Goal: Communication & Community: Connect with others

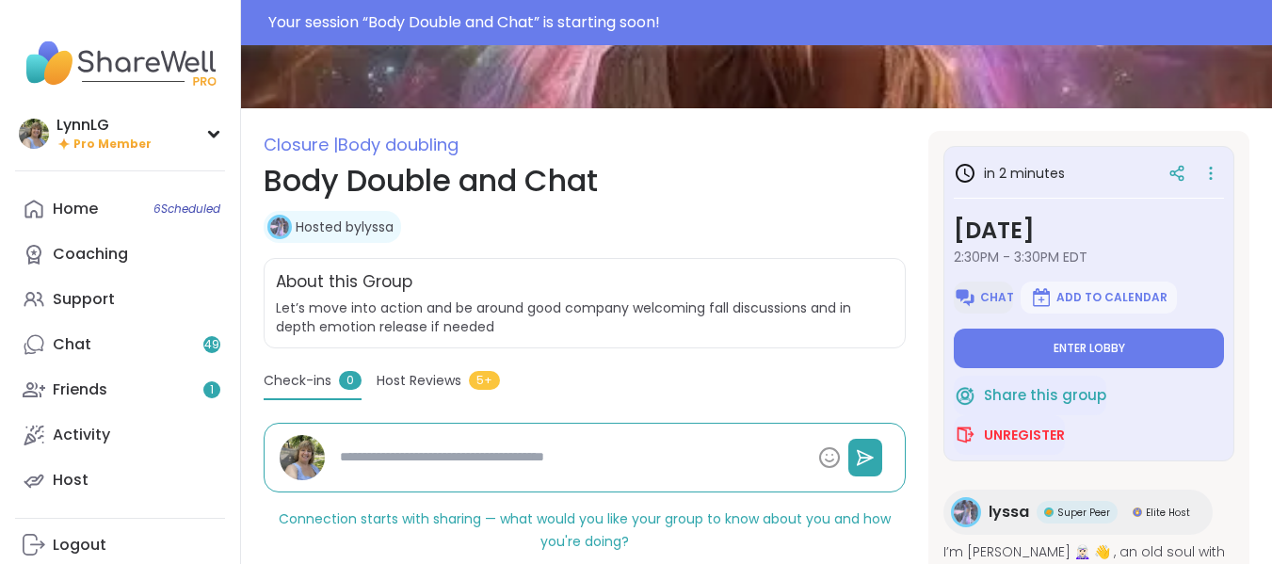
scroll to position [185, 0]
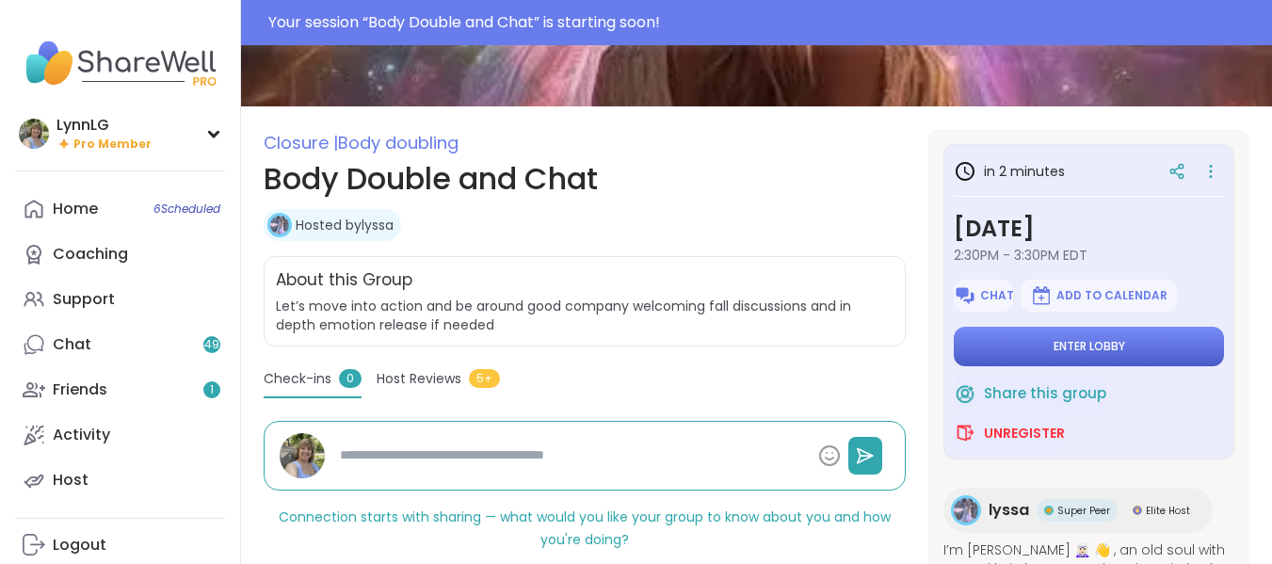
click at [1073, 343] on span "Enter lobby" at bounding box center [1090, 346] width 72 height 15
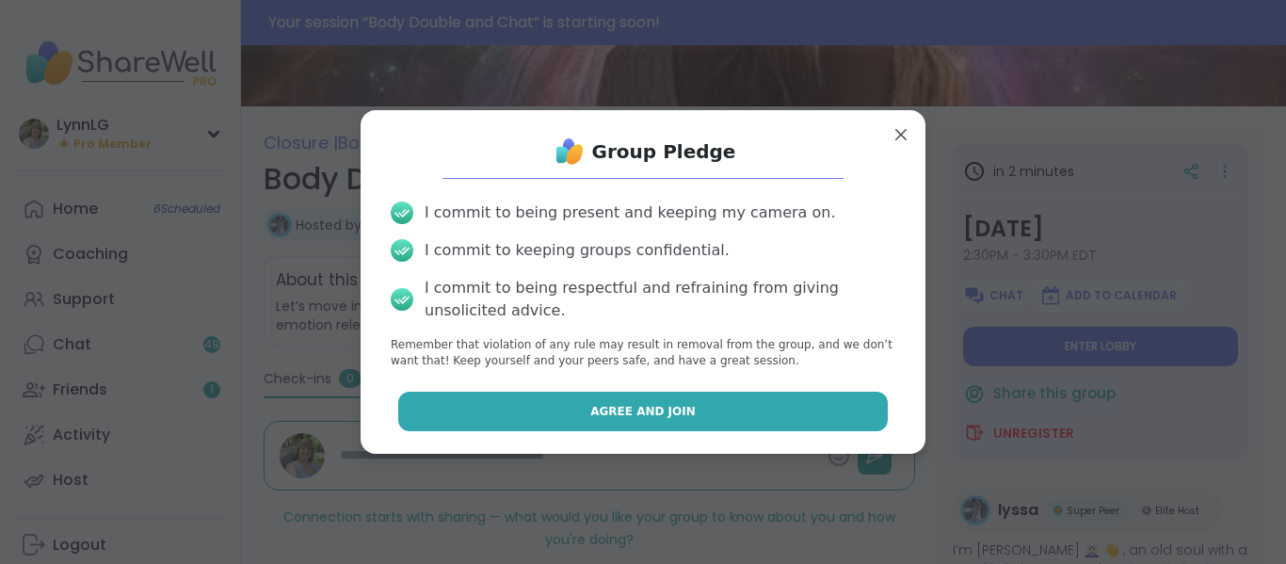
click at [652, 425] on button "Agree and Join" at bounding box center [643, 412] width 491 height 40
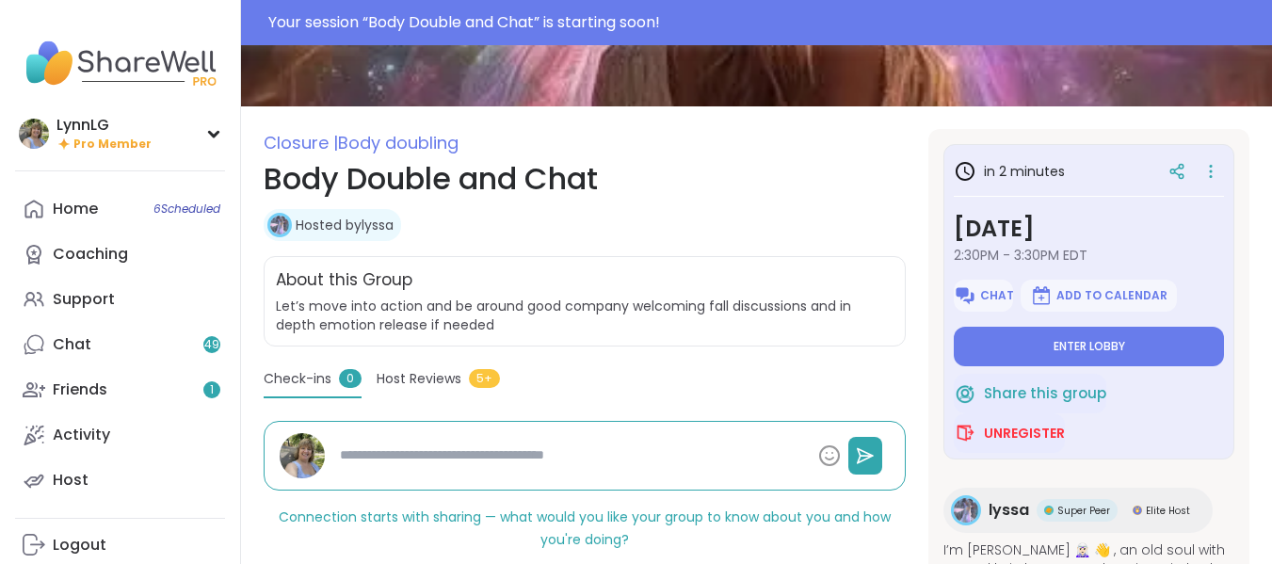
type textarea "*"
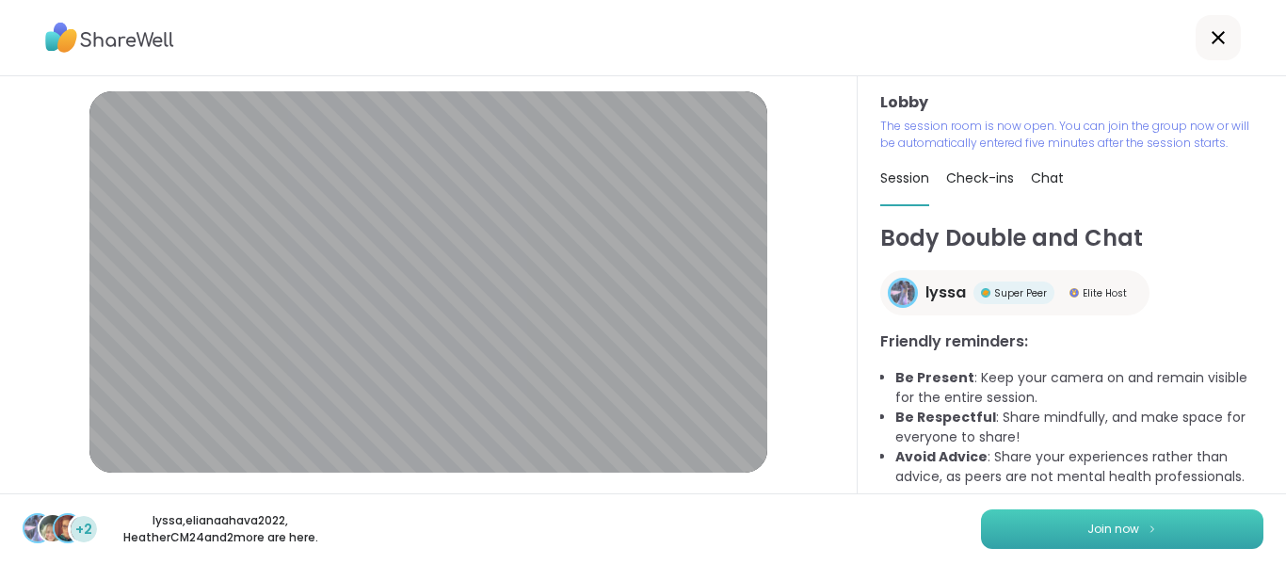
click at [1089, 531] on span "Join now" at bounding box center [1113, 529] width 52 height 17
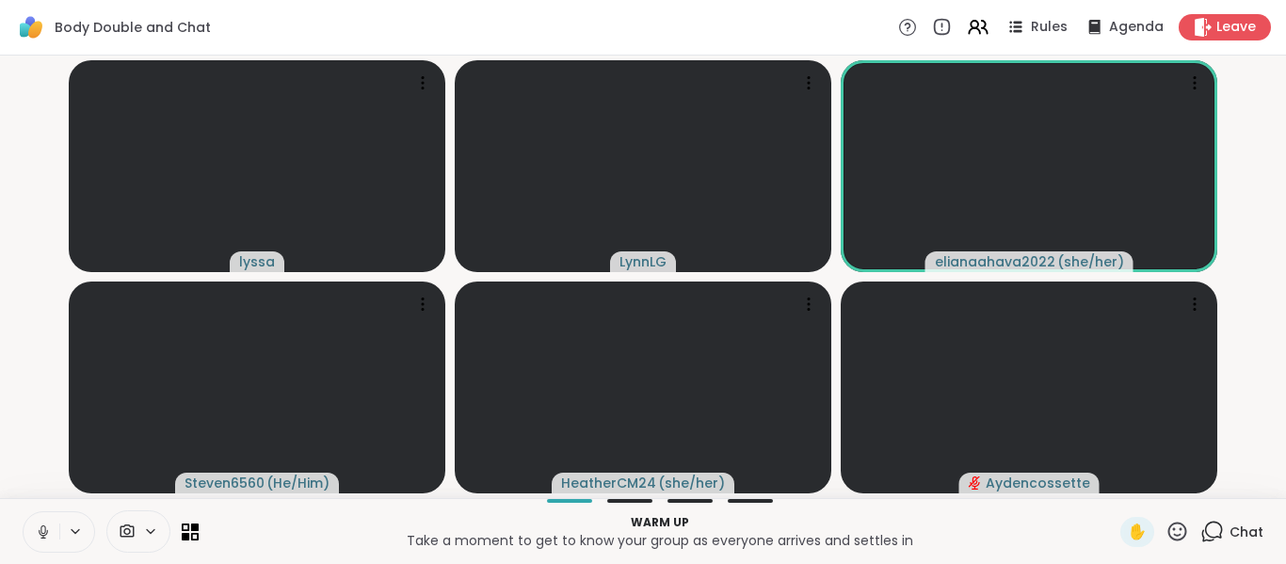
click at [46, 547] on button at bounding box center [42, 532] width 36 height 40
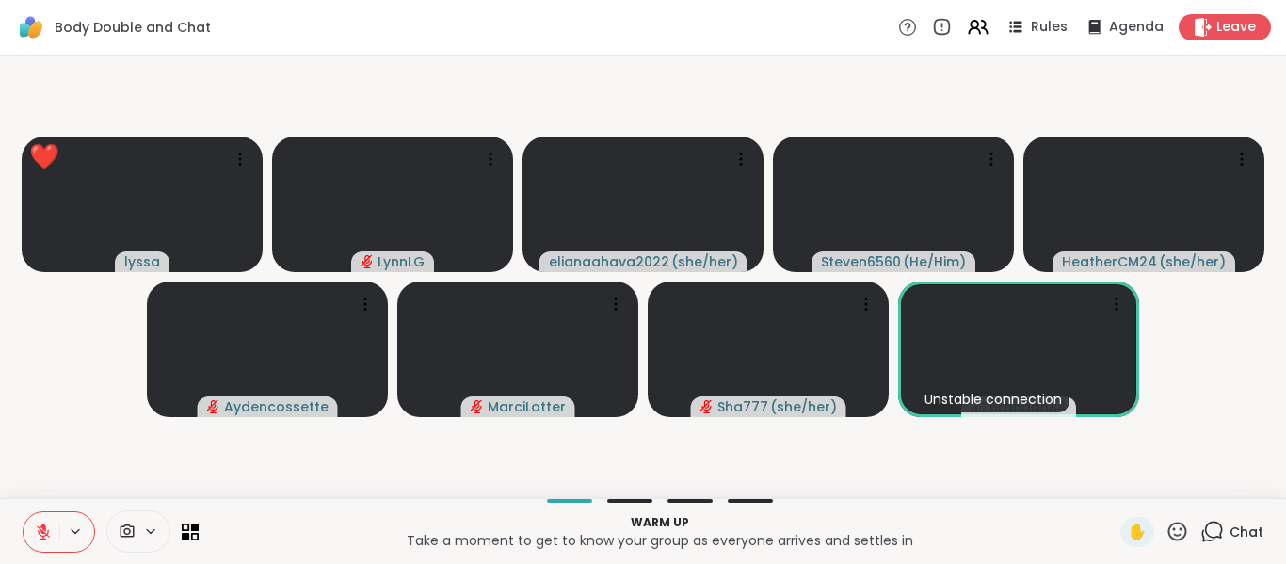
click at [1235, 527] on span "Chat" at bounding box center [1247, 532] width 34 height 19
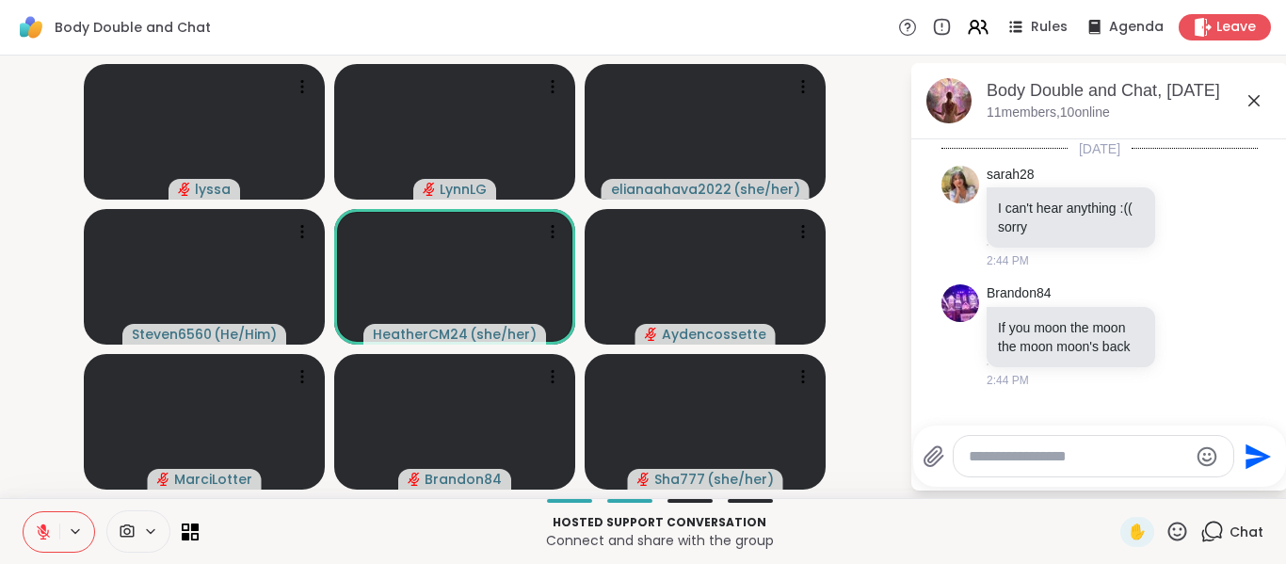
scroll to position [28, 0]
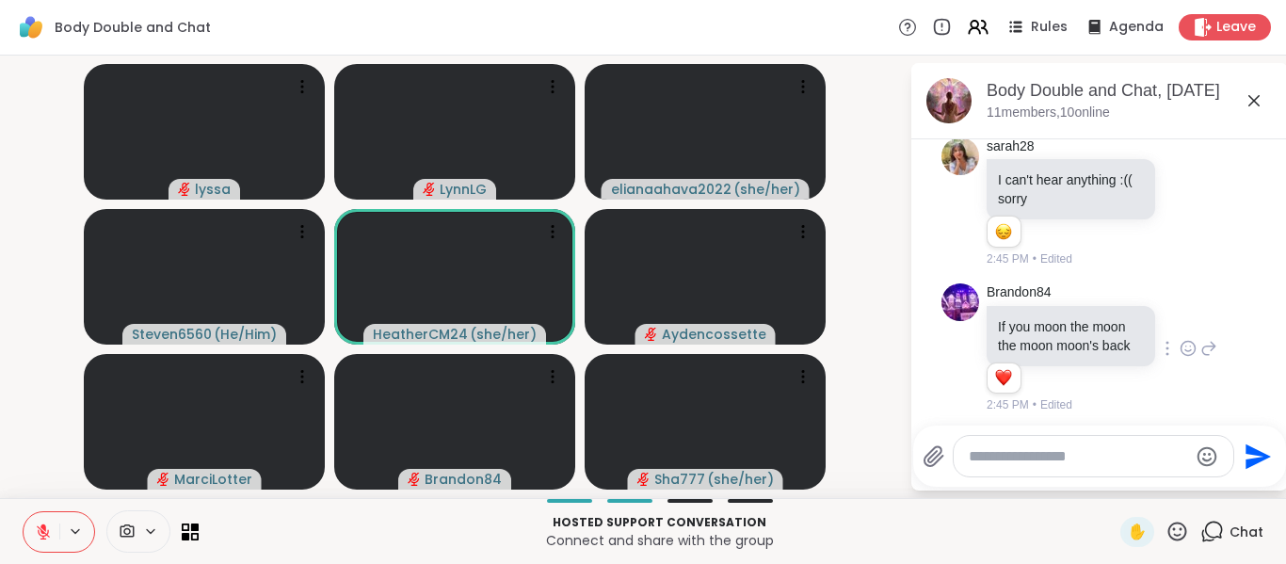
click at [1180, 358] on icon at bounding box center [1188, 348] width 17 height 19
click at [1180, 327] on div "Select Reaction: Heart" at bounding box center [1188, 318] width 17 height 17
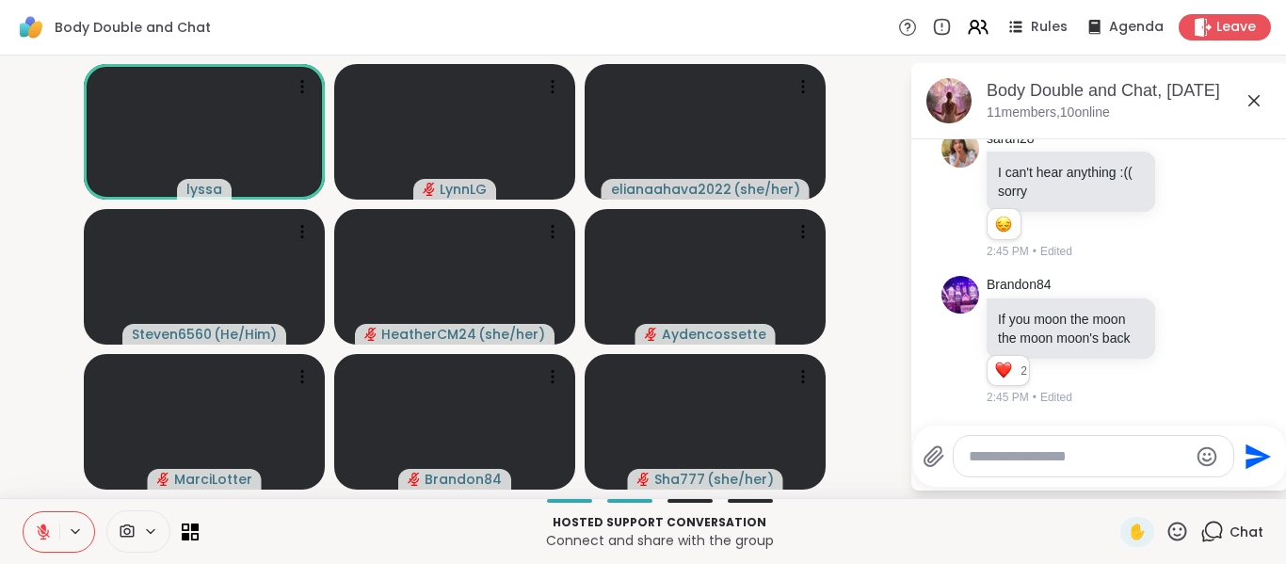
click at [54, 521] on button at bounding box center [42, 532] width 36 height 40
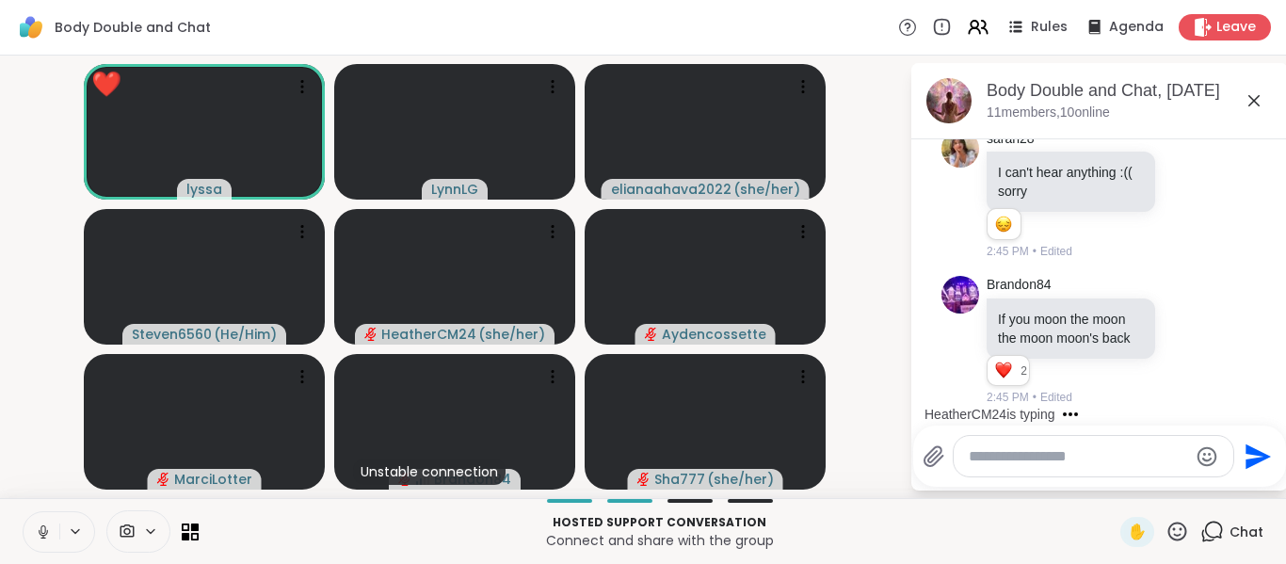
click at [43, 535] on icon at bounding box center [42, 537] width 1 height 4
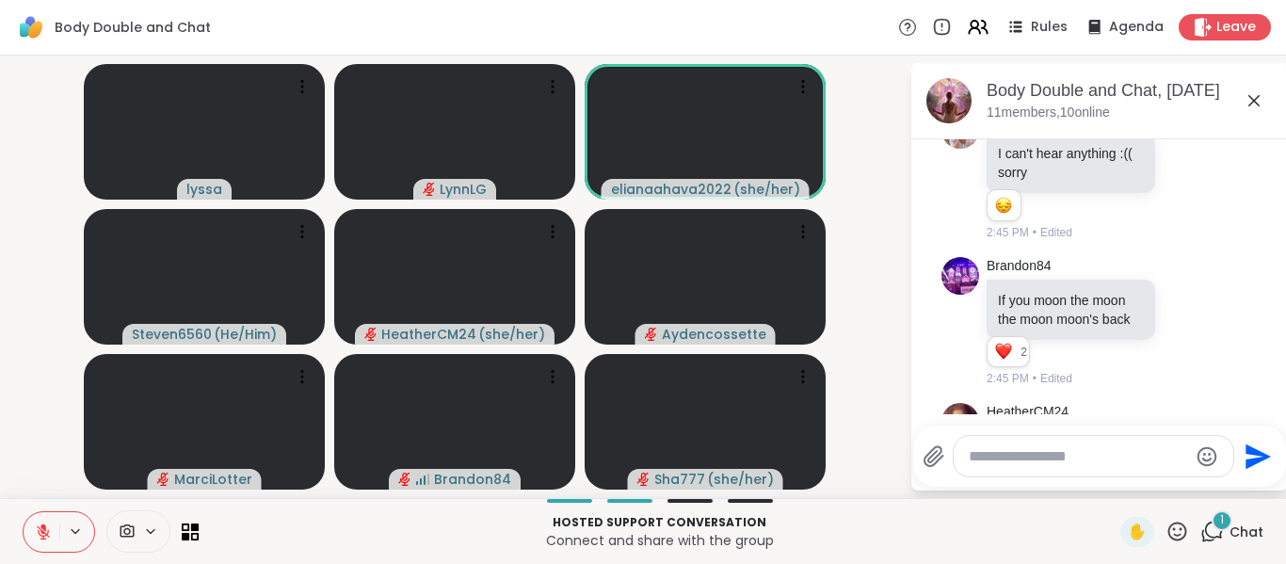
scroll to position [155, 0]
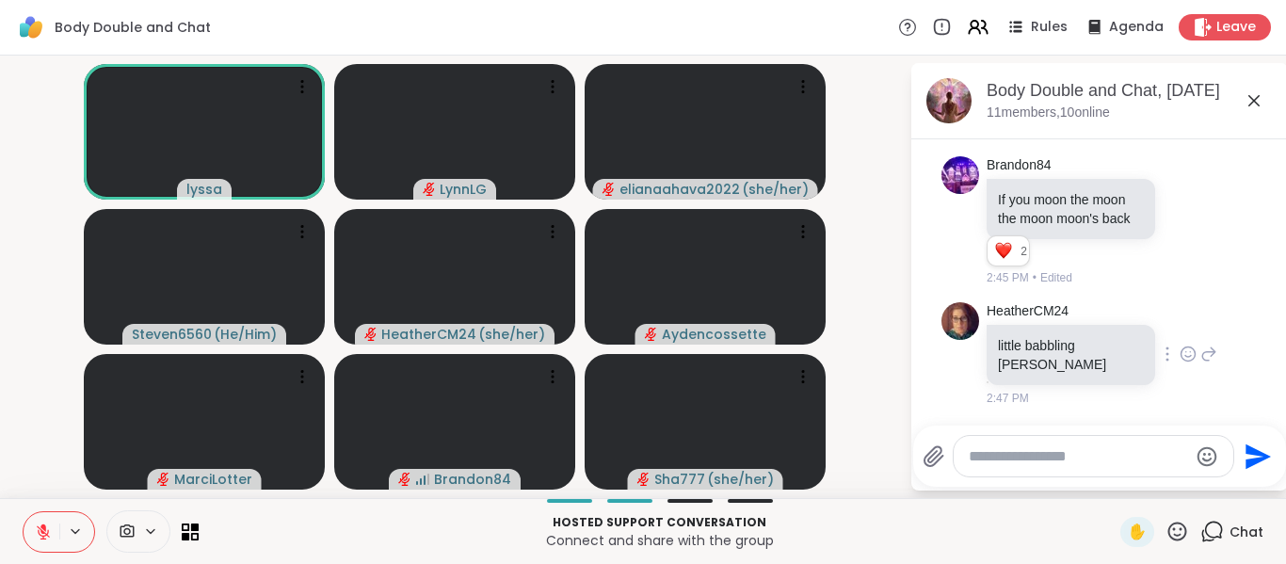
click at [1180, 363] on icon at bounding box center [1188, 354] width 17 height 19
click at [1180, 324] on div "Select Reaction: Heart" at bounding box center [1188, 323] width 17 height 17
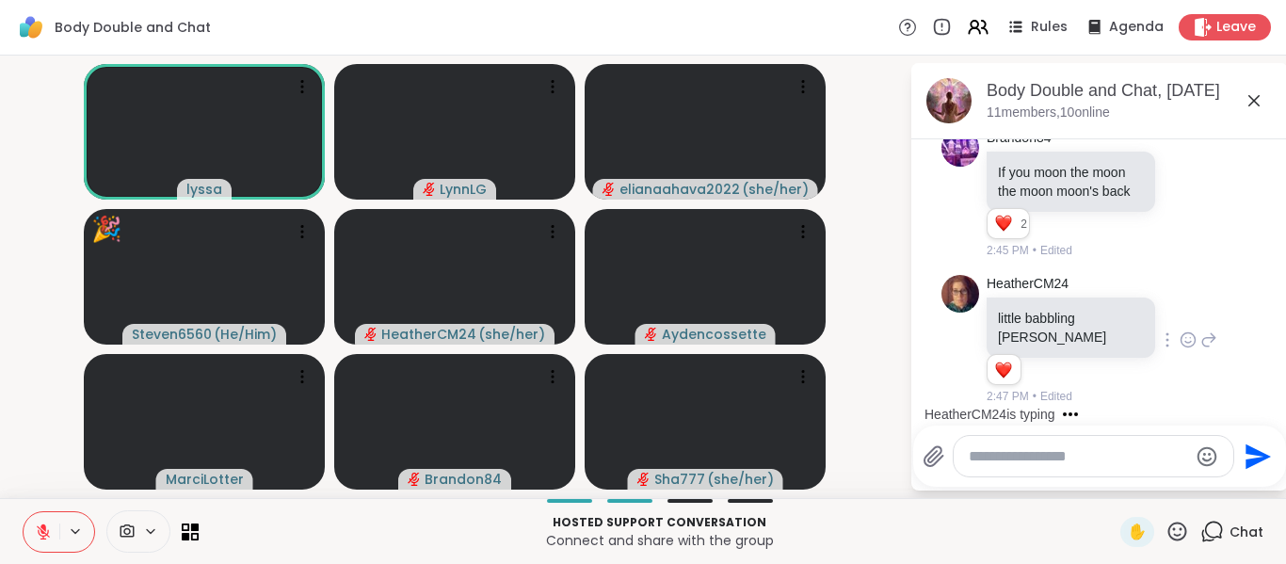
scroll to position [301, 0]
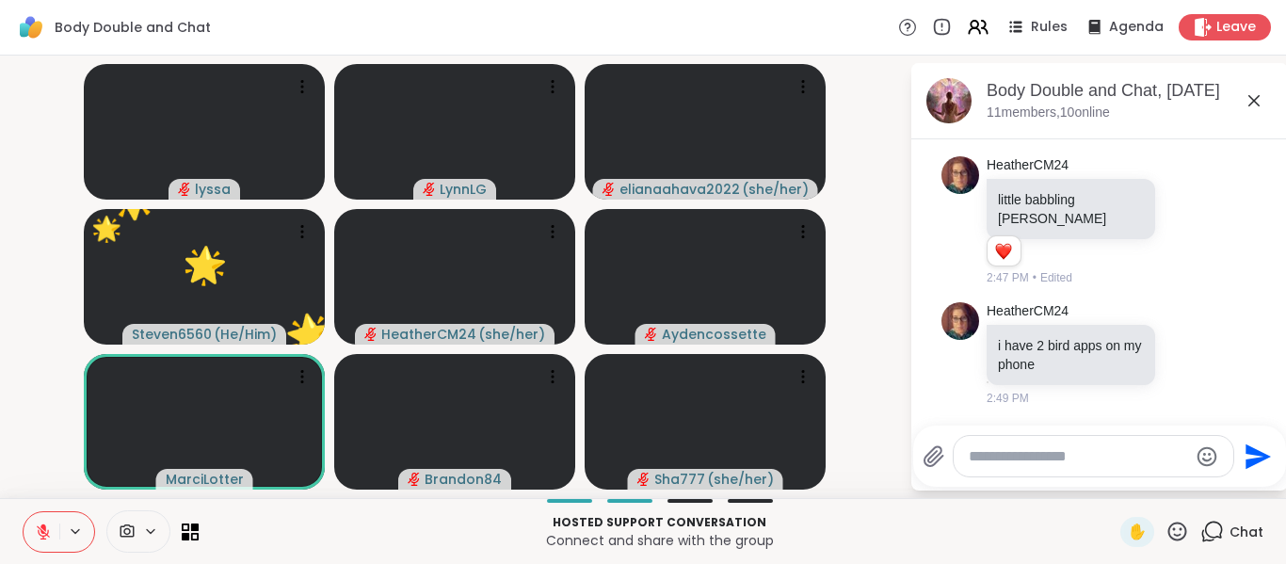
drag, startPoint x: 1004, startPoint y: 450, endPoint x: 1166, endPoint y: 554, distance: 192.2
click at [1005, 450] on textarea "Type your message" at bounding box center [1078, 456] width 219 height 19
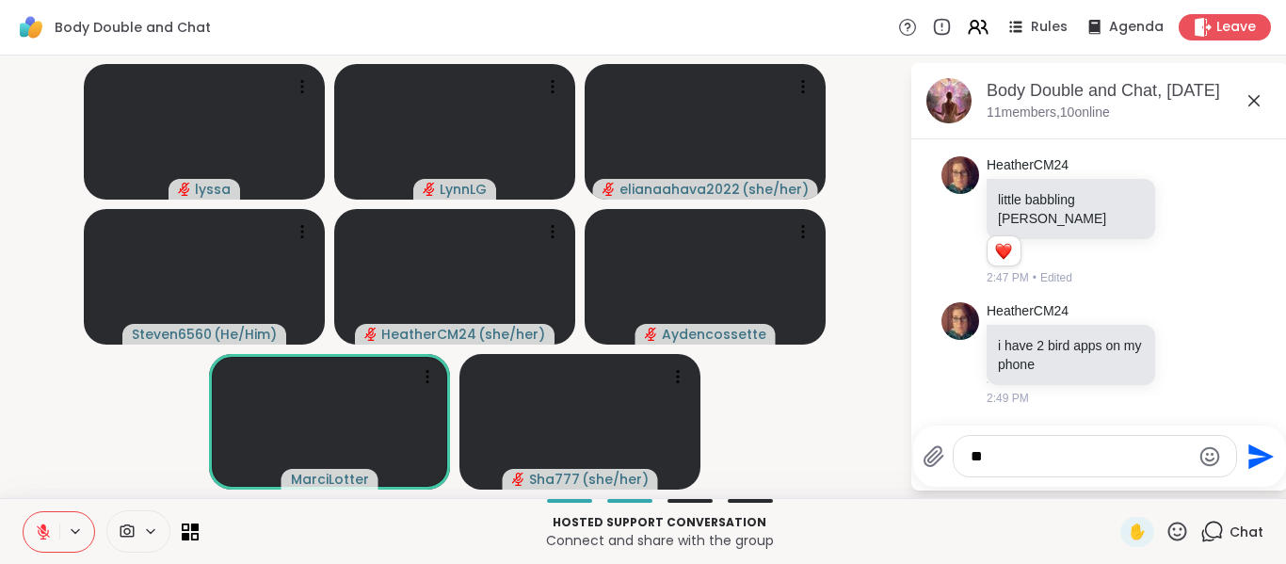
type textarea "*"
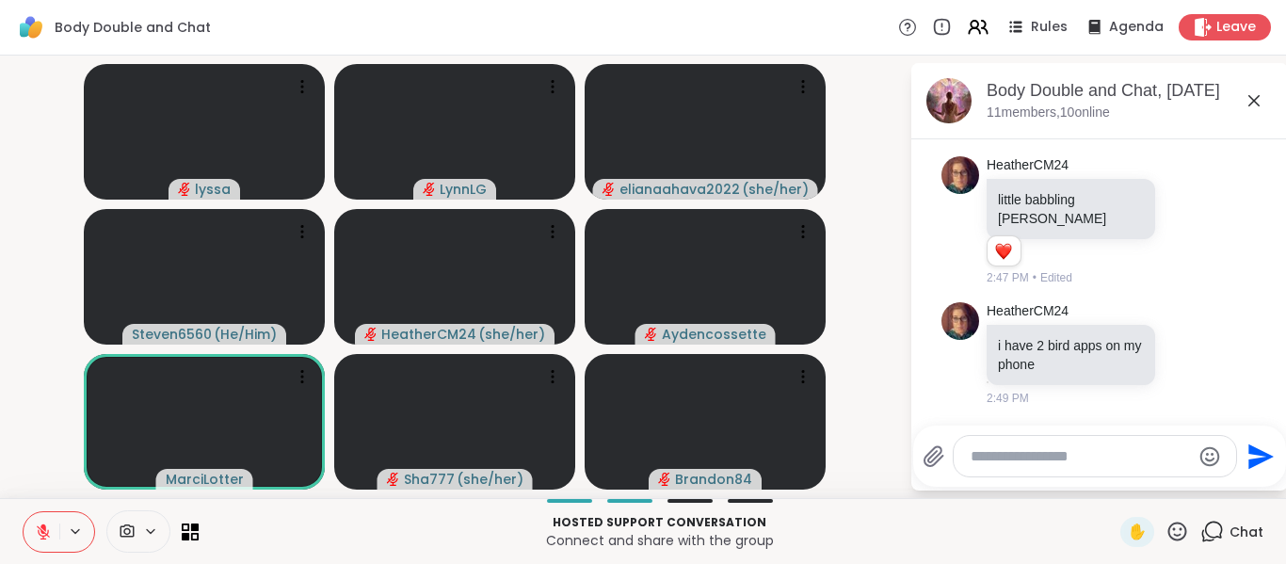
click at [40, 537] on icon at bounding box center [43, 531] width 17 height 17
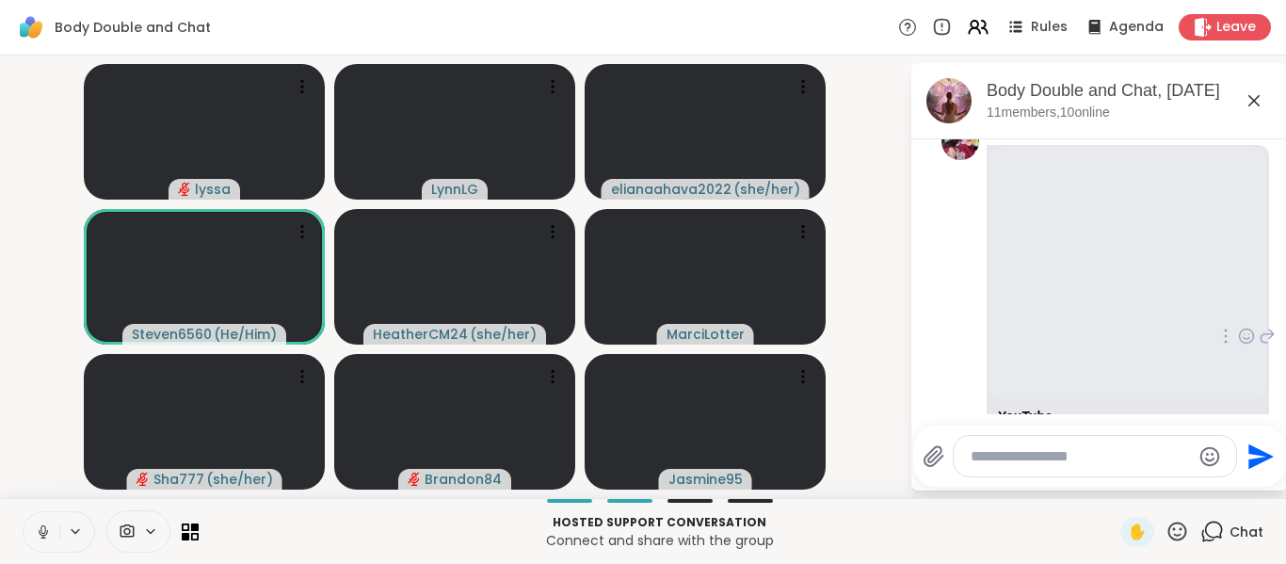
scroll to position [1678, 0]
click at [1238, 346] on icon at bounding box center [1246, 337] width 17 height 19
click at [1238, 307] on span "Select Reaction: Heart" at bounding box center [1246, 307] width 17 height 19
click at [1238, 360] on icon at bounding box center [1246, 350] width 17 height 19
click at [1238, 328] on div "Select Reaction: Heart" at bounding box center [1246, 320] width 17 height 17
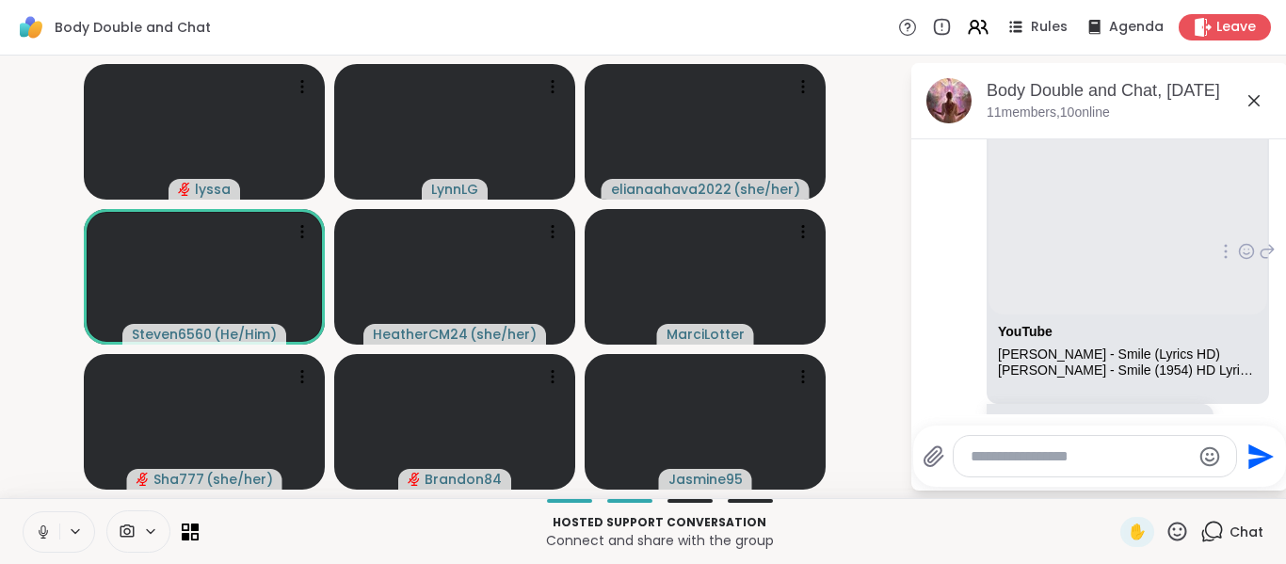
scroll to position [1764, 0]
click at [1244, 254] on icon at bounding box center [1247, 253] width 6 height 2
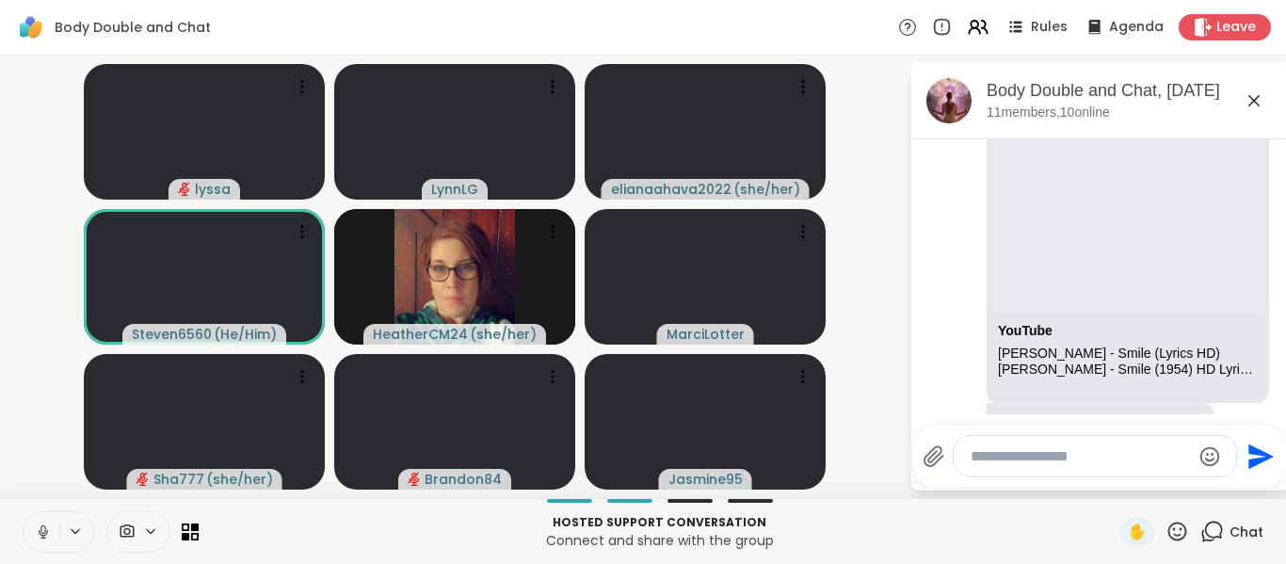
click at [1238, 225] on div "Select Reaction: Heart" at bounding box center [1246, 220] width 17 height 17
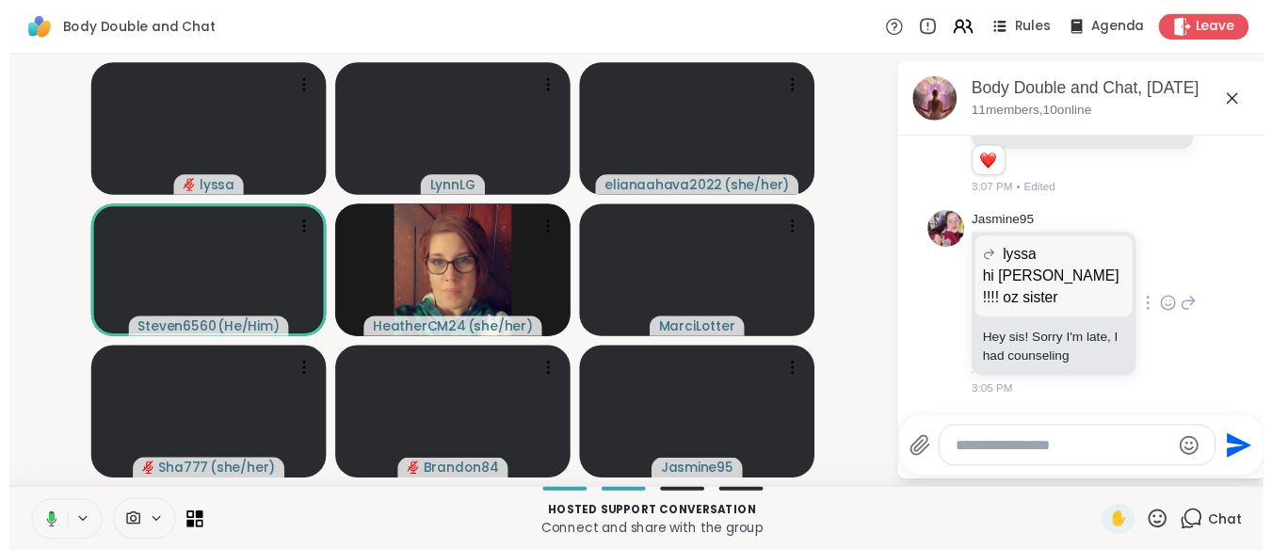
scroll to position [2075, 0]
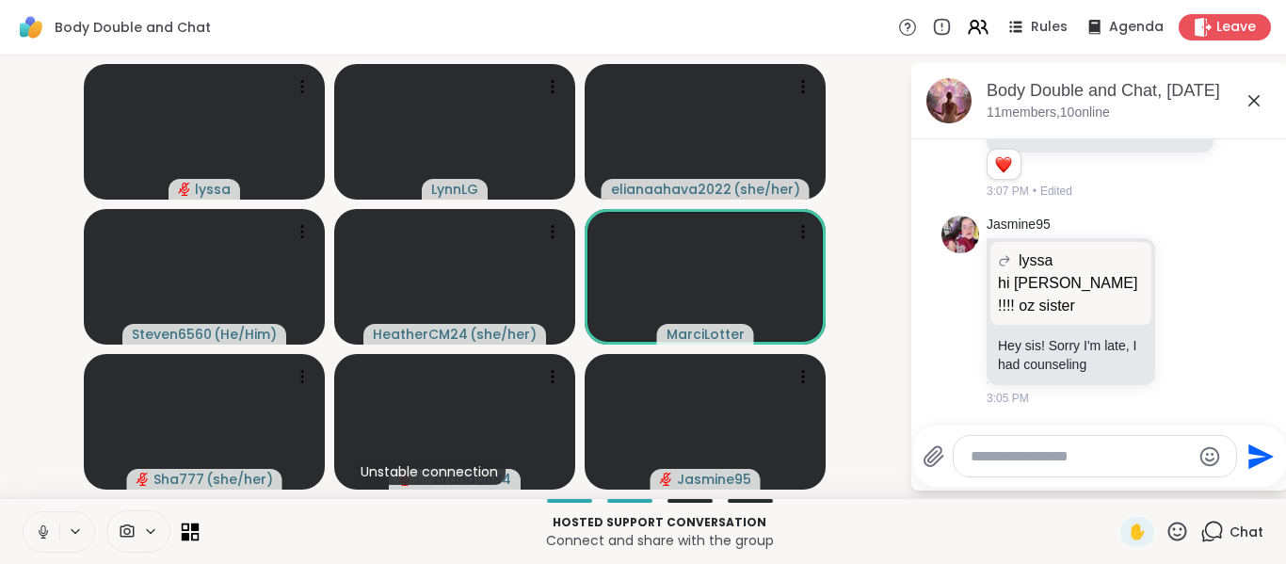
click at [187, 526] on icon at bounding box center [191, 532] width 18 height 18
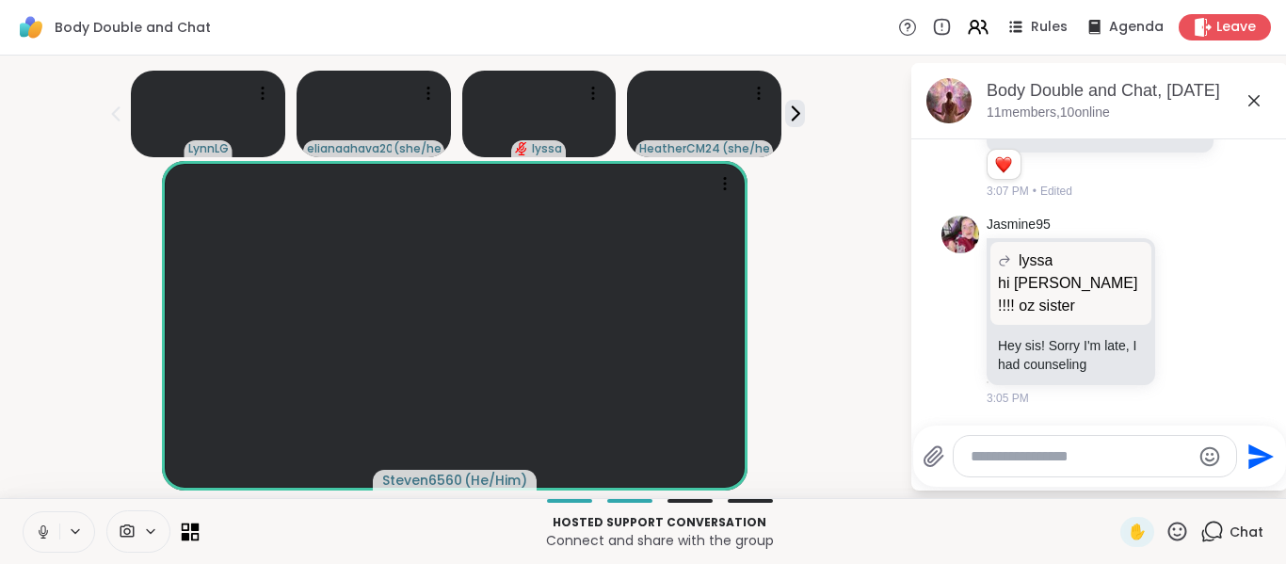
click at [196, 528] on icon at bounding box center [195, 527] width 8 height 8
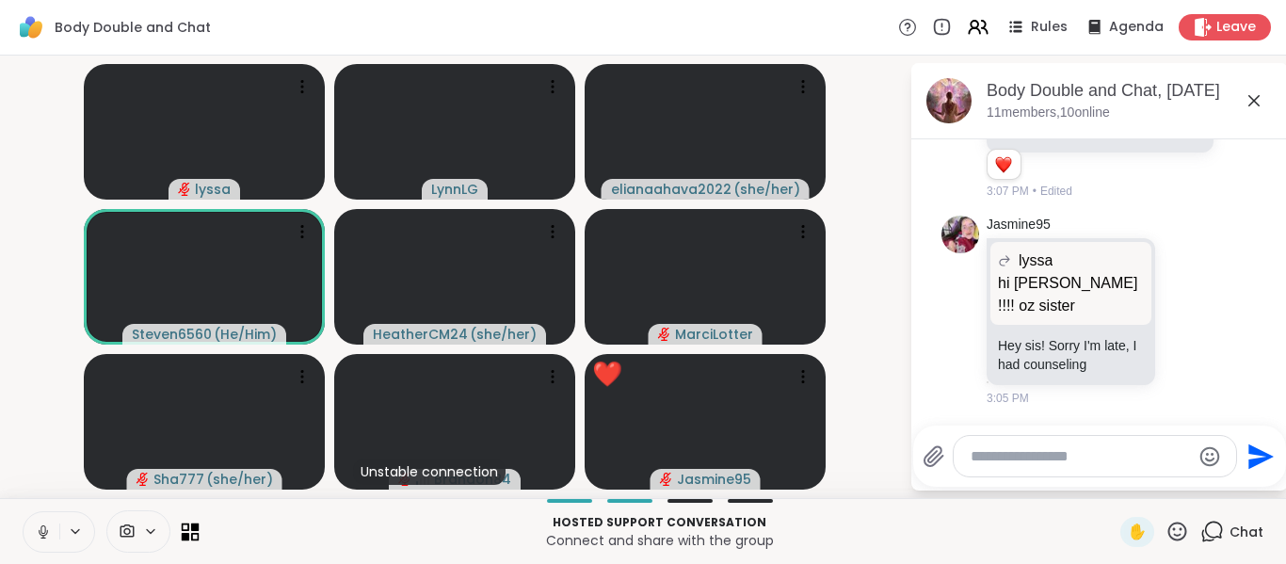
click at [198, 539] on icon at bounding box center [191, 532] width 18 height 18
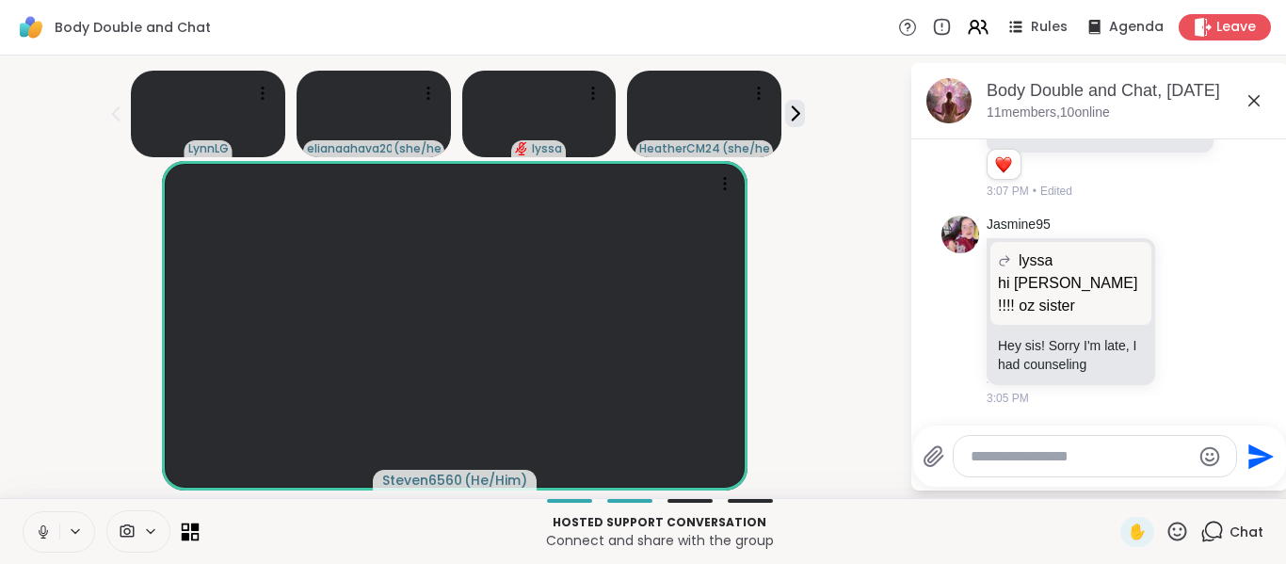
click at [198, 529] on icon at bounding box center [195, 527] width 8 height 8
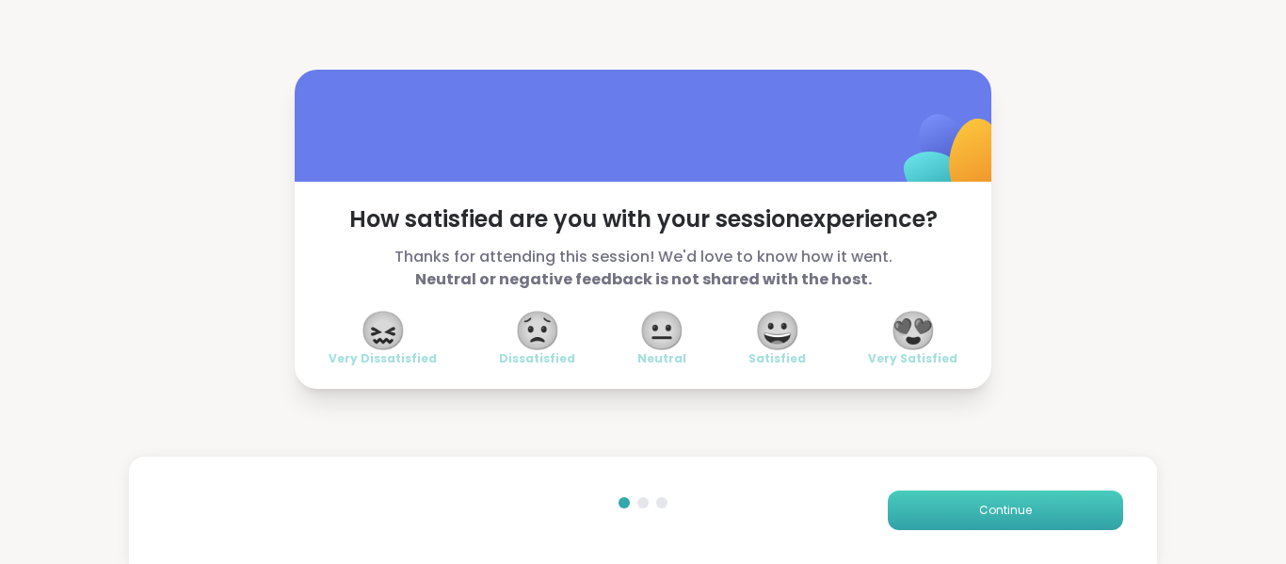
click at [1013, 507] on span "Continue" at bounding box center [1005, 510] width 53 height 17
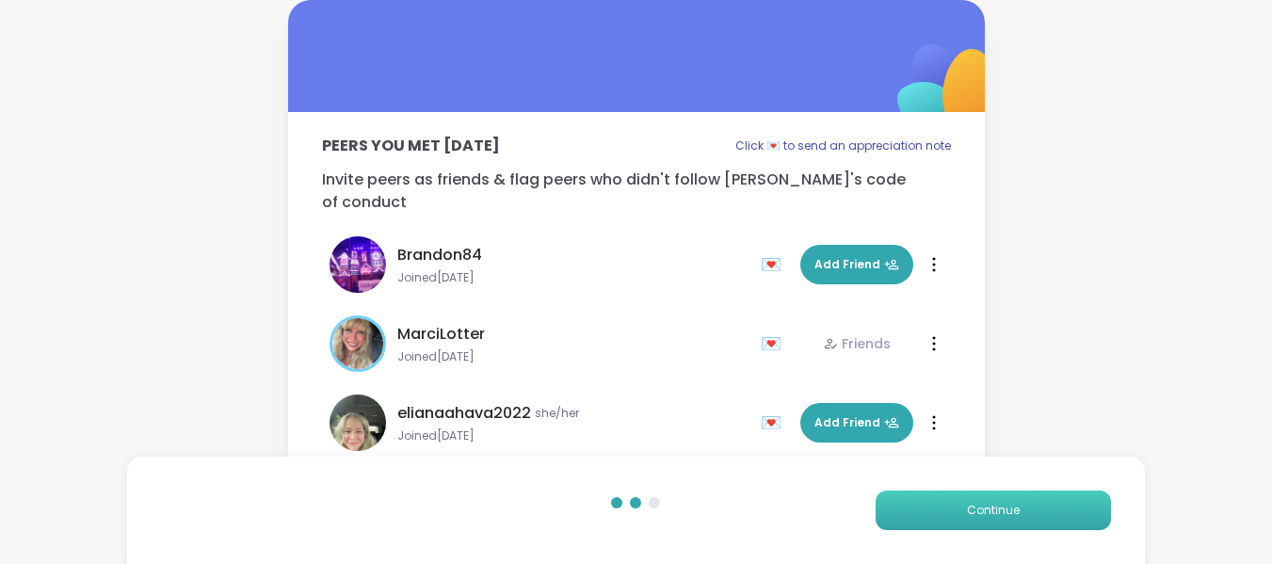
click at [994, 501] on button "Continue" at bounding box center [993, 511] width 235 height 40
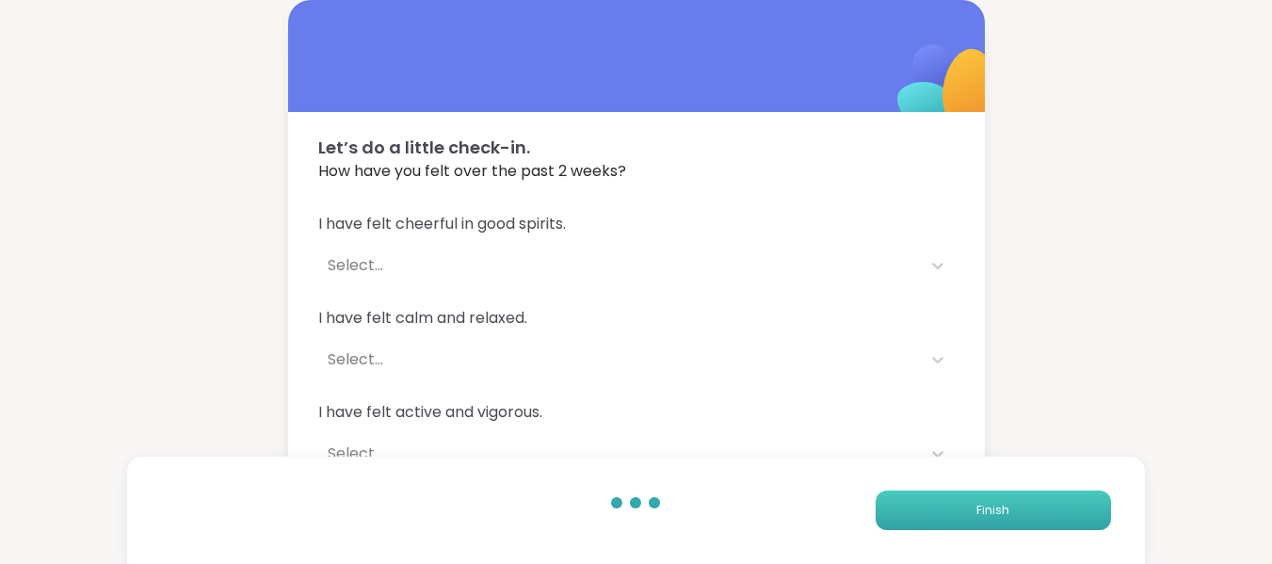
click at [964, 507] on button "Finish" at bounding box center [993, 511] width 235 height 40
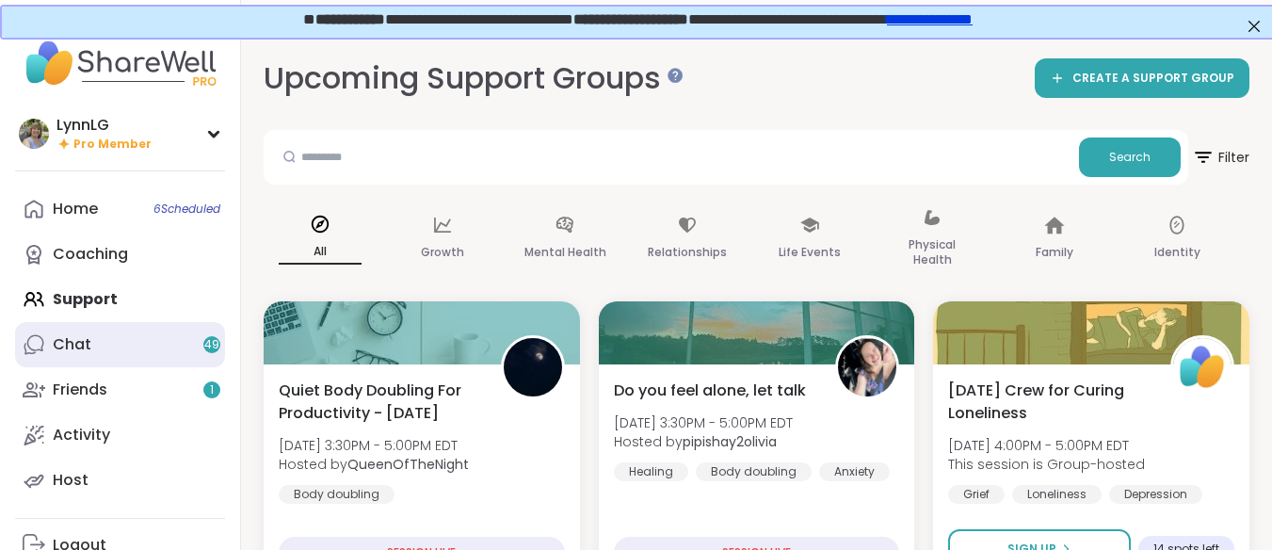
click at [81, 339] on div "Chat 49" at bounding box center [72, 344] width 39 height 21
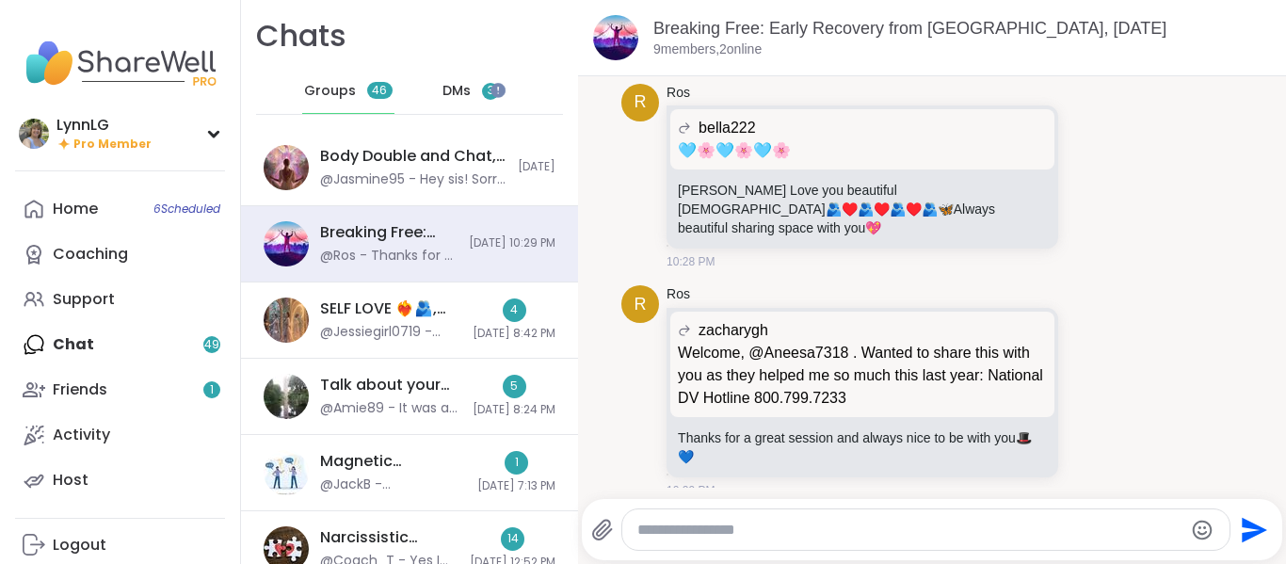
click at [455, 91] on span "DMs" at bounding box center [457, 91] width 28 height 19
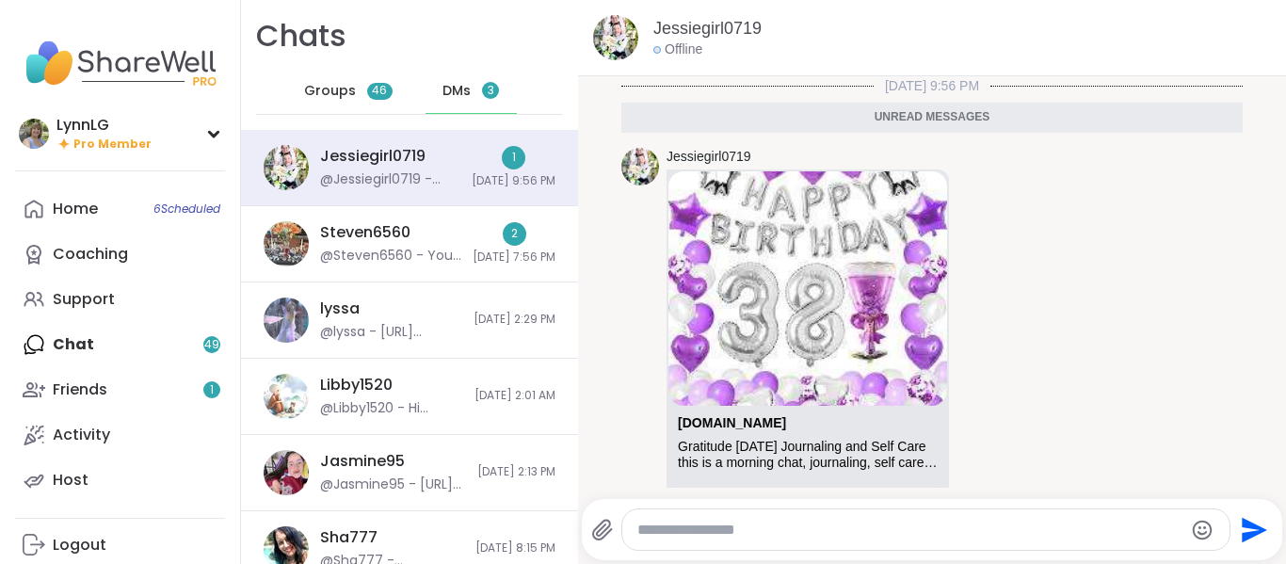
scroll to position [98, 0]
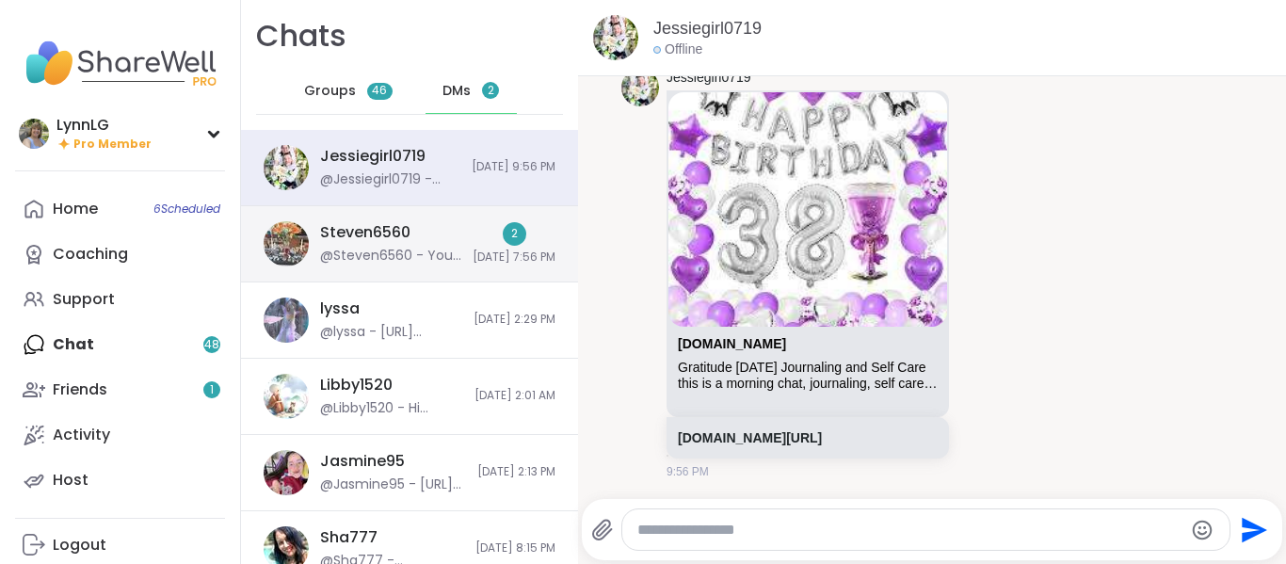
click at [429, 234] on div "Steven6560 @Steven6560 - You are specially invited to Lyssa's party. Contact me…" at bounding box center [390, 243] width 141 height 43
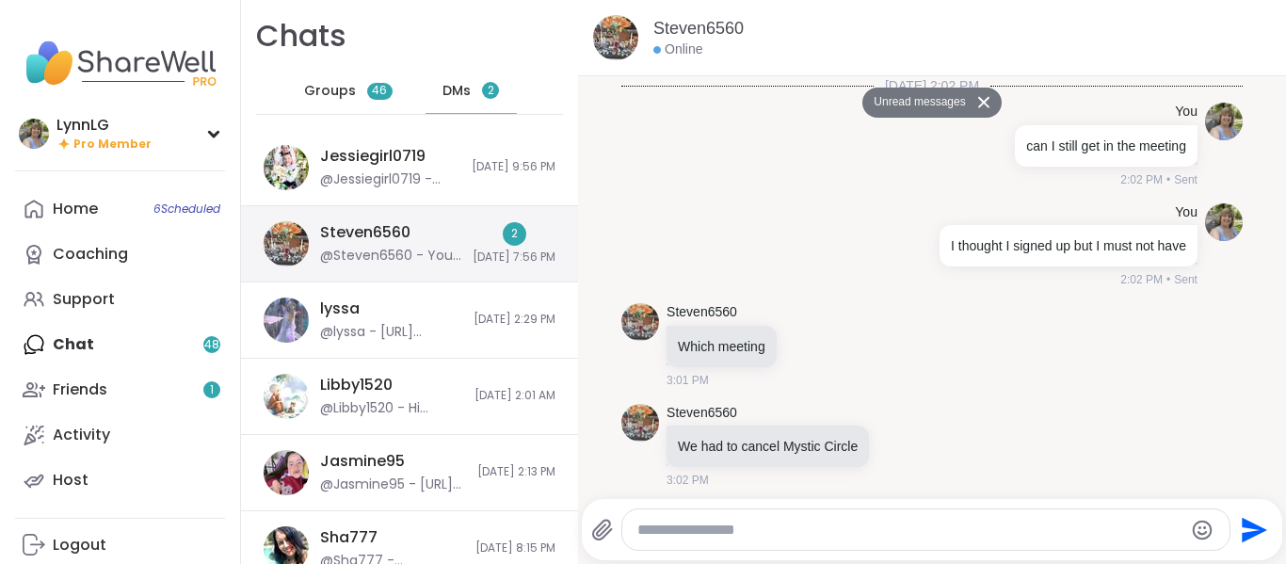
scroll to position [1022, 0]
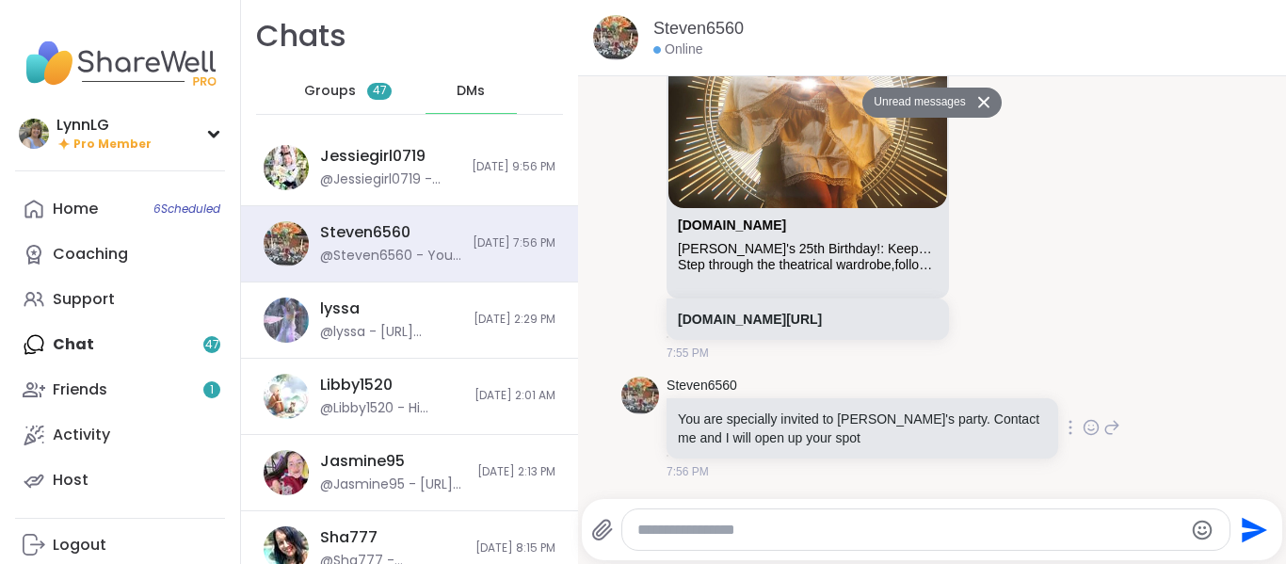
click at [959, 440] on p "You are specially invited to Lyssa's party. Contact me and I will open up your …" at bounding box center [862, 429] width 369 height 38
click at [1083, 432] on icon at bounding box center [1091, 427] width 17 height 19
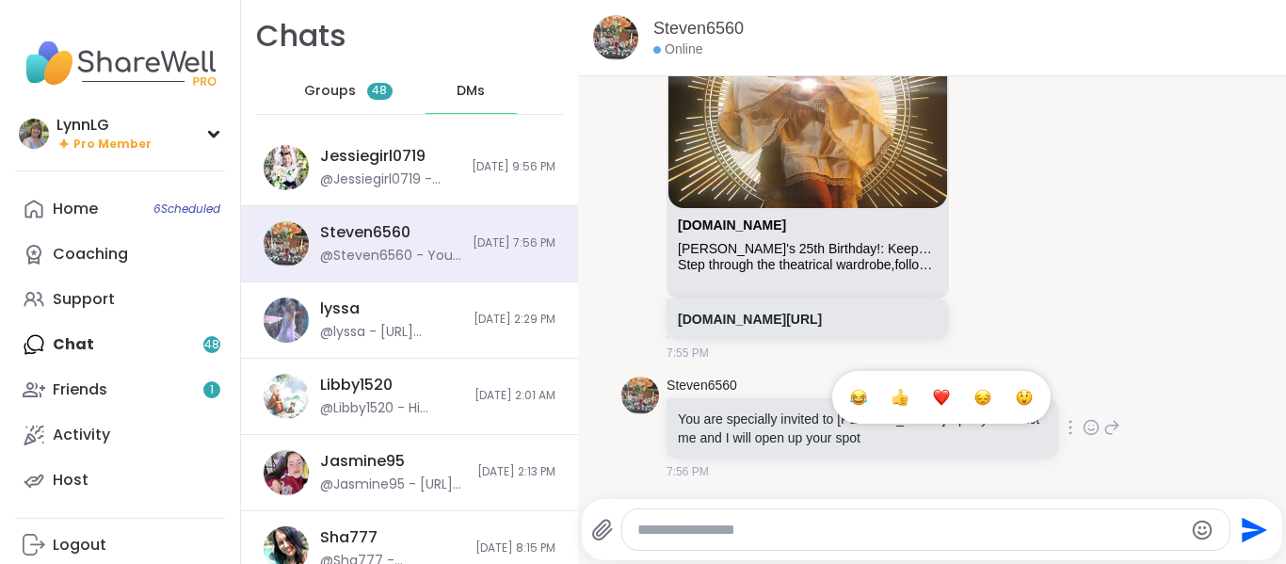
click at [933, 398] on div "Select Reaction: Heart" at bounding box center [941, 397] width 17 height 17
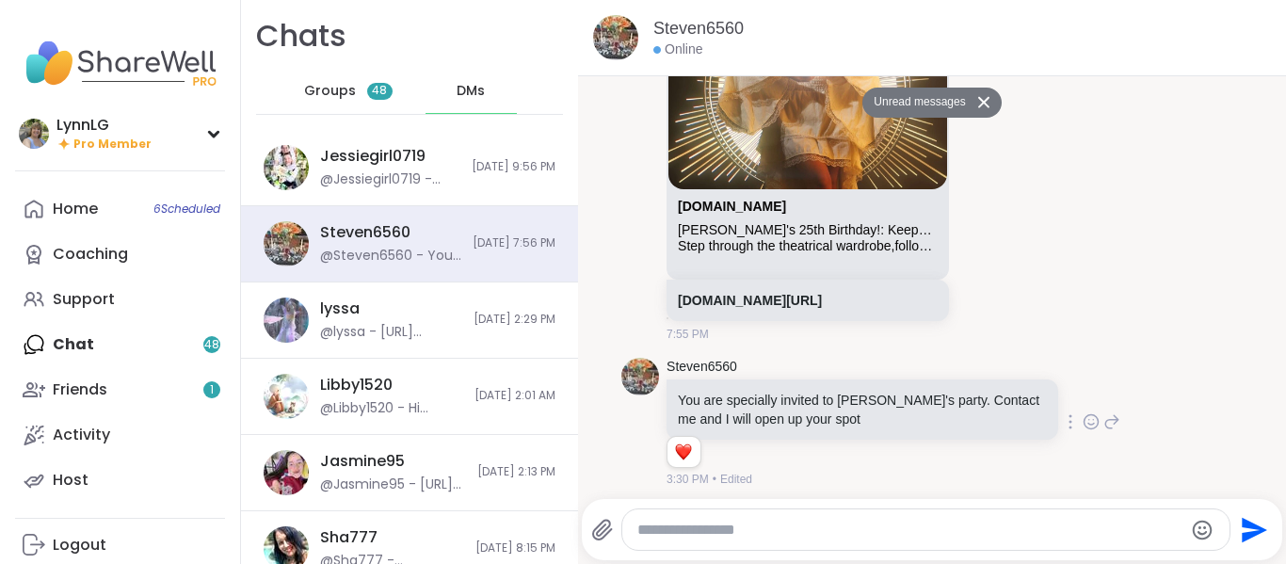
scroll to position [1049, 0]
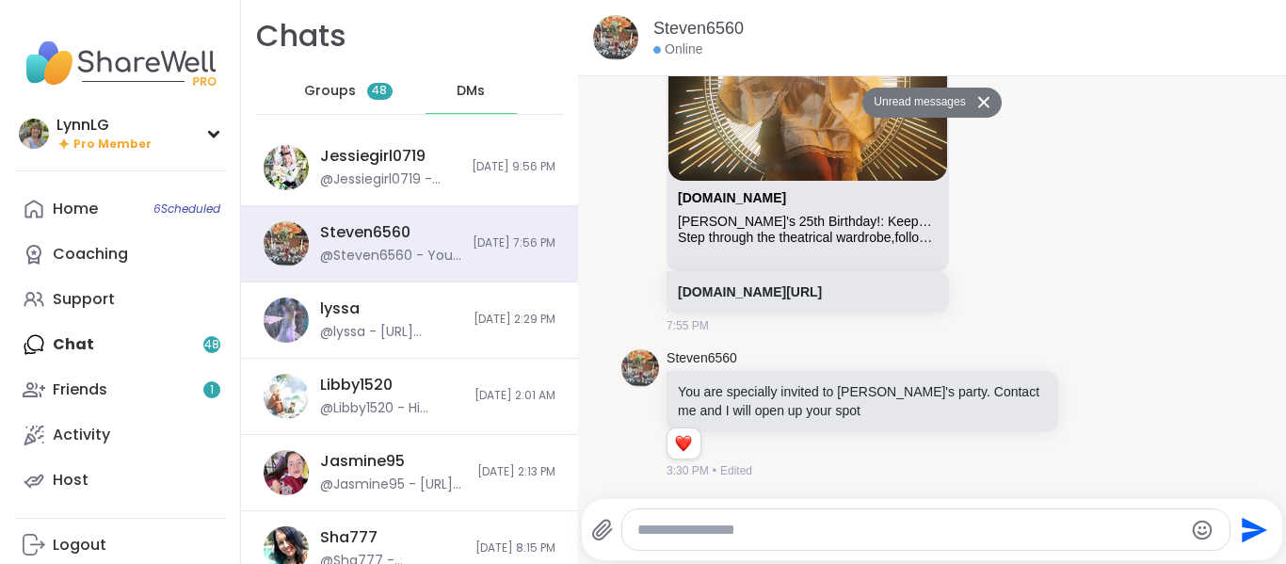
click at [1105, 413] on icon at bounding box center [1111, 413] width 13 height 13
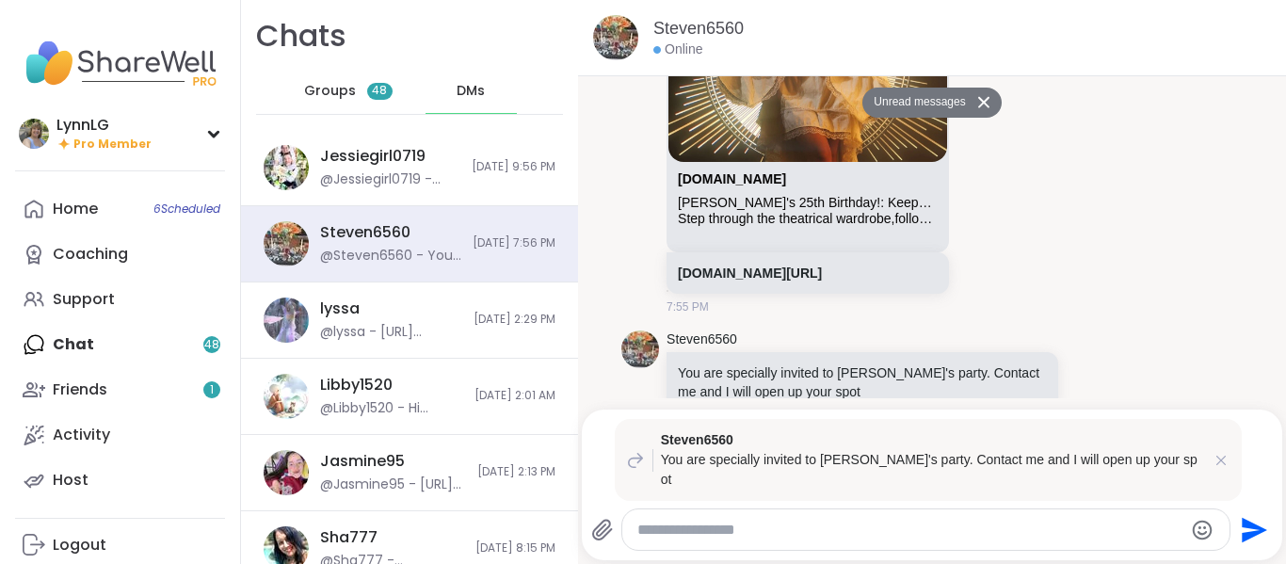
click at [742, 529] on textarea "Type your message" at bounding box center [910, 530] width 546 height 19
type textarea "*"
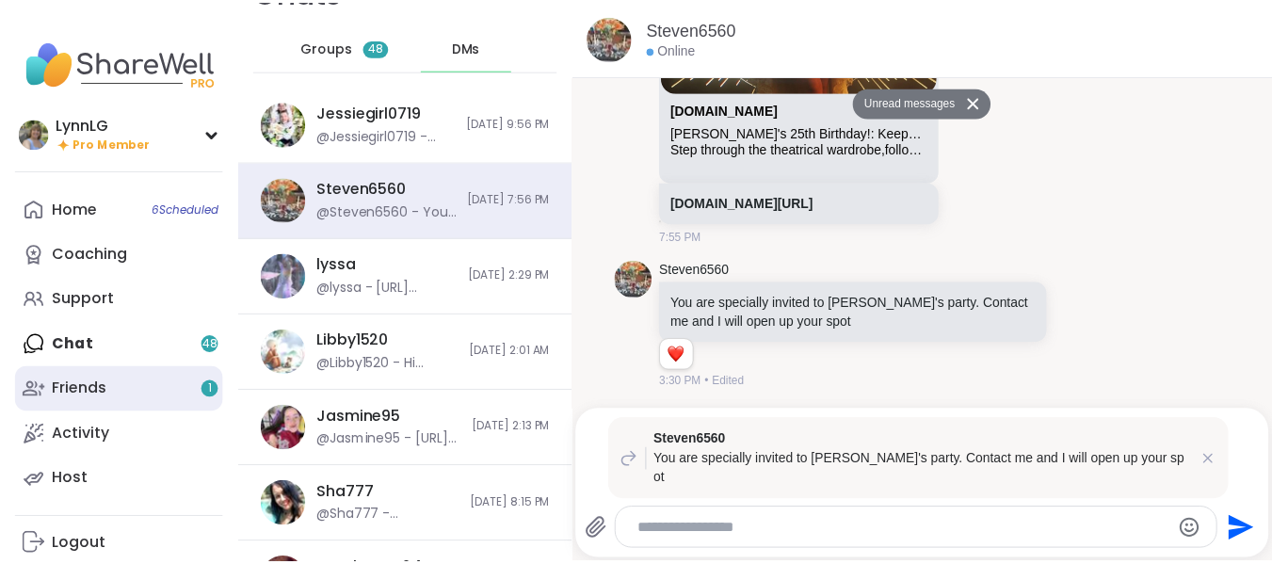
scroll to position [1, 0]
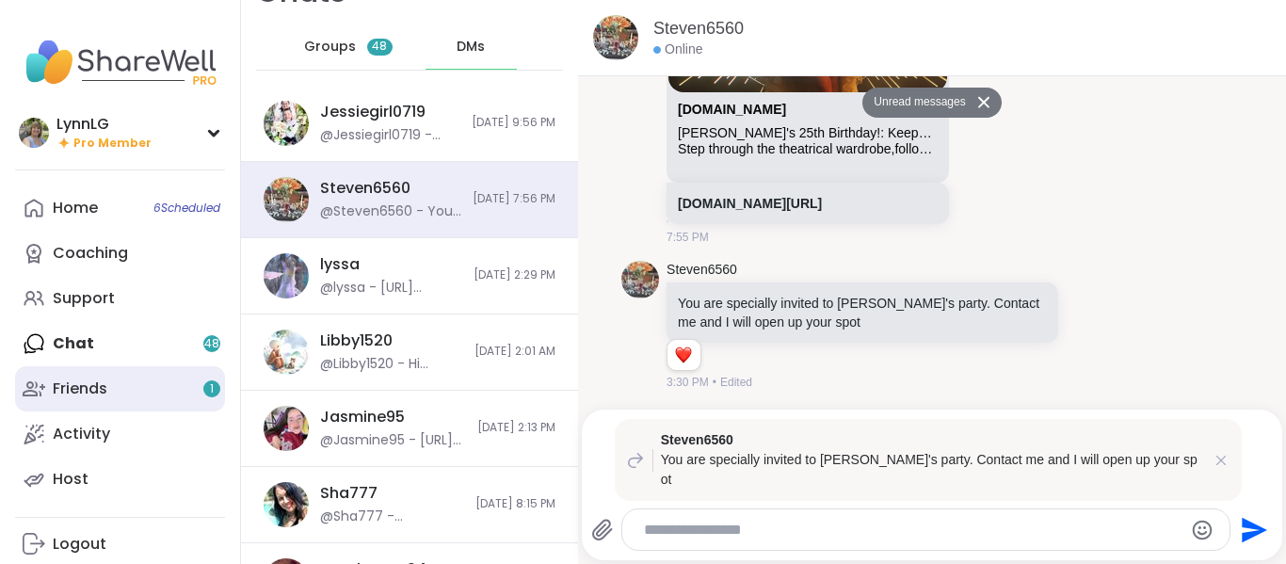
click at [112, 390] on link "Friends 1" at bounding box center [120, 388] width 210 height 45
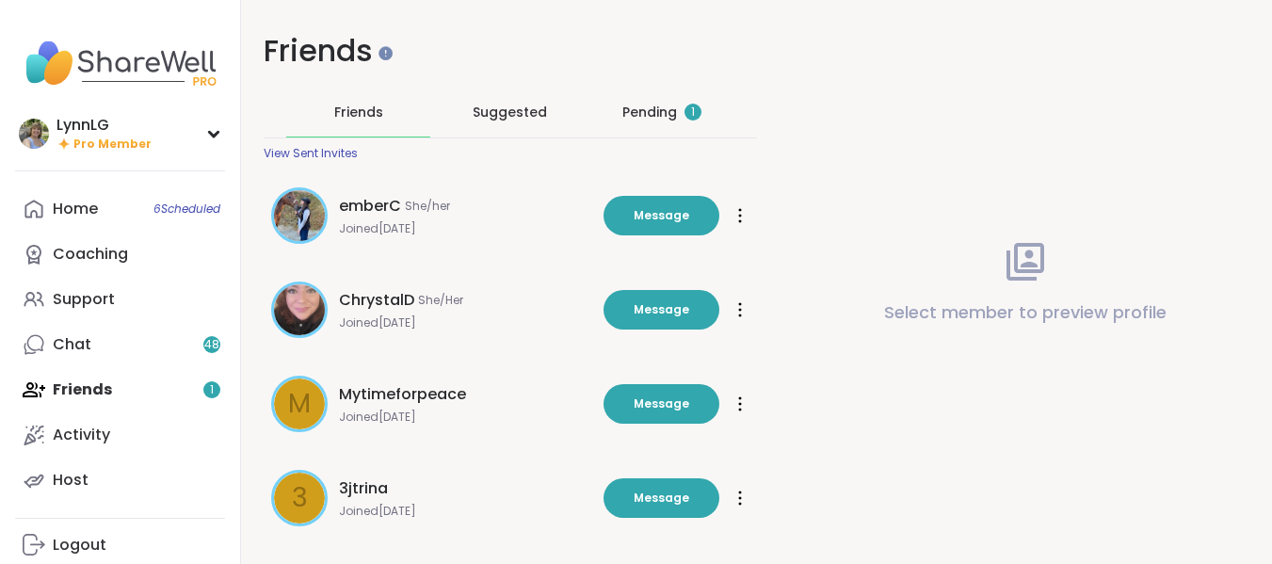
click at [637, 106] on div "Pending 1" at bounding box center [661, 112] width 79 height 19
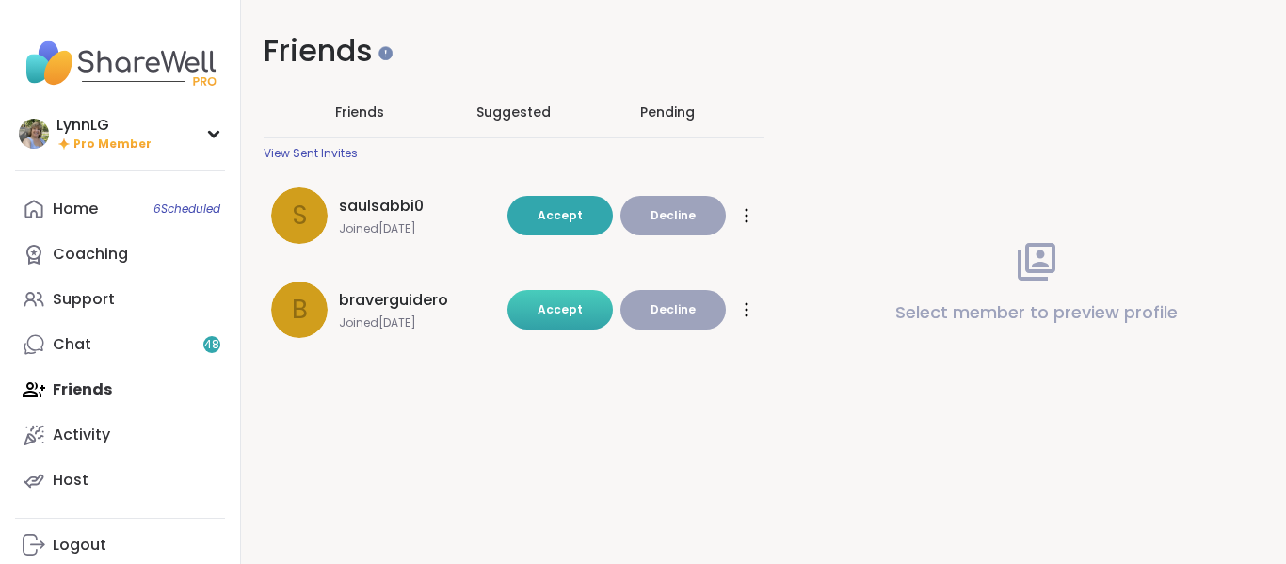
click at [570, 314] on span "Accept" at bounding box center [560, 309] width 45 height 16
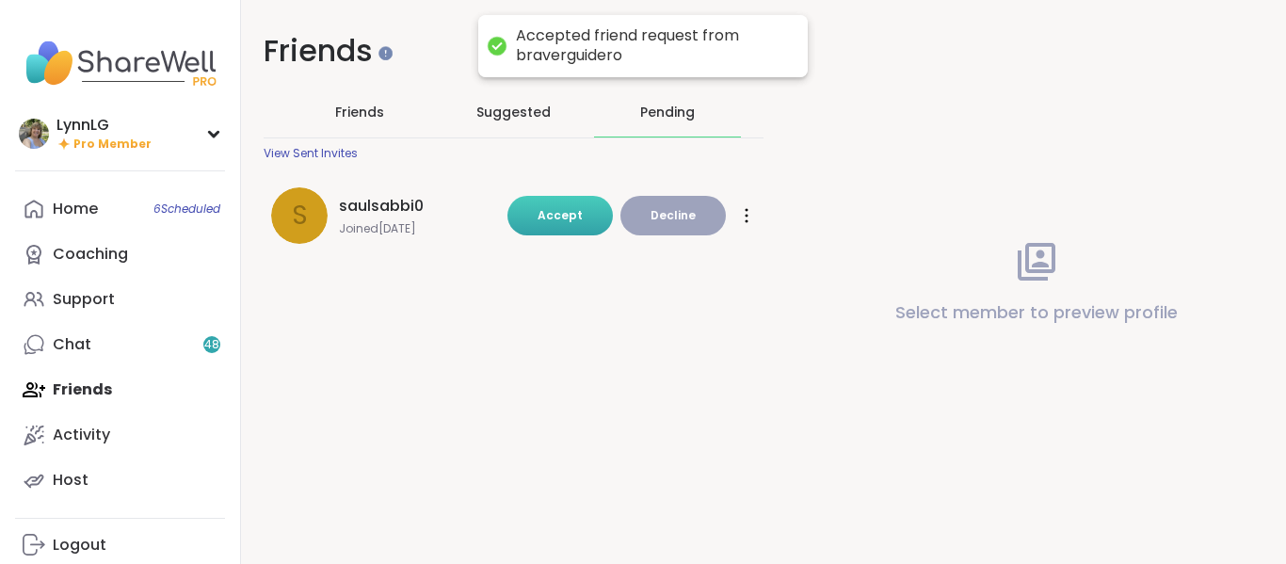
click at [561, 211] on span "Accept" at bounding box center [560, 215] width 45 height 16
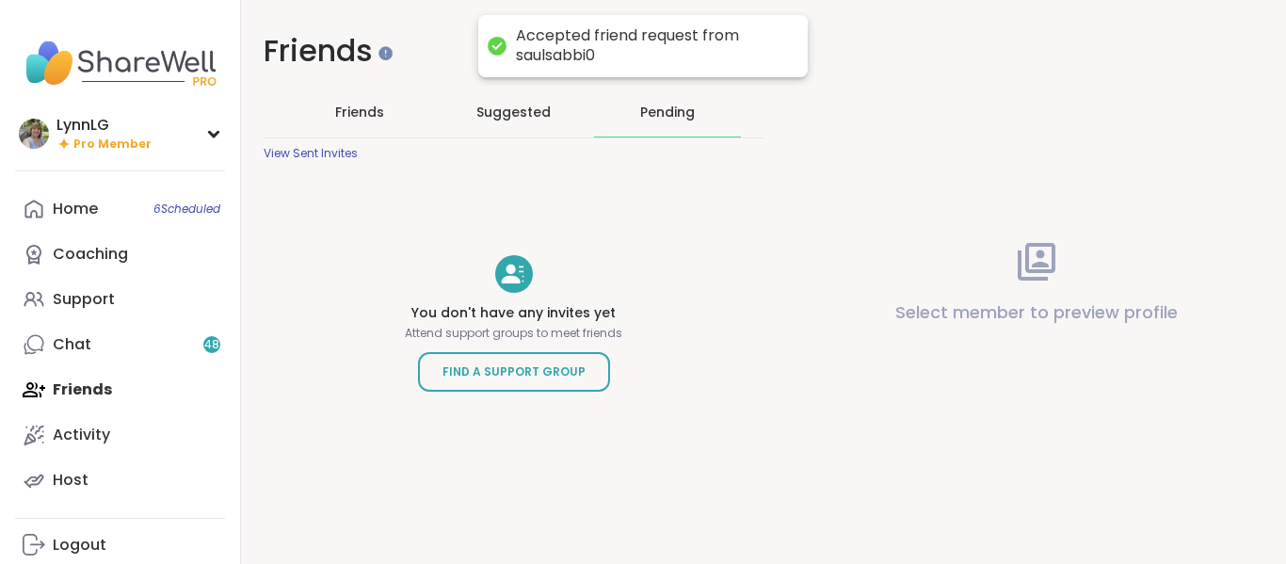
click at [888, 65] on div "Select member to preview profile" at bounding box center [1036, 282] width 500 height 564
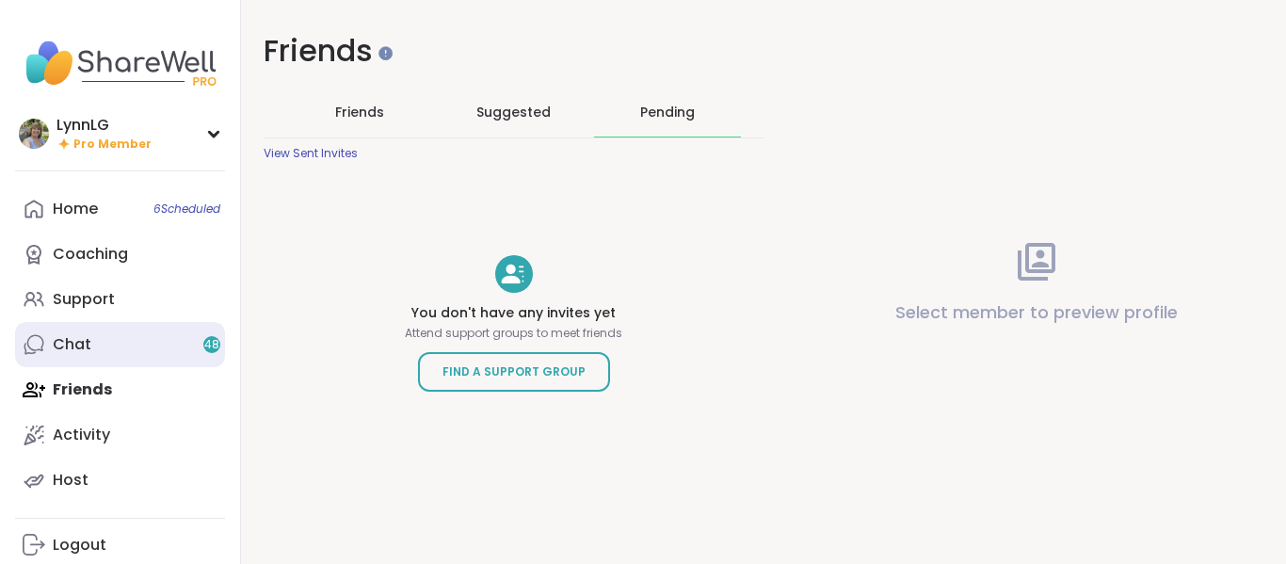
click at [94, 347] on link "Chat 48" at bounding box center [120, 344] width 210 height 45
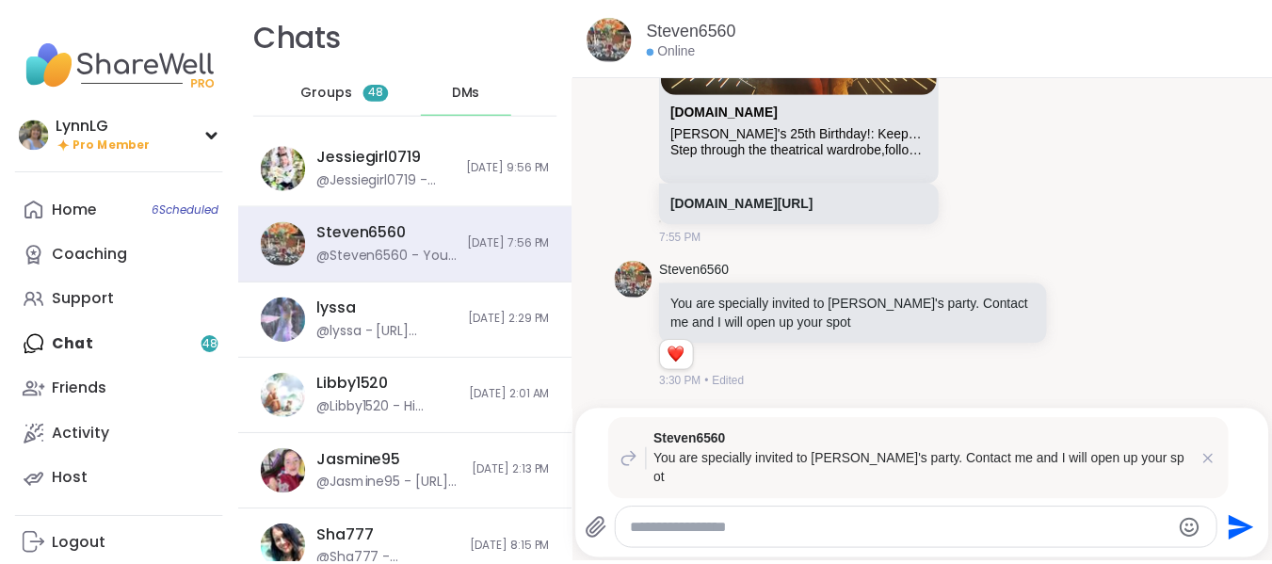
scroll to position [4, 0]
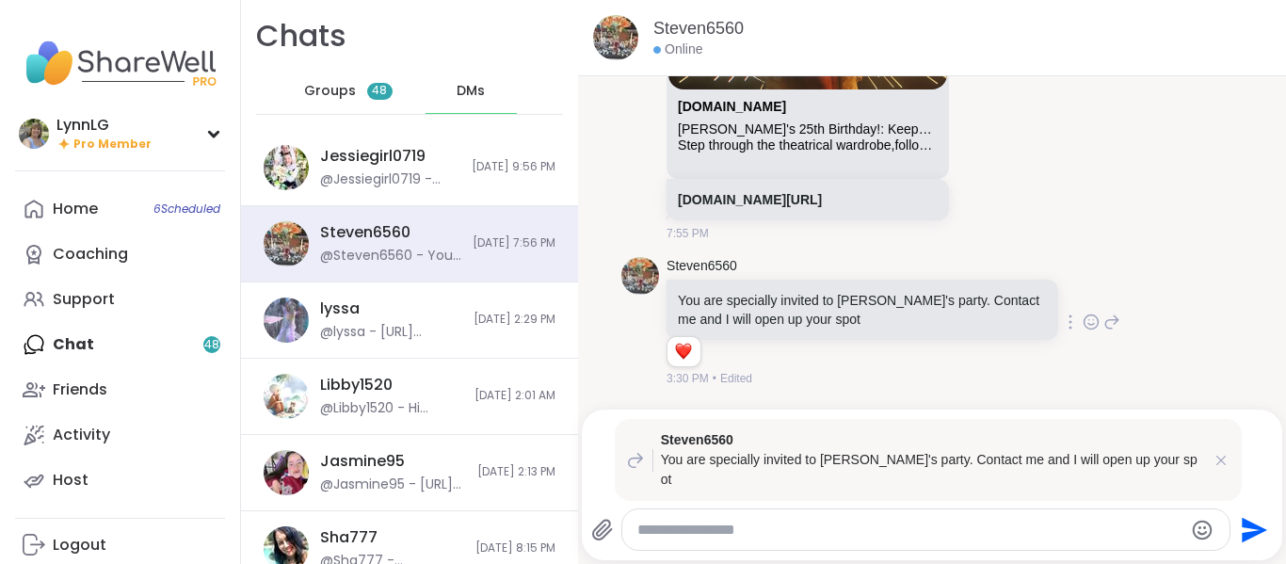
click at [1065, 356] on div "Steven6560 You are specially invited to Lyssa's party. Contact me and I will op…" at bounding box center [894, 322] width 454 height 131
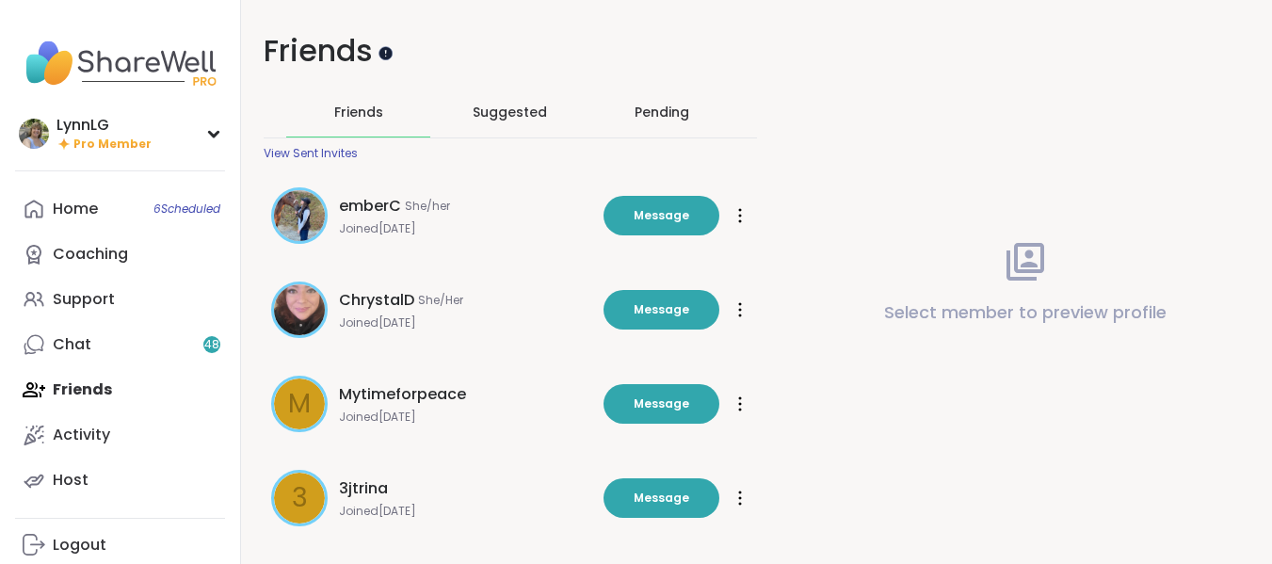
click at [379, 54] on div at bounding box center [386, 52] width 14 height 14
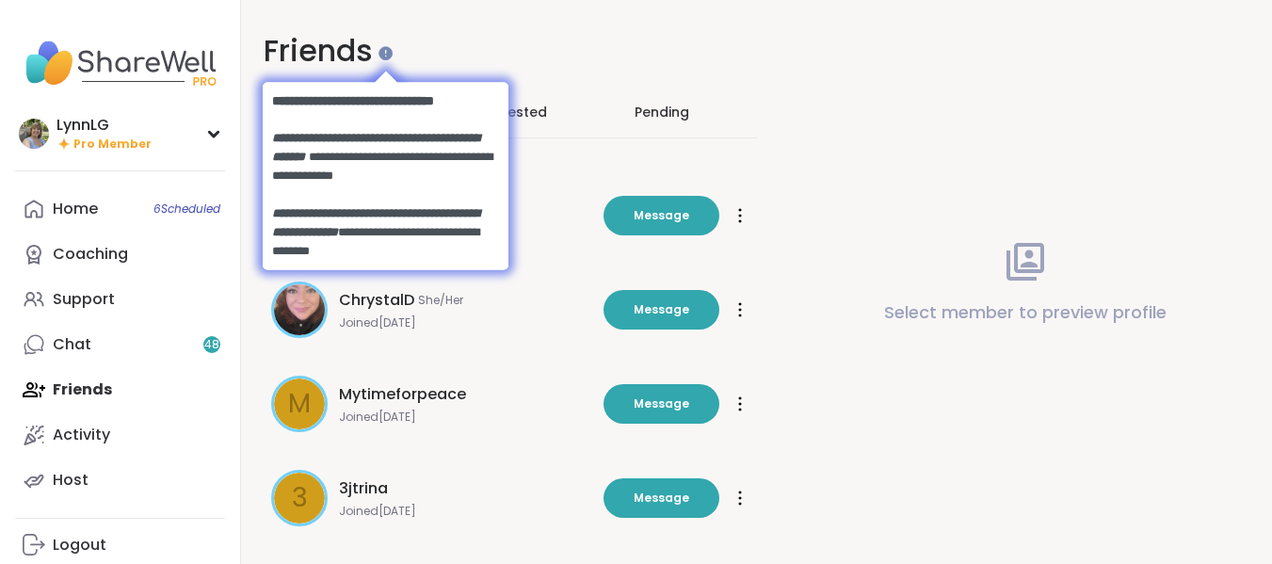
click at [283, 47] on h1 "Friends" at bounding box center [510, 51] width 493 height 42
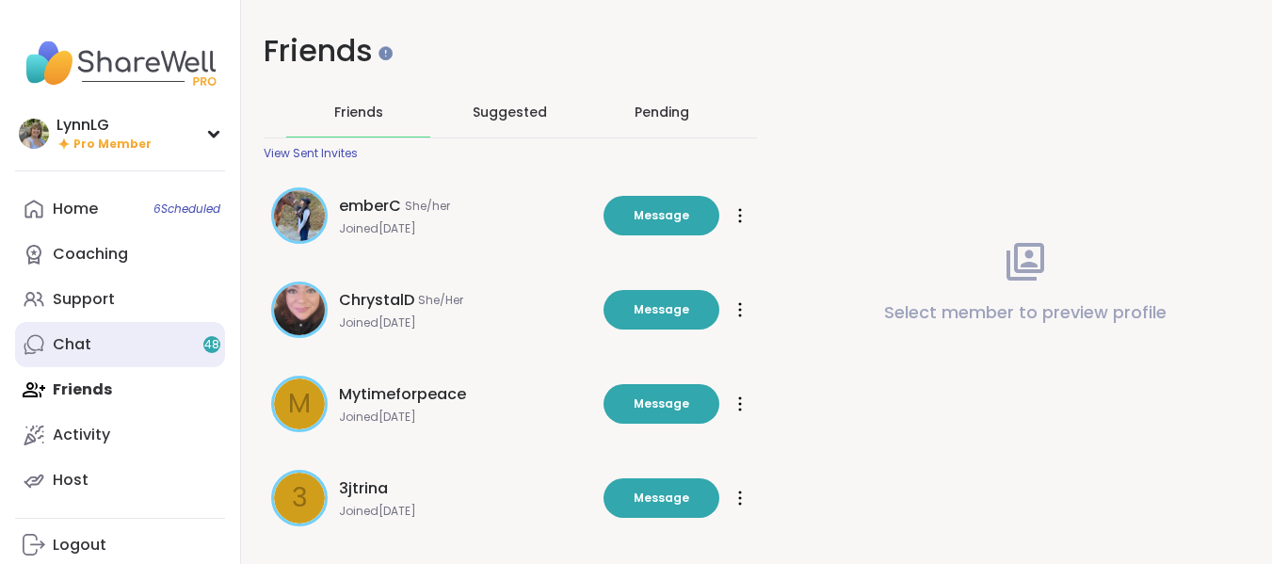
click at [93, 347] on link "Chat 48" at bounding box center [120, 344] width 210 height 45
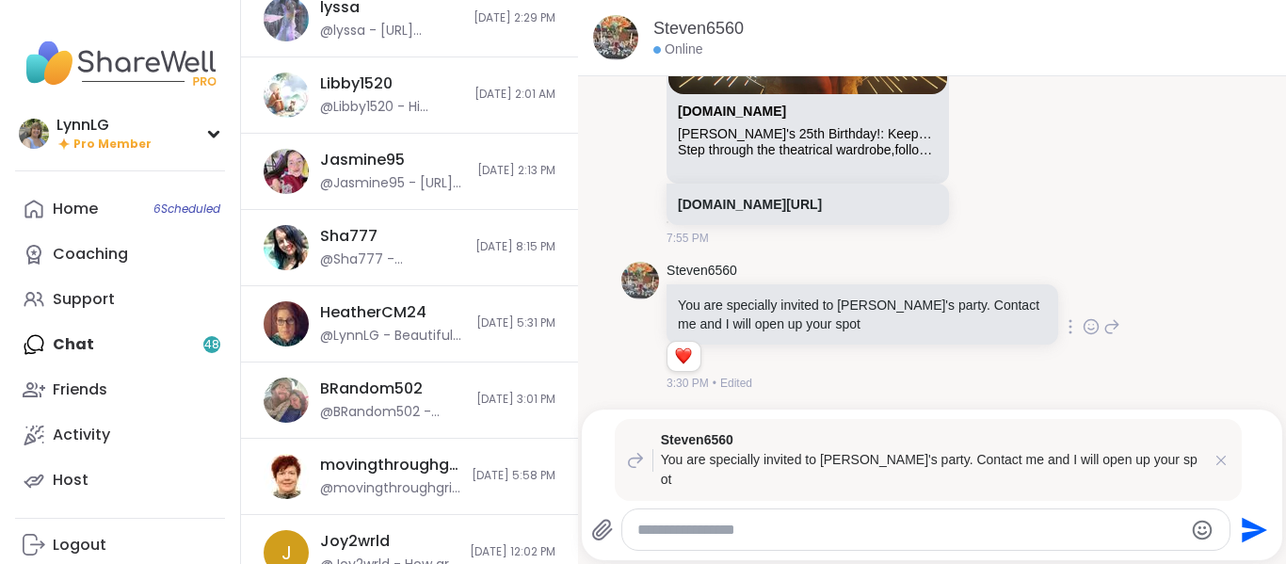
scroll to position [1073, 0]
click at [757, 206] on link "sharewellnow.com/session/4600708d-8bea-4e99-8f17-4b0bf37423ca" at bounding box center [750, 203] width 144 height 15
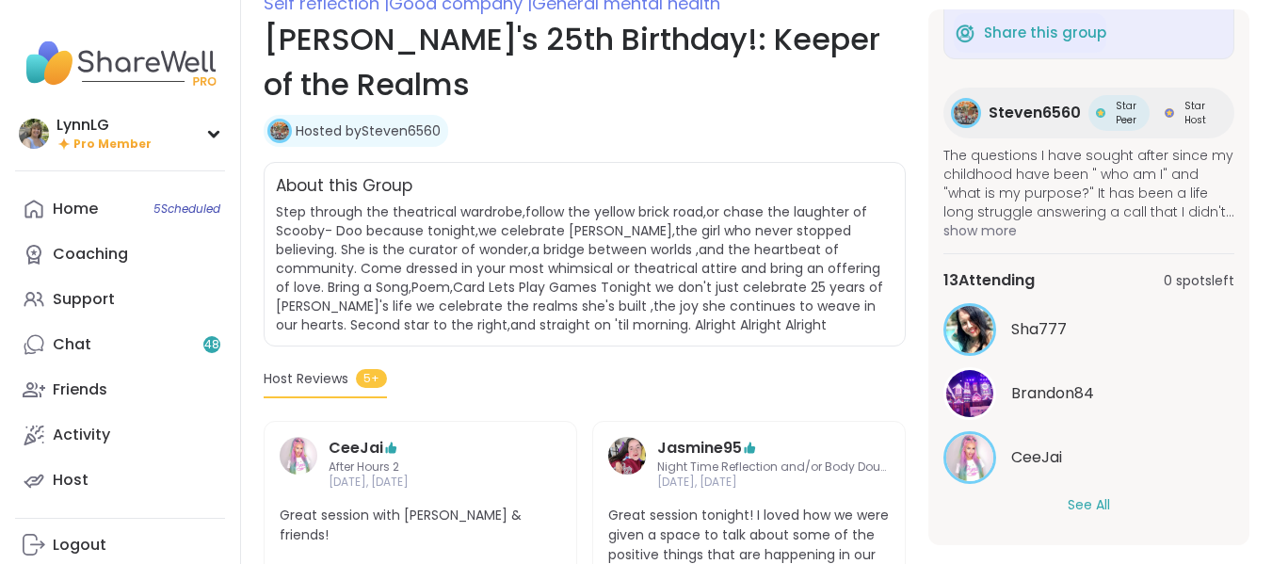
scroll to position [281, 0]
click at [1069, 497] on button "See All" at bounding box center [1089, 505] width 42 height 20
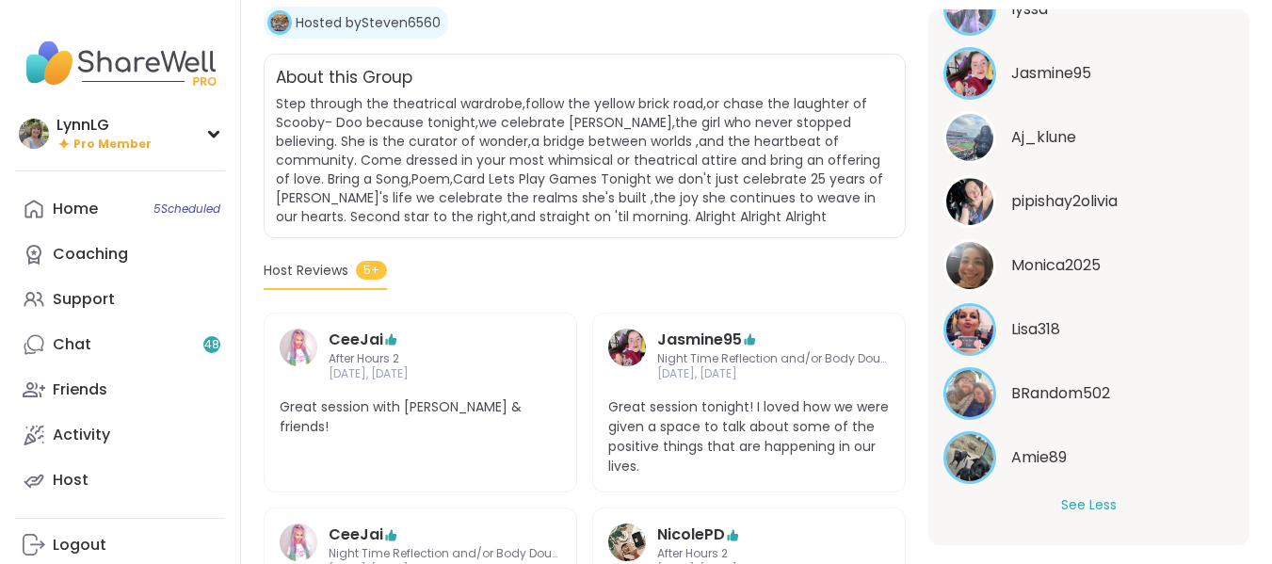
scroll to position [398, 0]
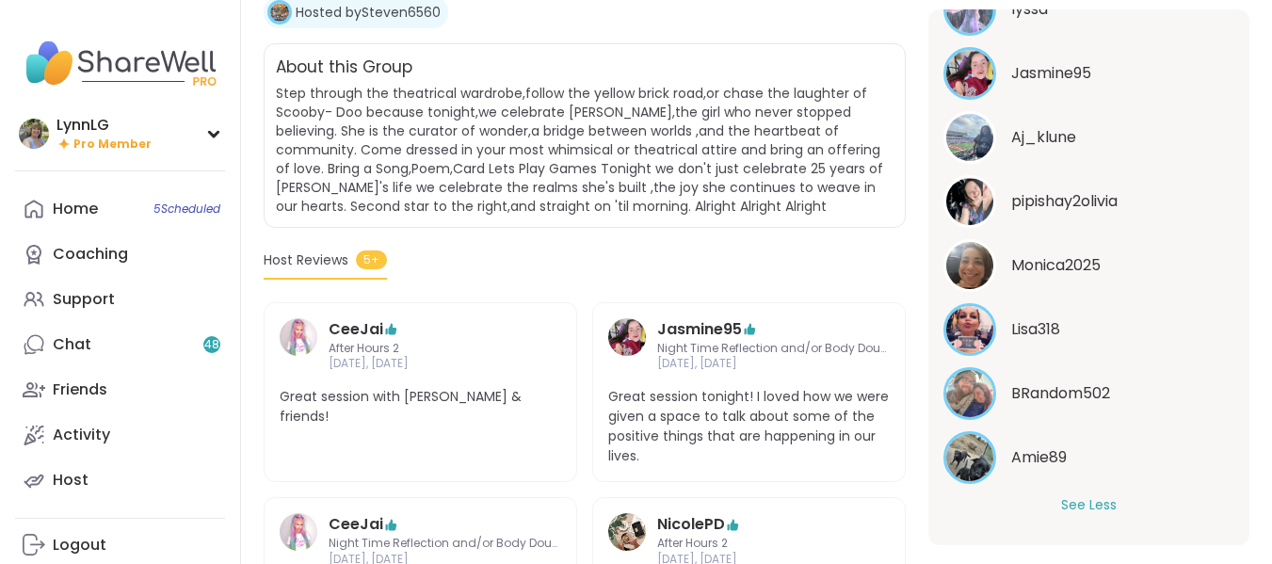
click at [1047, 322] on span "Lisa318" at bounding box center [1035, 329] width 49 height 23
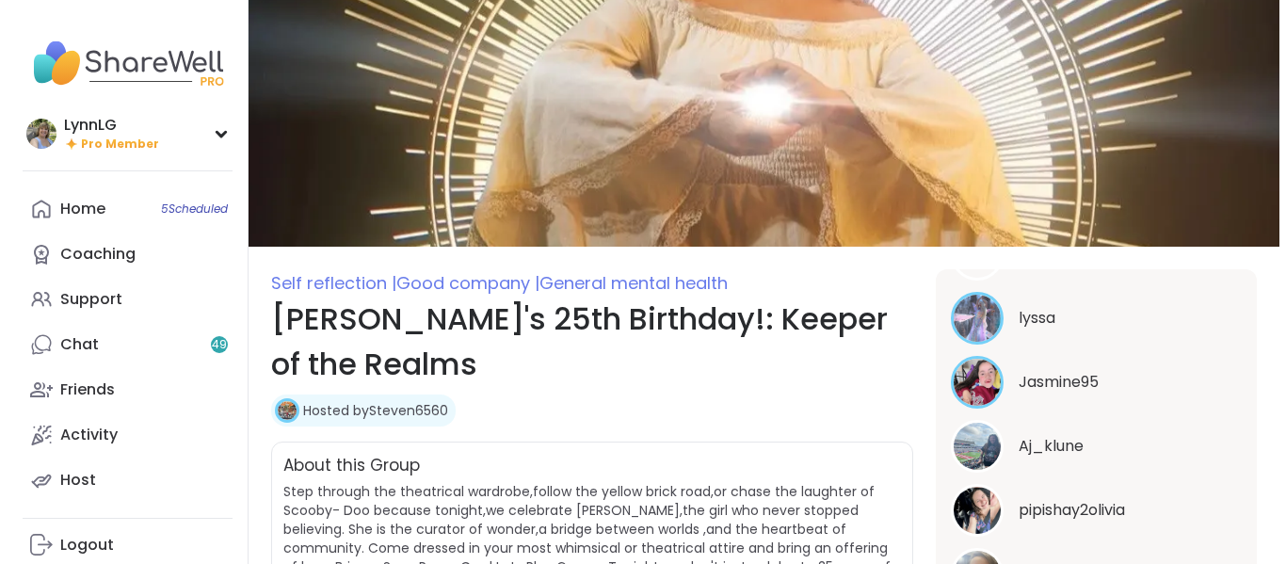
scroll to position [744, 0]
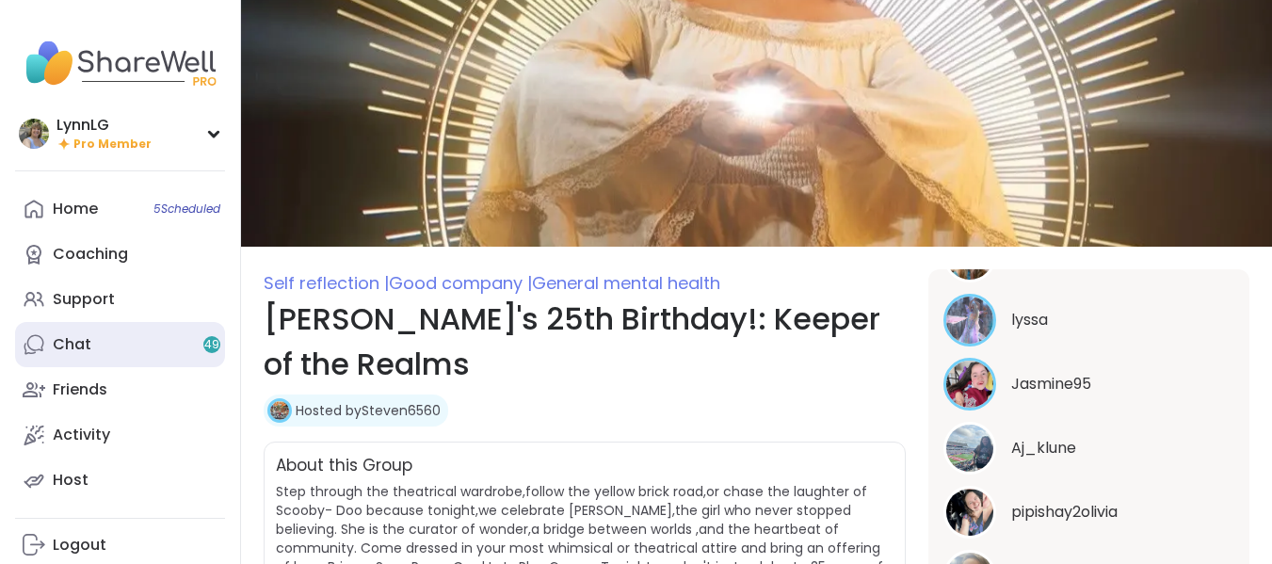
click at [80, 346] on div "Chat 49" at bounding box center [72, 344] width 39 height 21
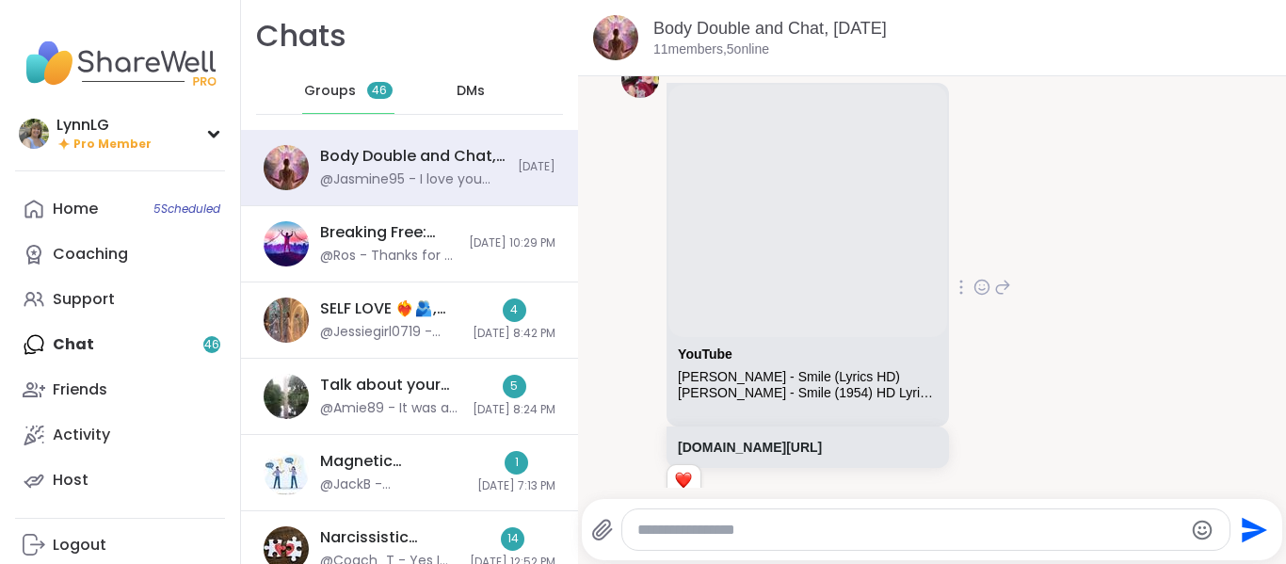
scroll to position [1526, 0]
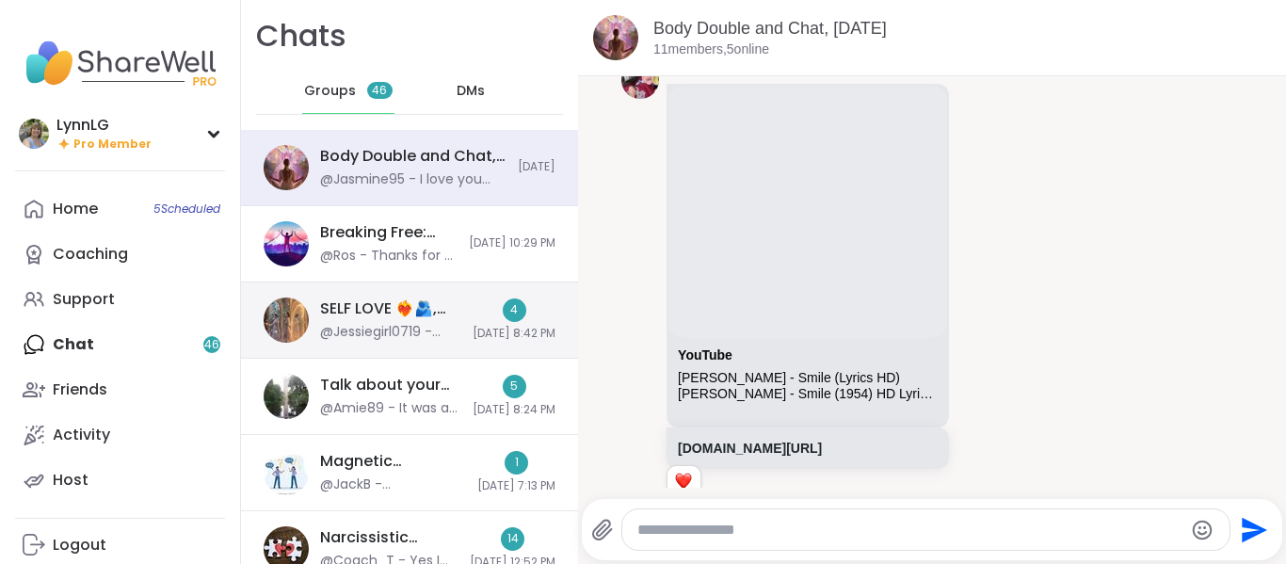
click at [473, 304] on div "4 9/11/2025, 8:42 PM" at bounding box center [514, 319] width 83 height 43
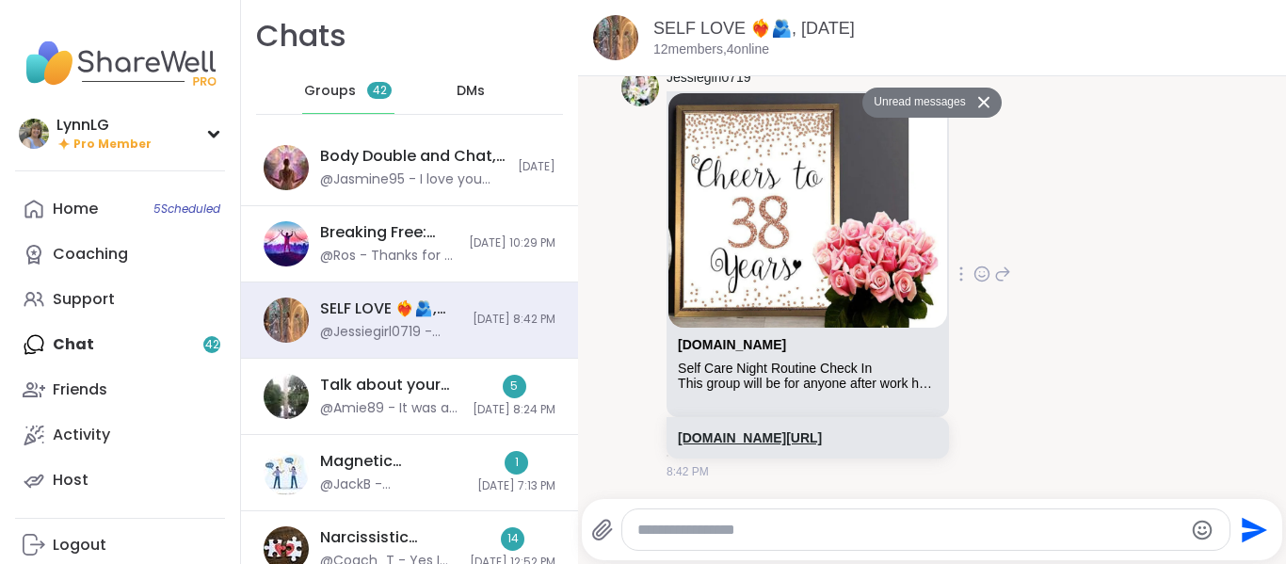
scroll to position [14608, 0]
click at [739, 430] on link "sharewellnow.com/series/33a18a08-7e90-4f41-8f89-b86b7d72adac" at bounding box center [750, 437] width 144 height 15
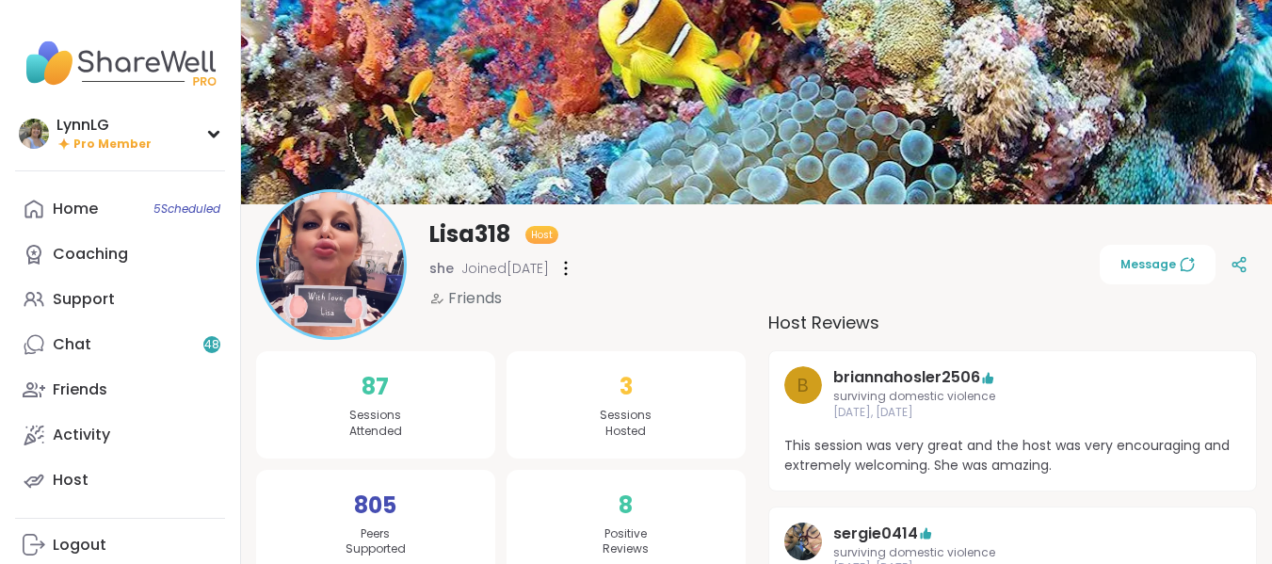
click at [1145, 270] on span "Message" at bounding box center [1157, 264] width 74 height 17
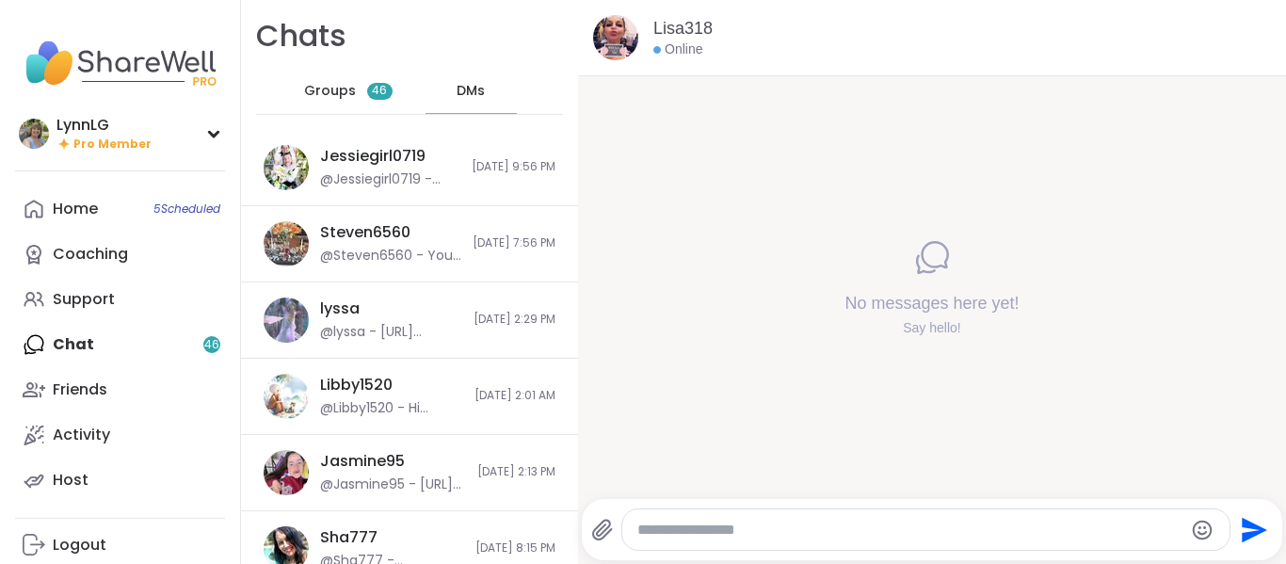
click at [748, 521] on textarea "Type your message" at bounding box center [910, 530] width 546 height 19
type textarea "**********"
drag, startPoint x: 1239, startPoint y: 508, endPoint x: 1239, endPoint y: 522, distance: 13.2
click at [1239, 522] on button "Send" at bounding box center [1252, 529] width 42 height 42
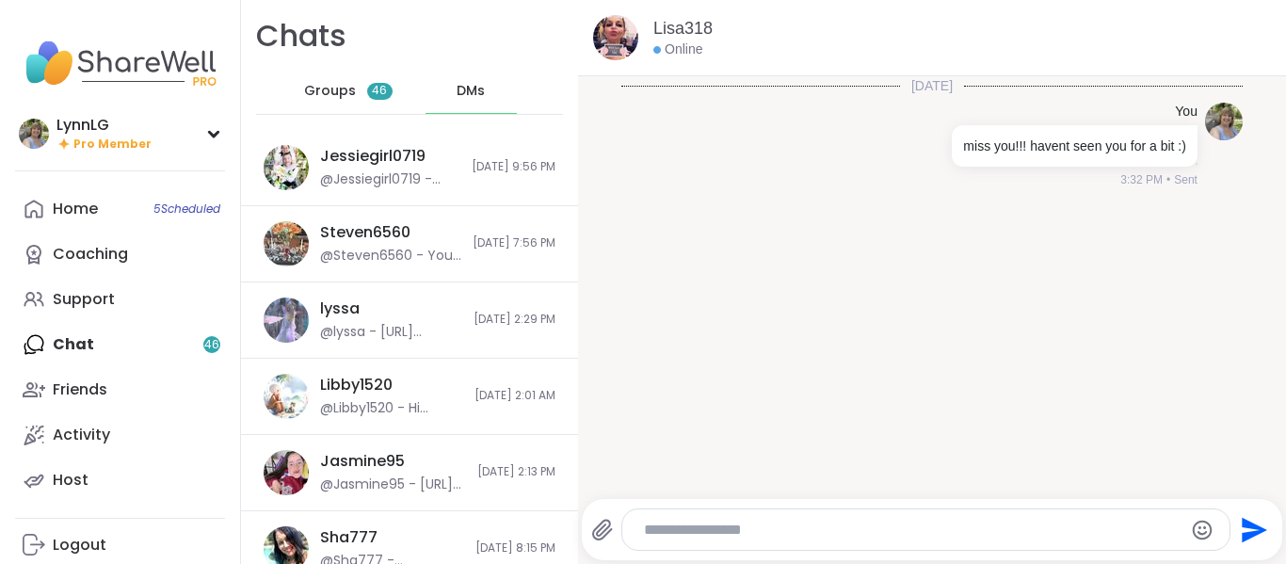
click at [1239, 522] on icon "Send" at bounding box center [1252, 530] width 30 height 30
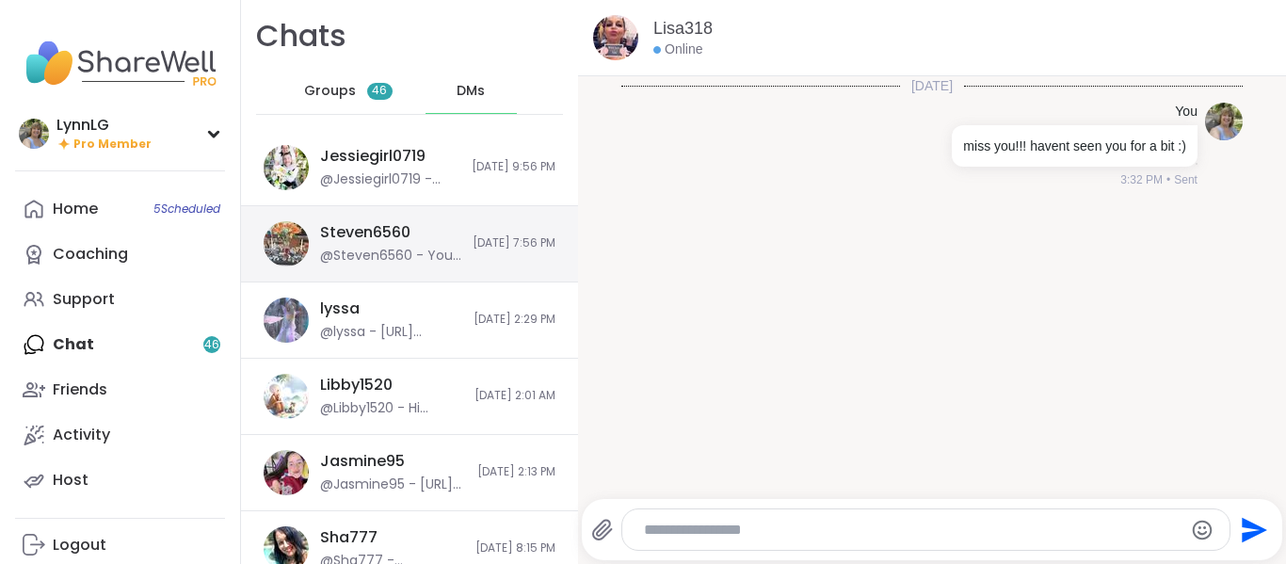
click at [430, 230] on div "Steven6560 @Steven6560 - You are specially invited to [PERSON_NAME]'s party. Co…" at bounding box center [390, 243] width 141 height 43
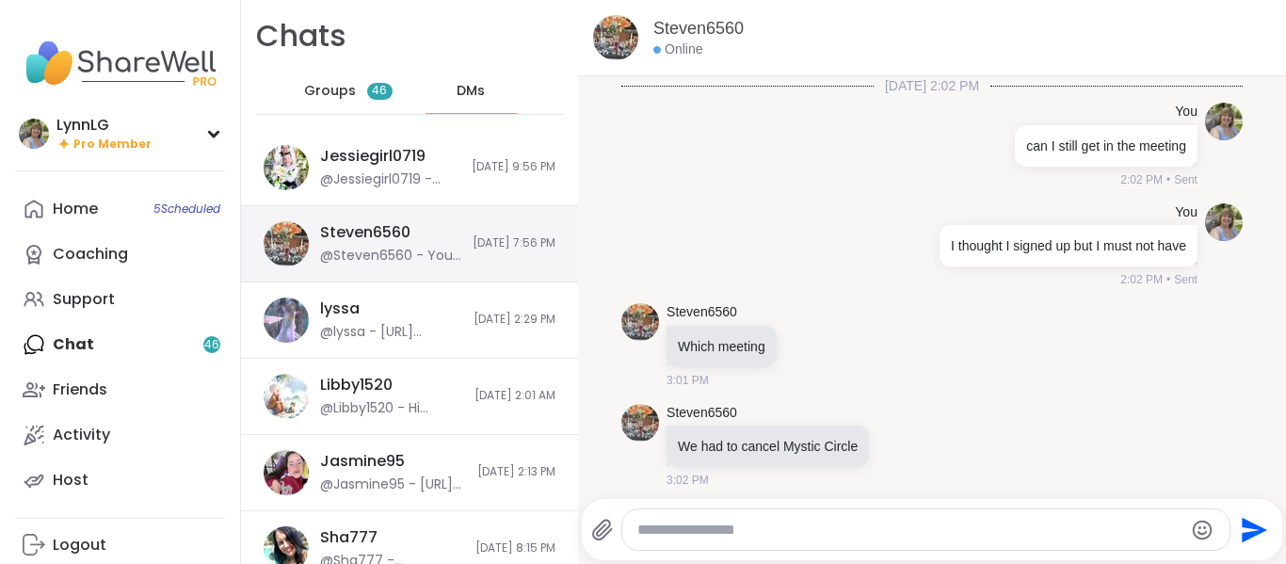
scroll to position [1004, 0]
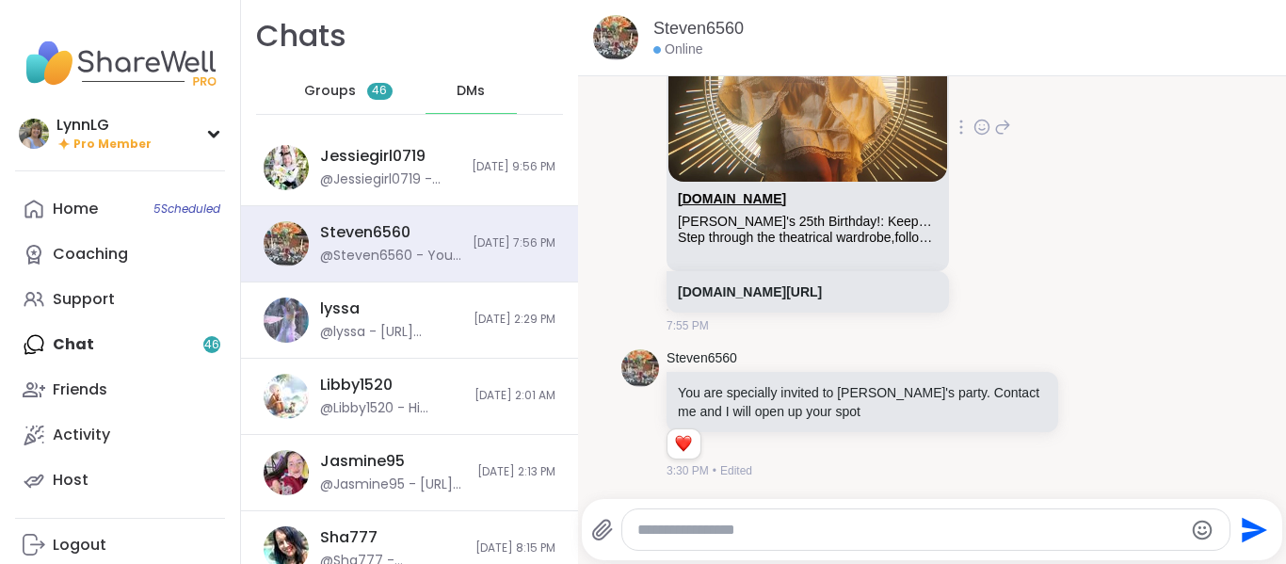
click at [765, 191] on link "[DOMAIN_NAME]" at bounding box center [732, 198] width 108 height 15
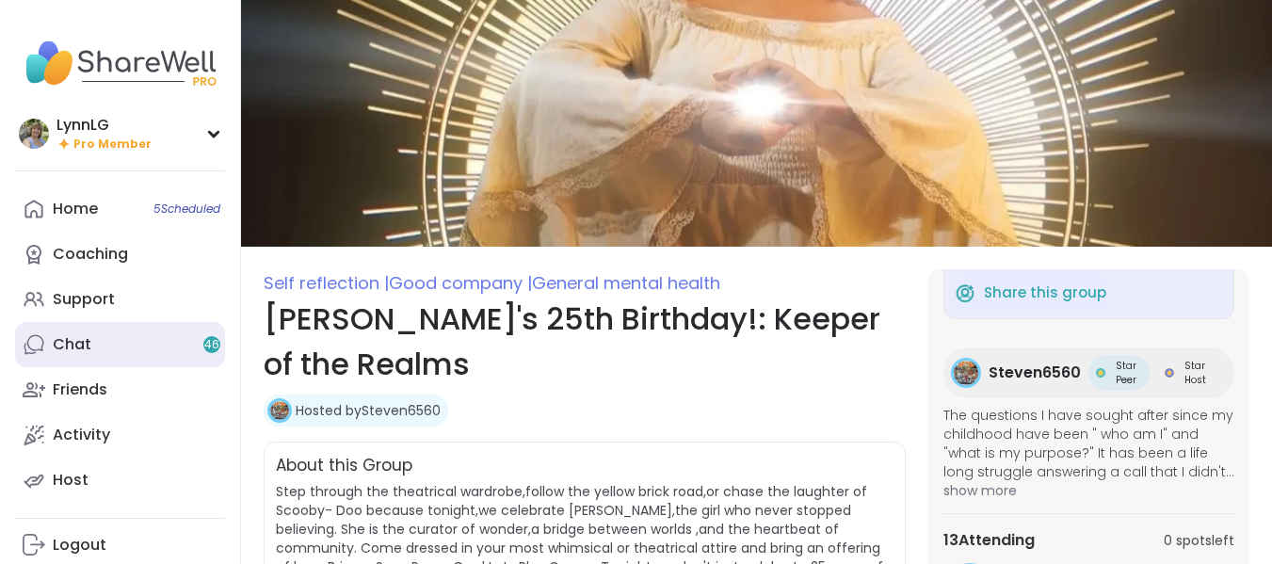
click at [87, 347] on div "Chat 46" at bounding box center [72, 344] width 39 height 21
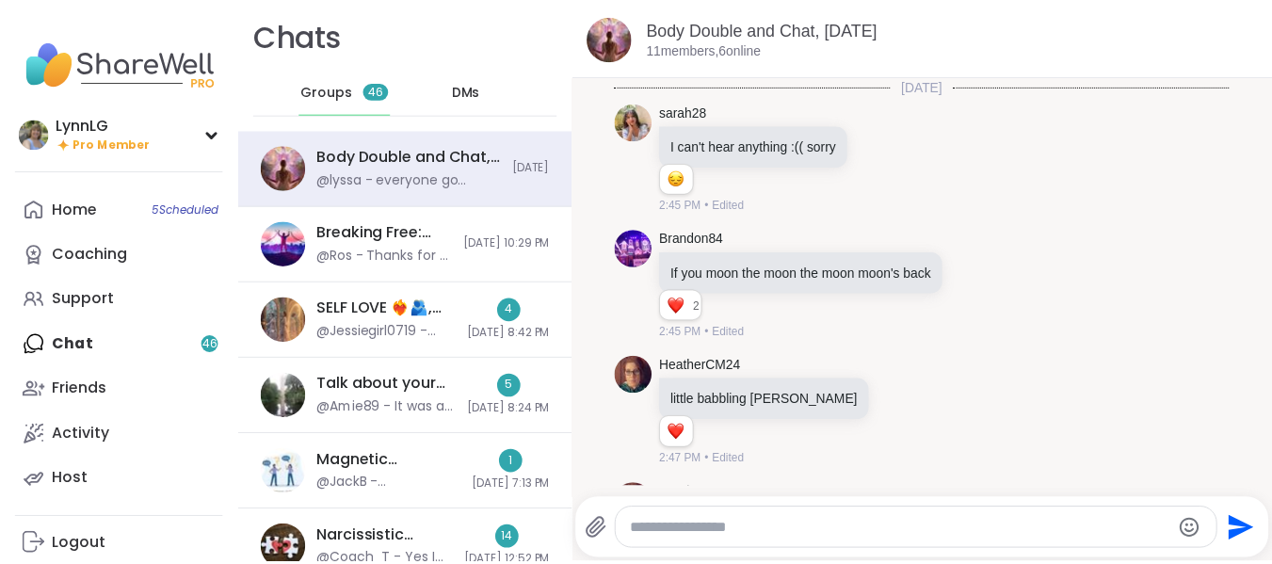
scroll to position [1928, 0]
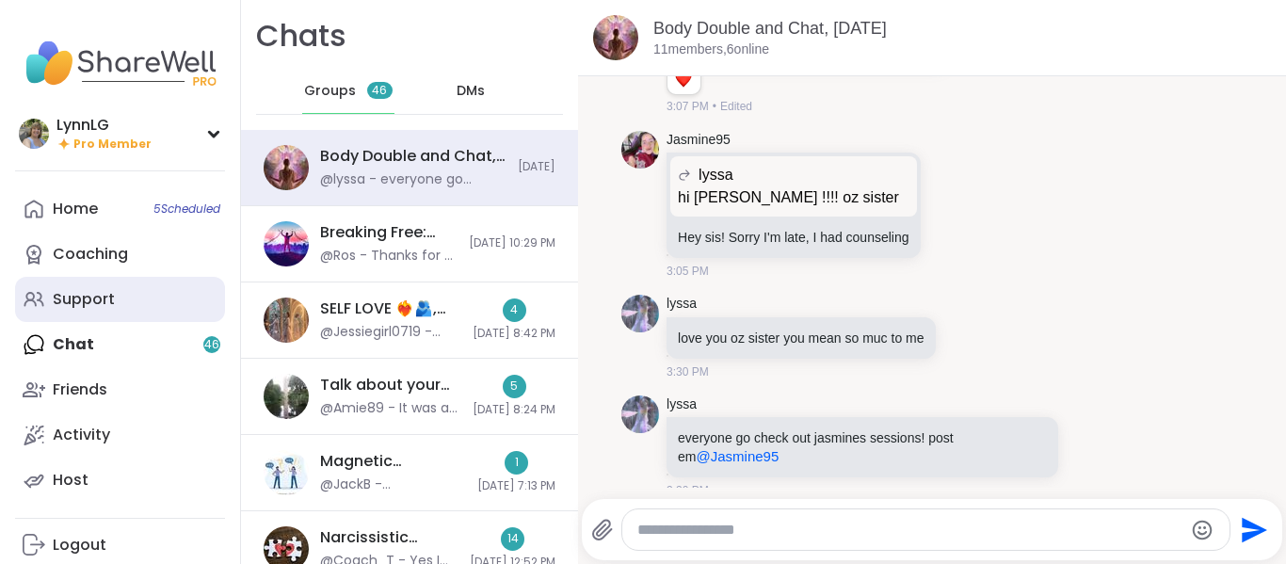
click at [95, 293] on div "Support" at bounding box center [84, 299] width 62 height 21
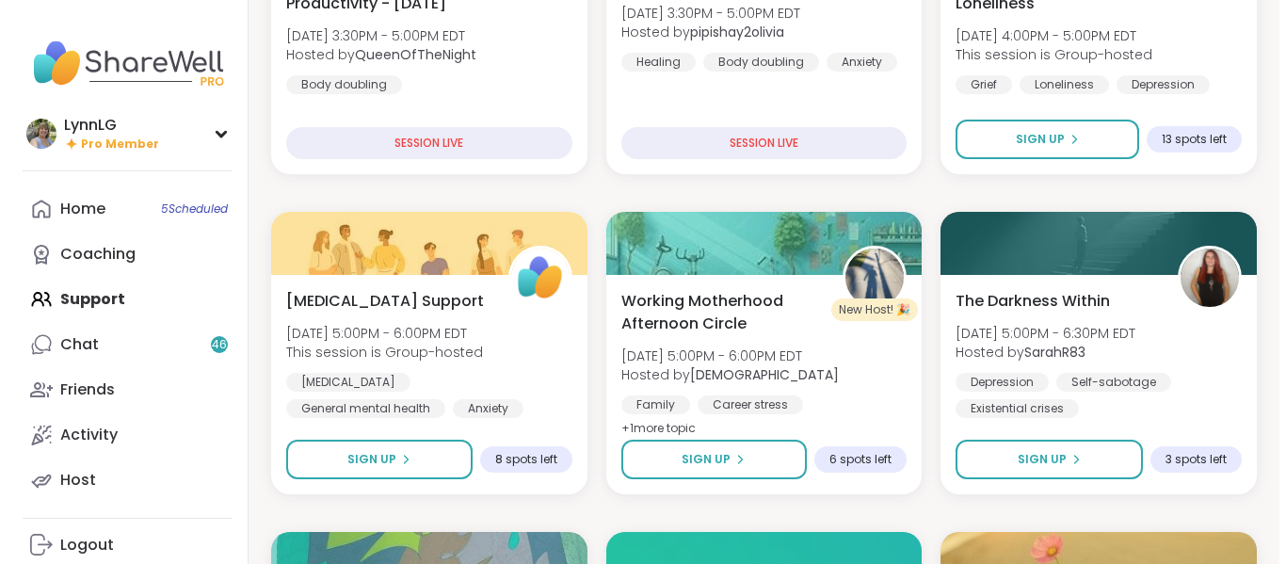
scroll to position [376, 0]
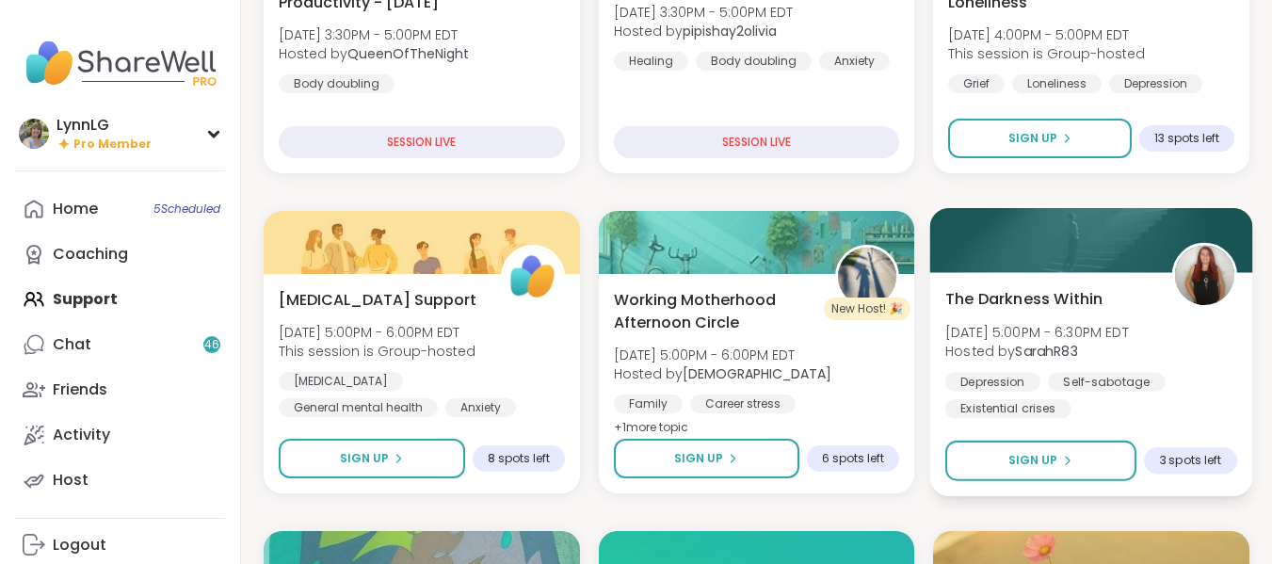
click at [1196, 376] on div "[MEDICAL_DATA] Self-sabotage Existential crises" at bounding box center [1091, 395] width 292 height 46
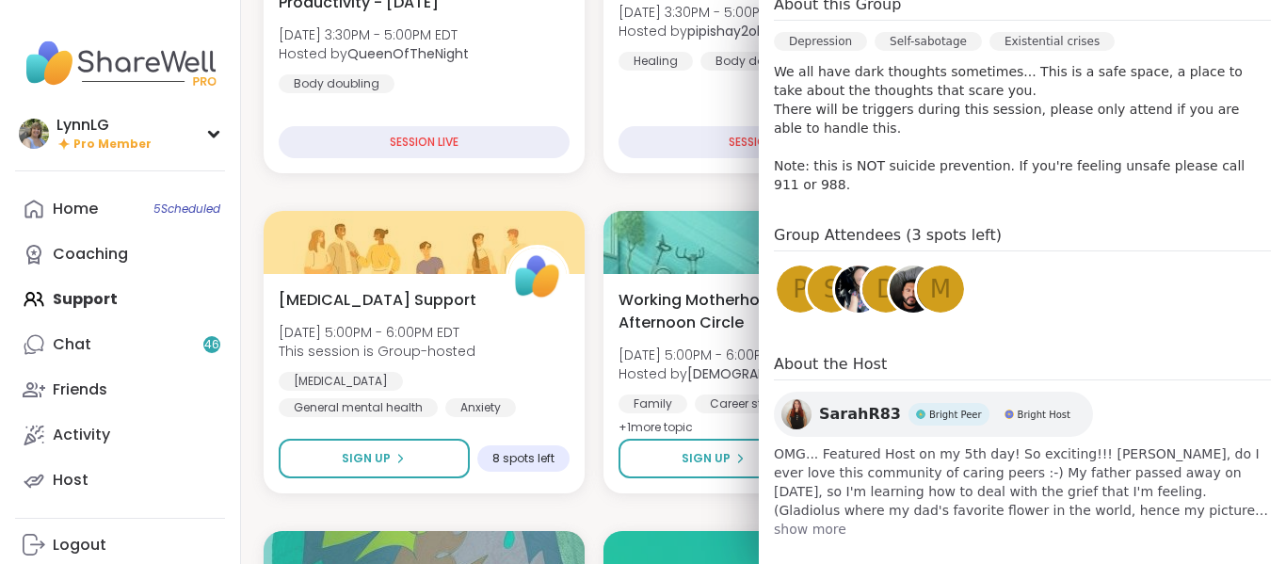
scroll to position [551, 0]
click at [799, 519] on span "show more" at bounding box center [1022, 528] width 497 height 19
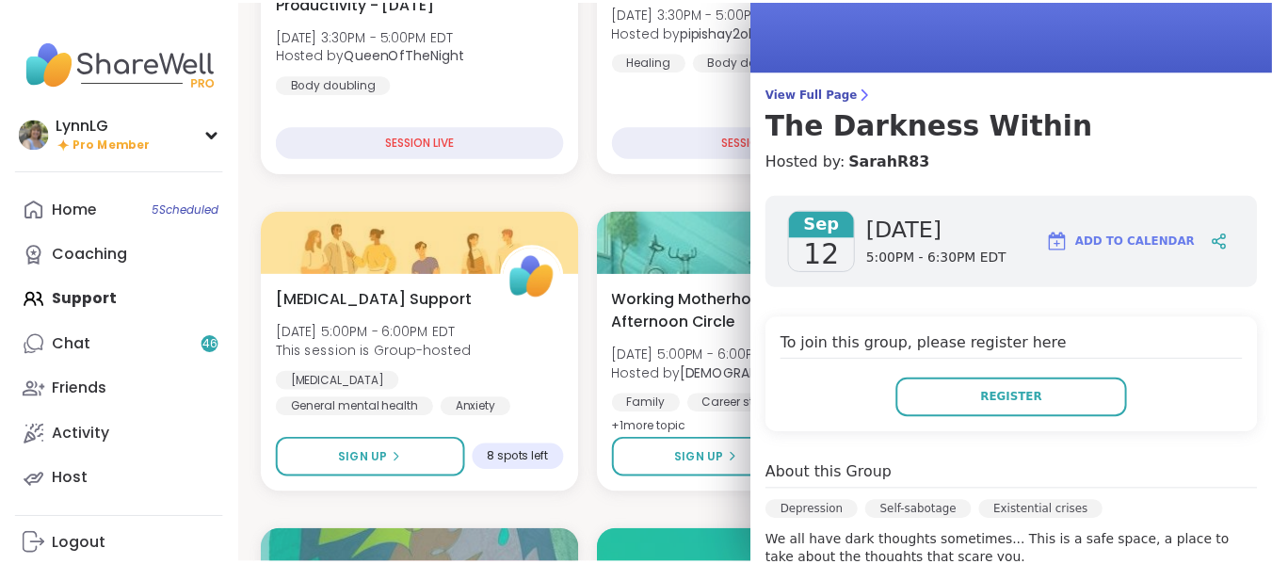
scroll to position [0, 0]
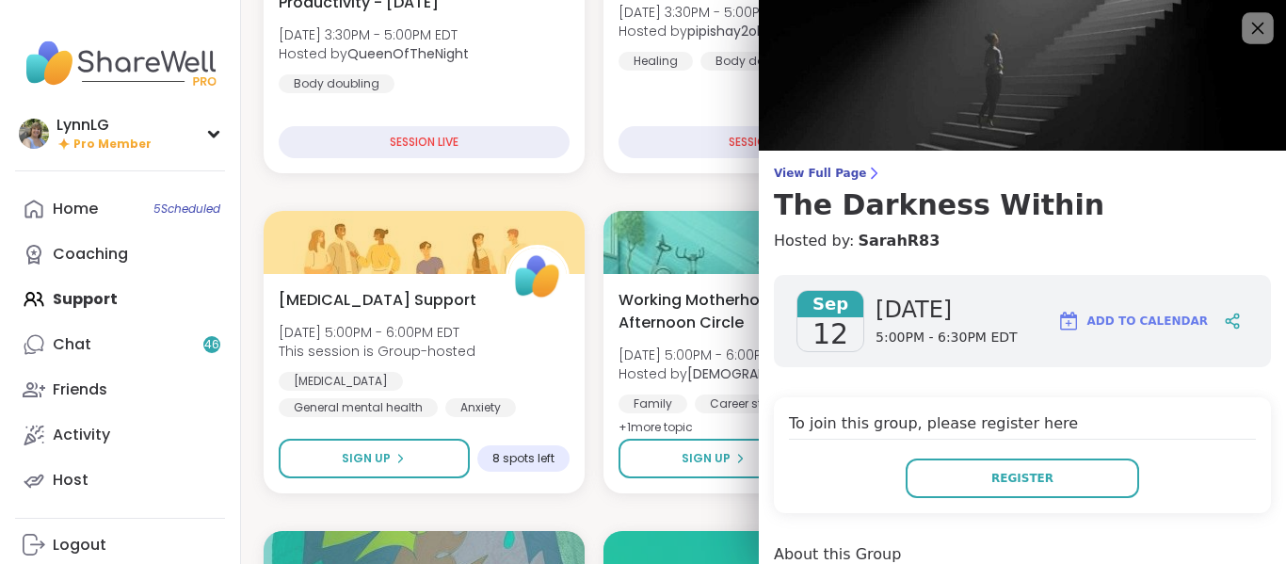
click at [1246, 29] on icon at bounding box center [1258, 28] width 24 height 24
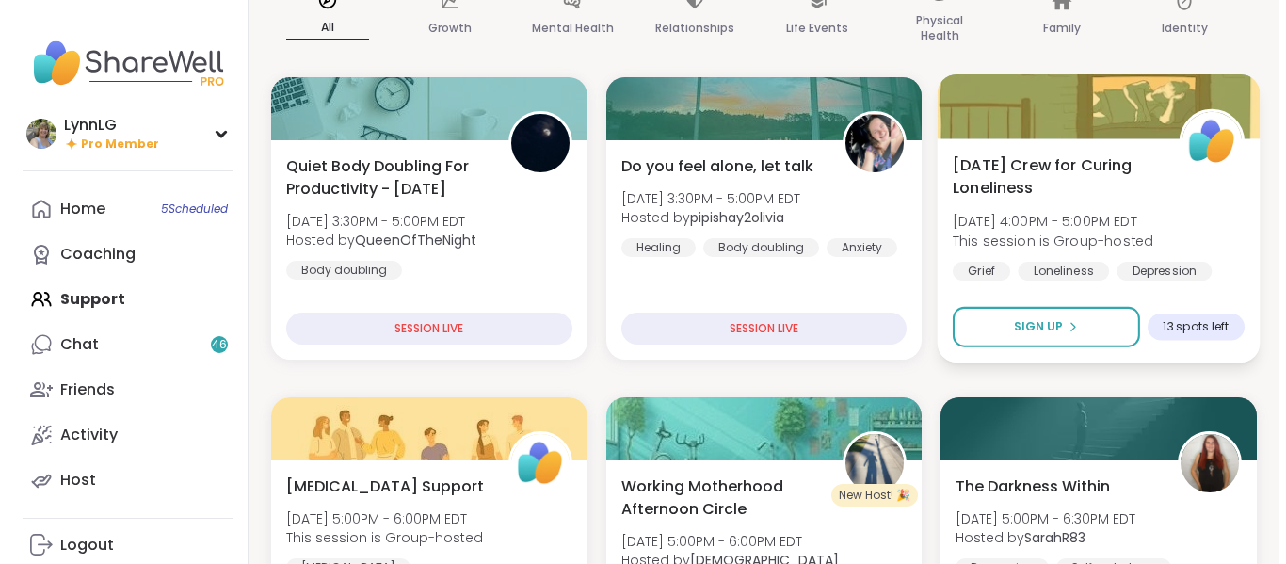
scroll to position [188, 0]
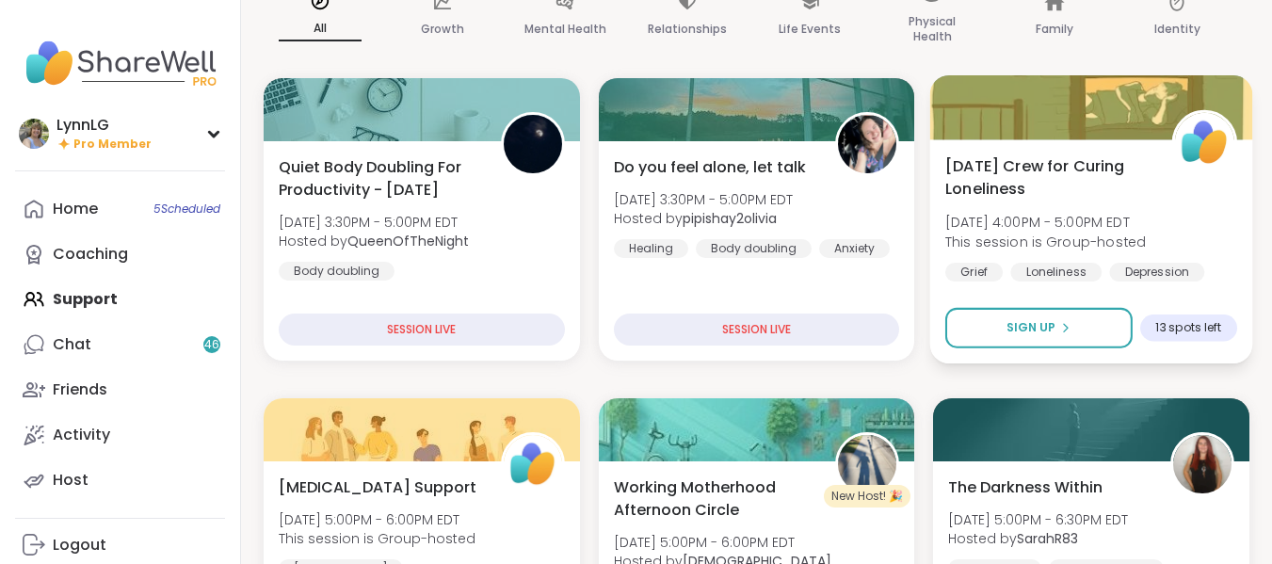
click at [1183, 216] on div "[DATE] Crew for Curing Loneliness [DATE] 4:00PM - 5:00PM EDT This session is Gr…" at bounding box center [1091, 217] width 292 height 127
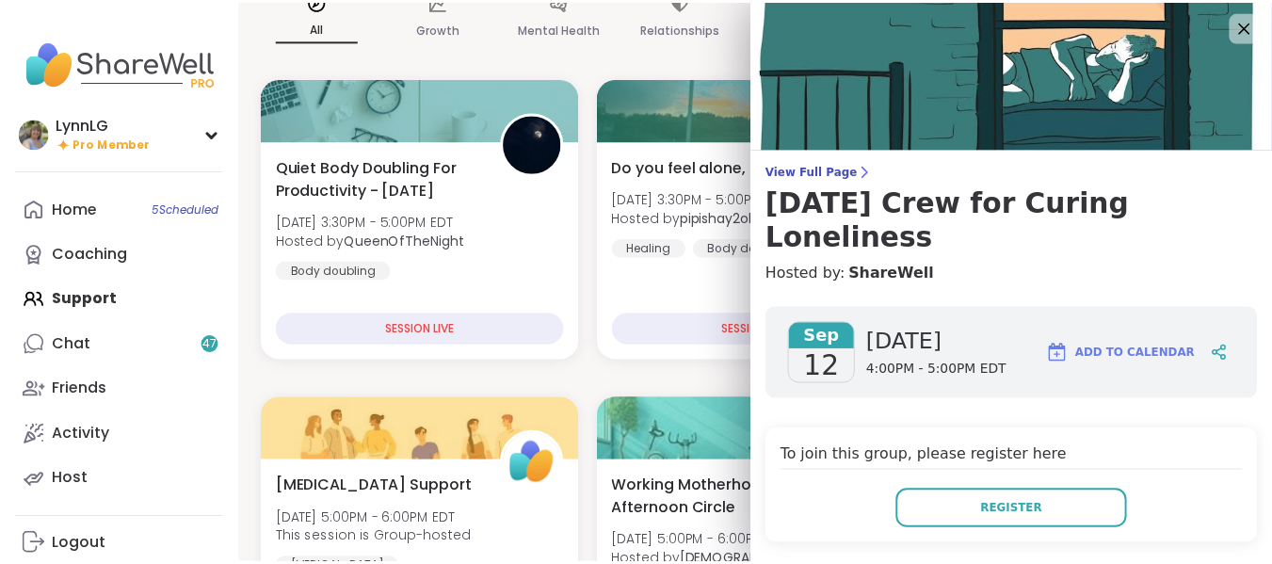
scroll to position [0, 0]
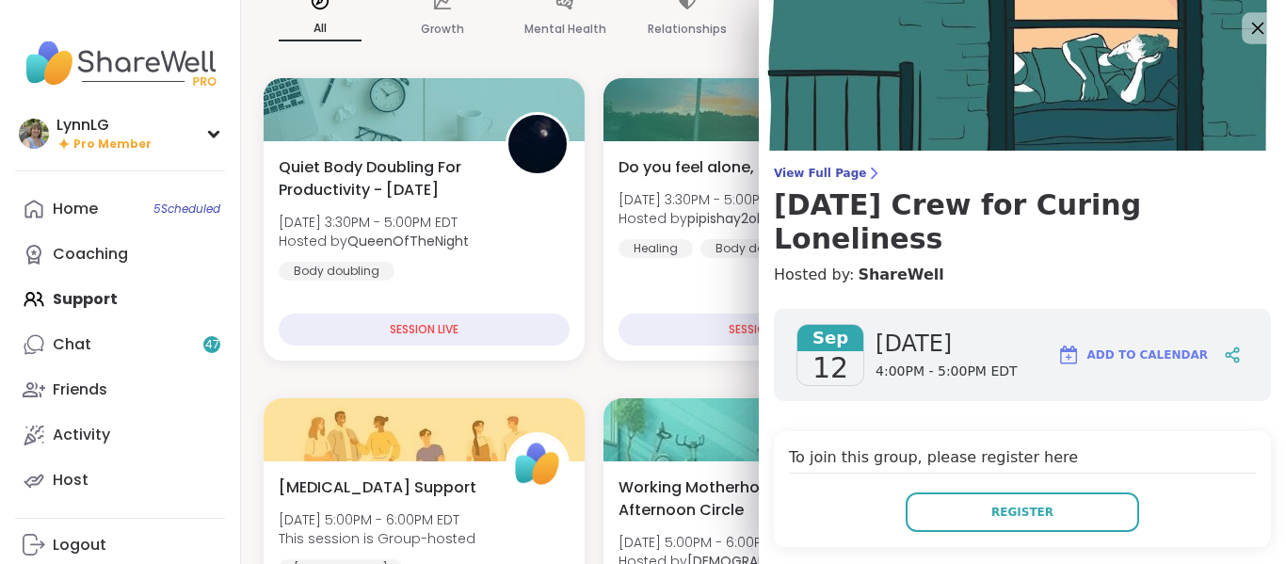
click at [1246, 28] on icon at bounding box center [1258, 28] width 24 height 24
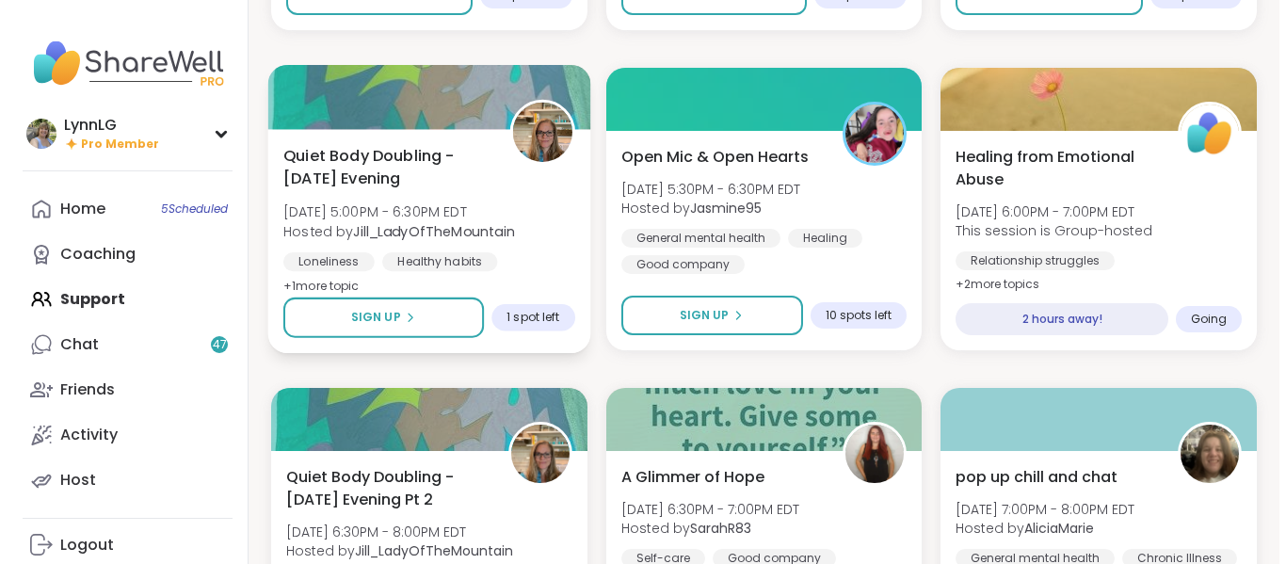
scroll to position [840, 0]
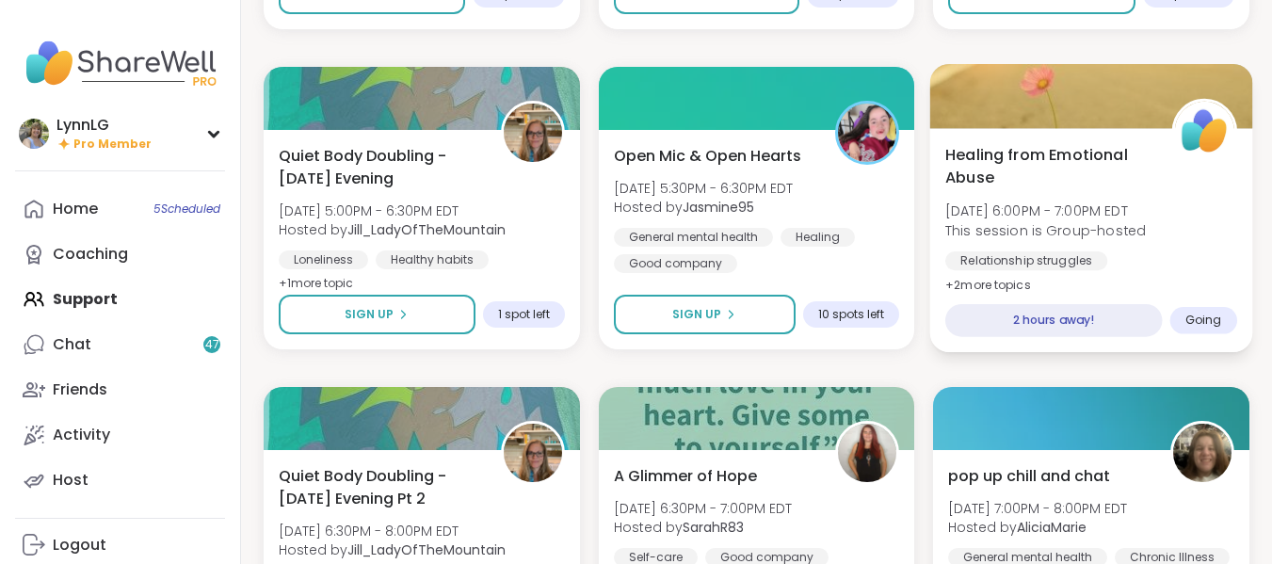
click at [1188, 227] on div "Healing from Emotional Abuse [DATE] 6:00PM - 7:00PM EDT This session is Group-h…" at bounding box center [1091, 219] width 292 height 153
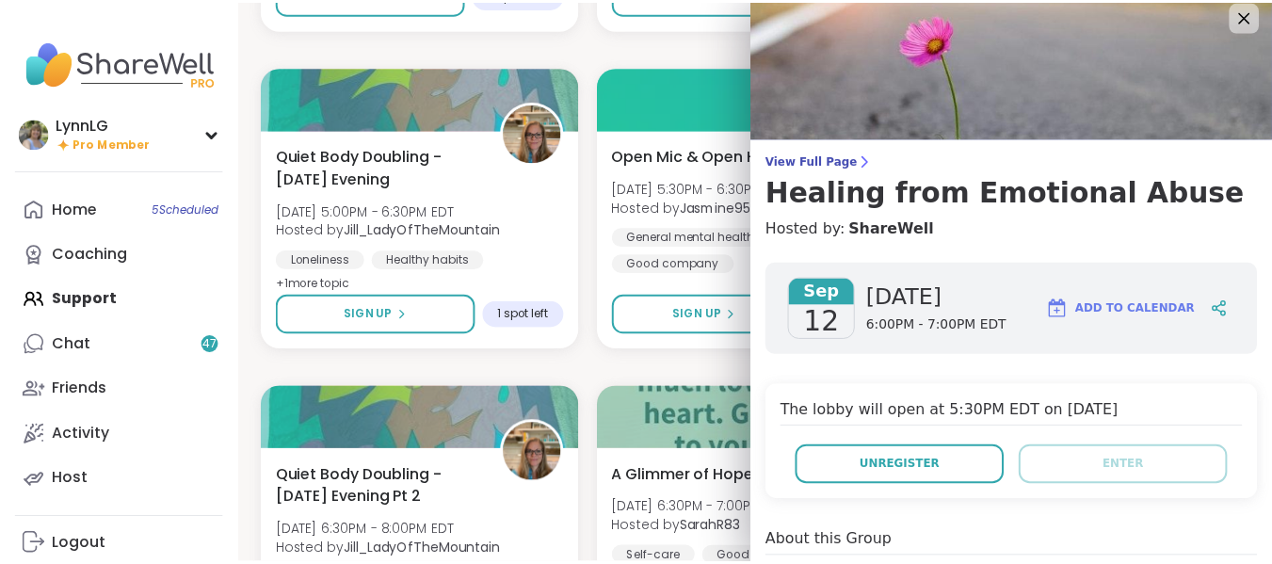
scroll to position [0, 0]
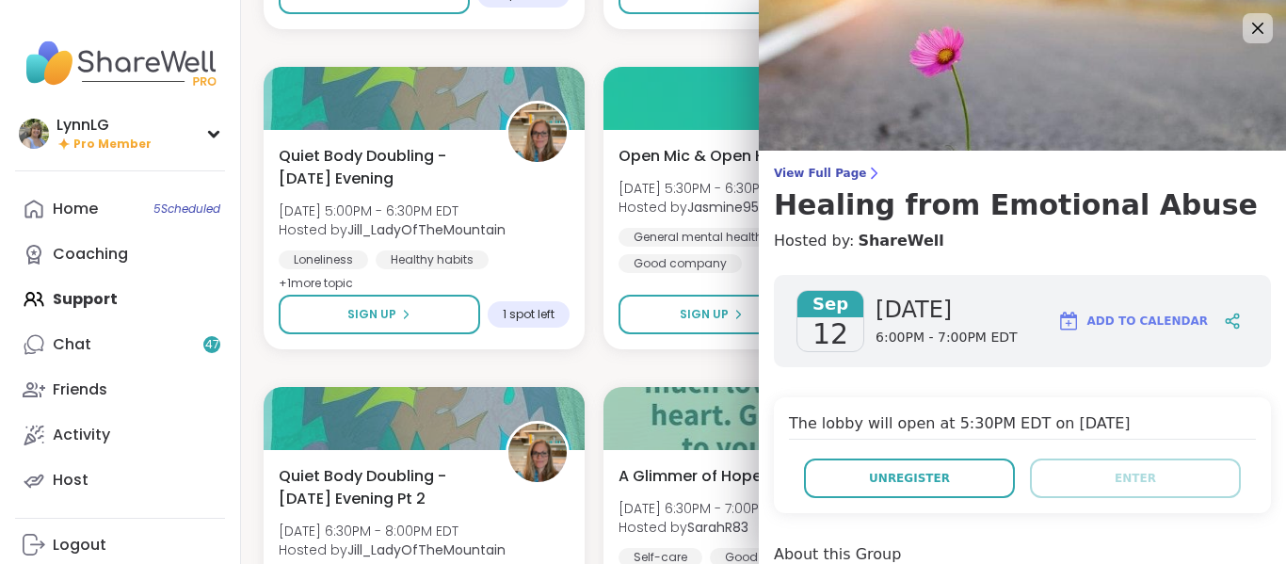
click at [1244, 15] on img at bounding box center [1022, 75] width 527 height 151
click at [1252, 24] on icon at bounding box center [1258, 29] width 12 height 12
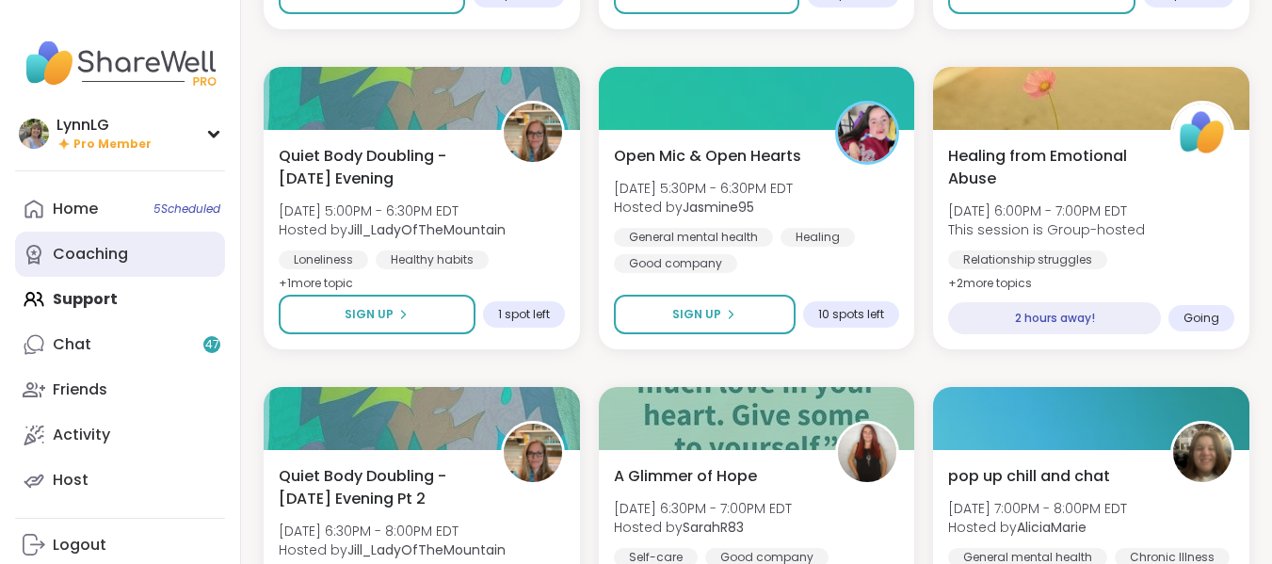
click at [79, 250] on div "Coaching" at bounding box center [90, 254] width 75 height 21
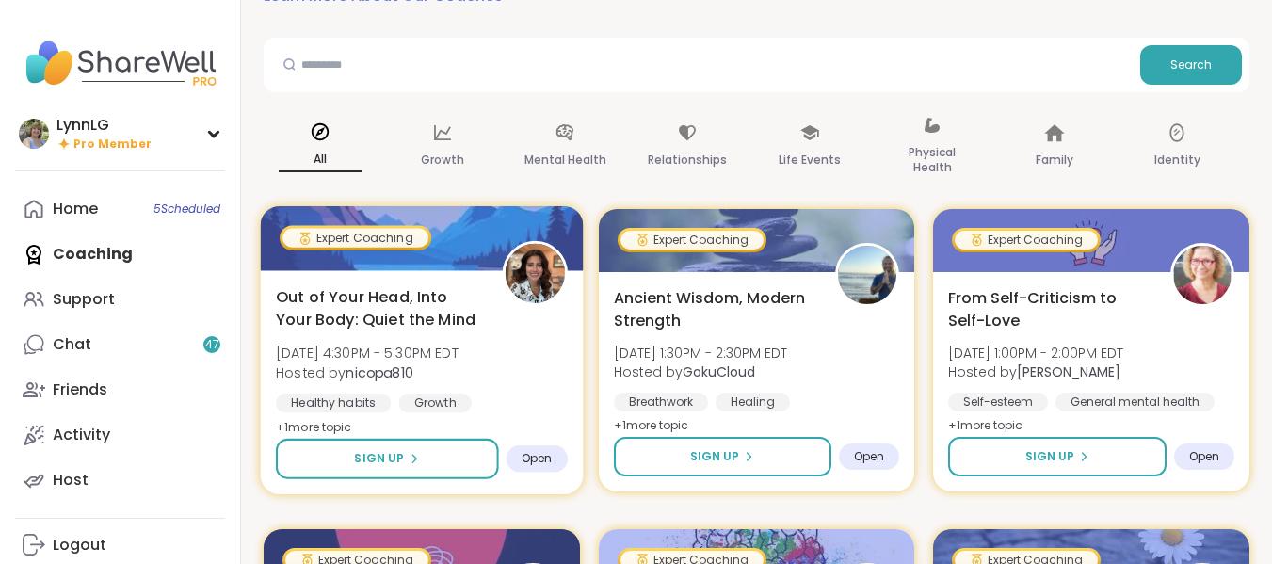
scroll to position [92, 0]
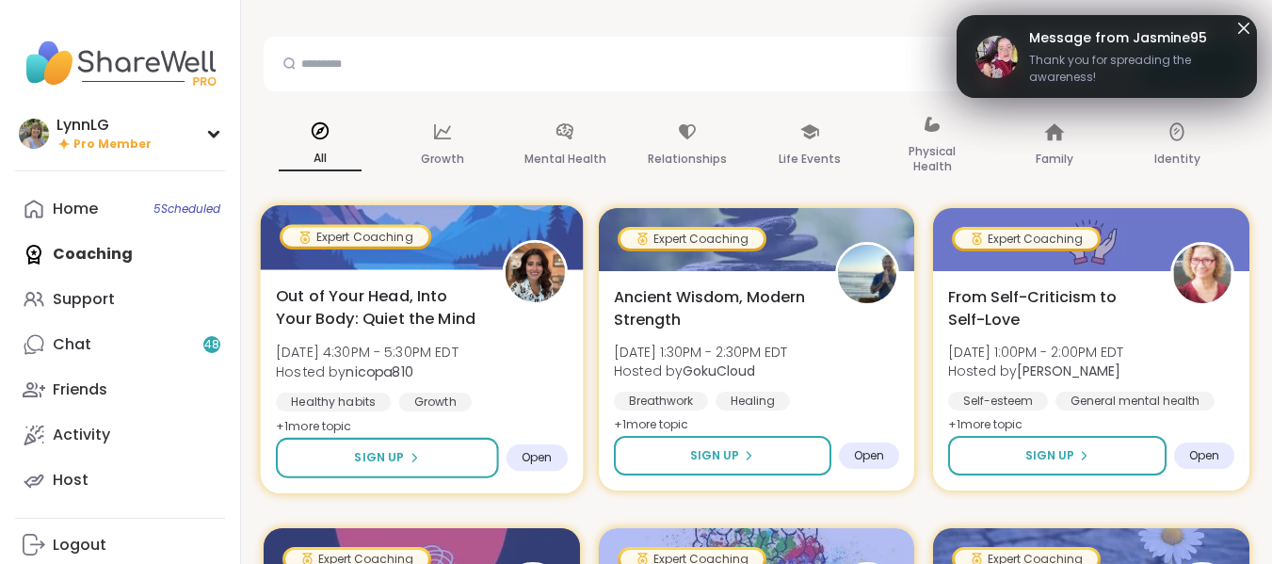
click at [521, 359] on div "Out of Your Head, Into Your Body: Quiet the Mind [DATE] 4:30PM - 5:30PM EDT Hos…" at bounding box center [422, 360] width 292 height 153
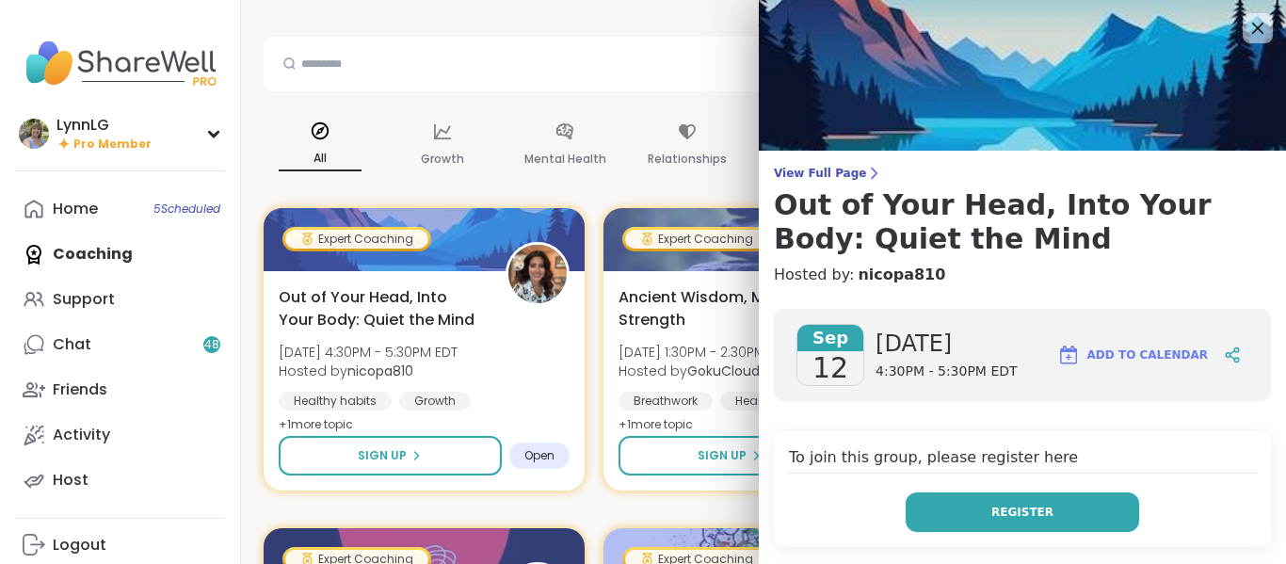
click at [1003, 509] on span "Register" at bounding box center [1022, 512] width 62 height 17
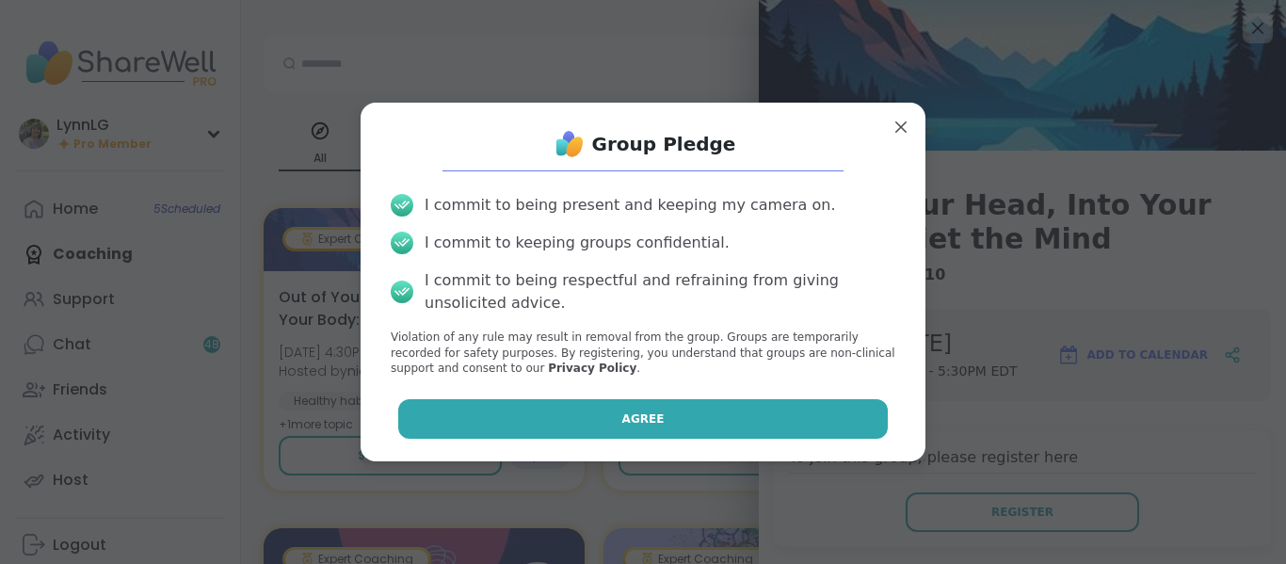
click at [605, 416] on button "Agree" at bounding box center [643, 419] width 491 height 40
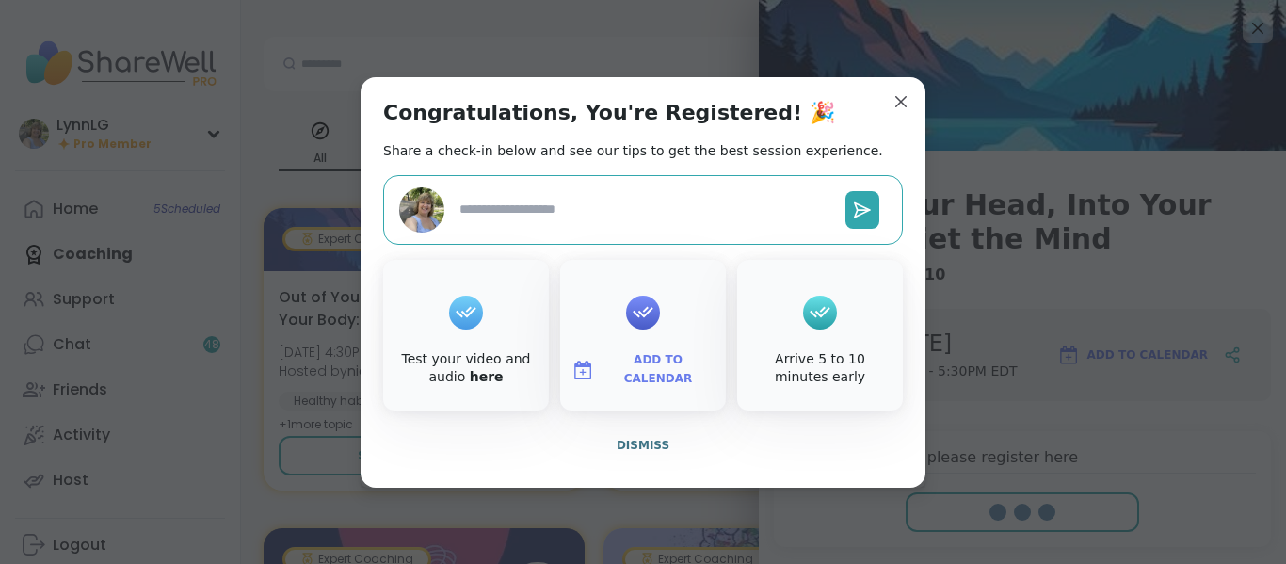
type textarea "*"
click at [617, 439] on span "Dismiss" at bounding box center [643, 445] width 53 height 13
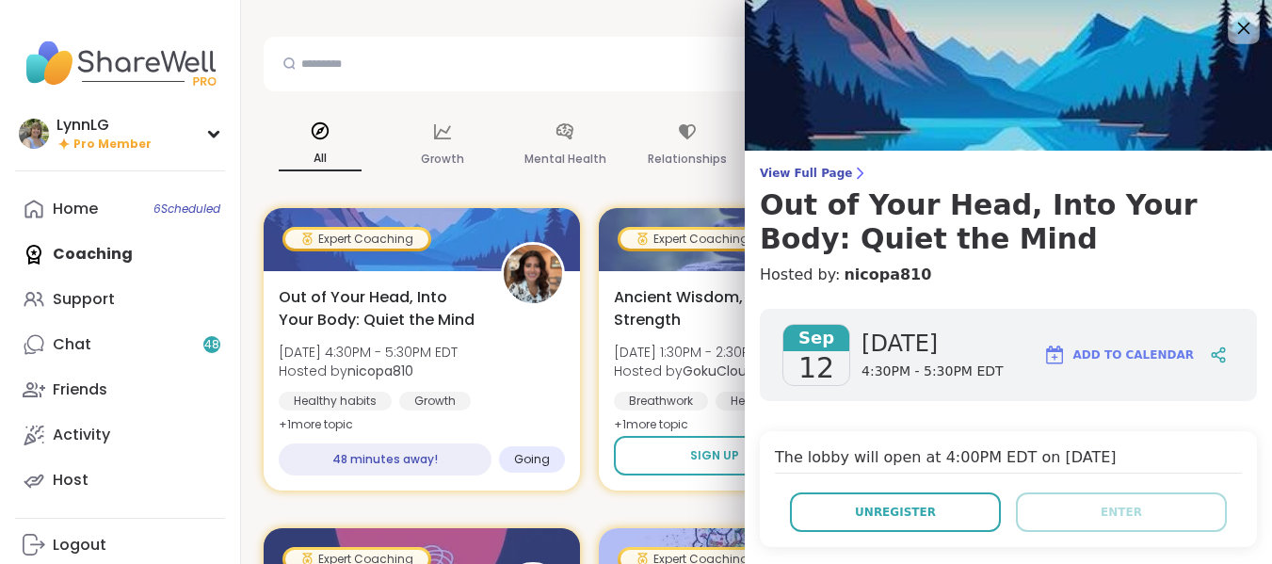
click at [1236, 20] on icon at bounding box center [1244, 28] width 24 height 24
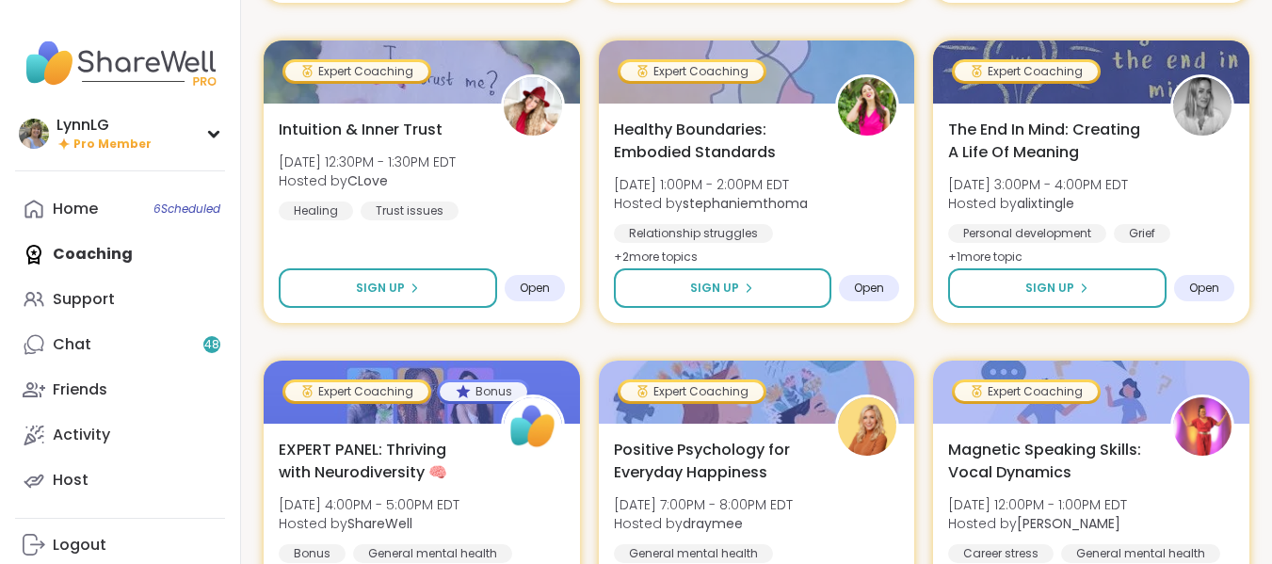
scroll to position [1221, 0]
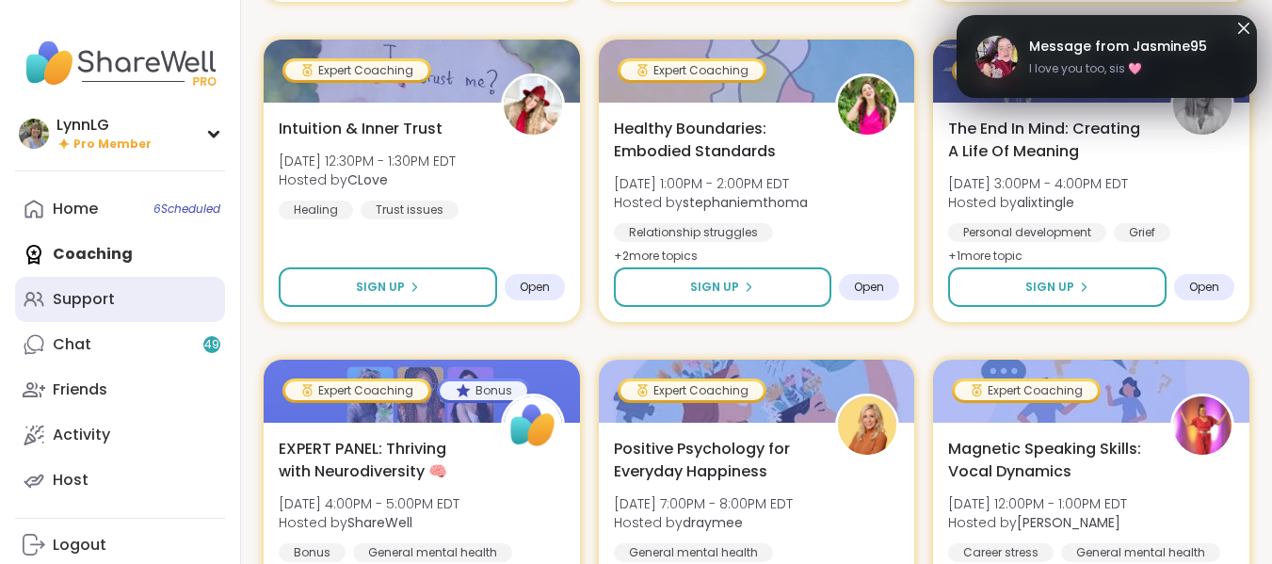
click at [81, 298] on div "Support" at bounding box center [84, 299] width 62 height 21
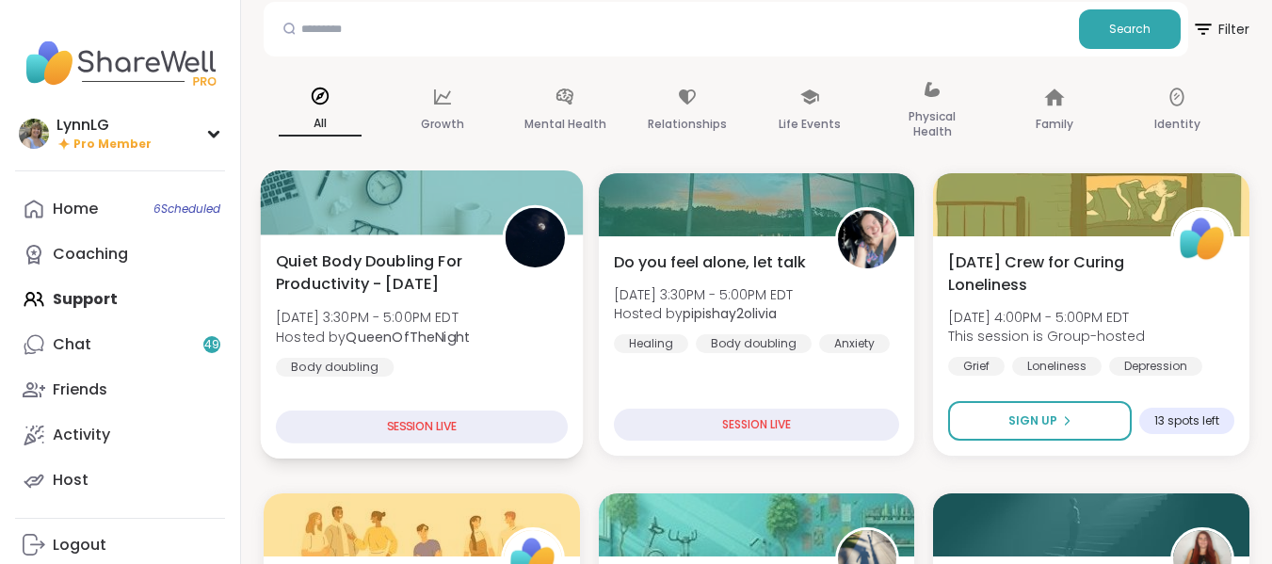
scroll to position [94, 0]
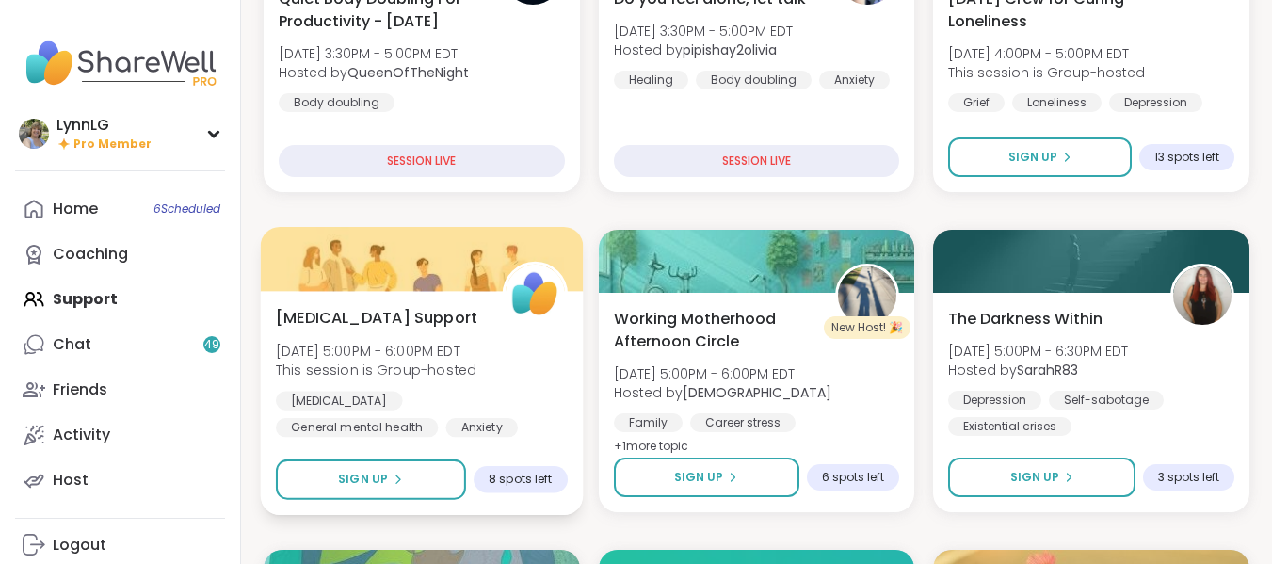
click at [540, 353] on div "[MEDICAL_DATA] Support [DATE] 5:00PM - 6:00PM EDT This session is Group-hosted …" at bounding box center [422, 371] width 292 height 131
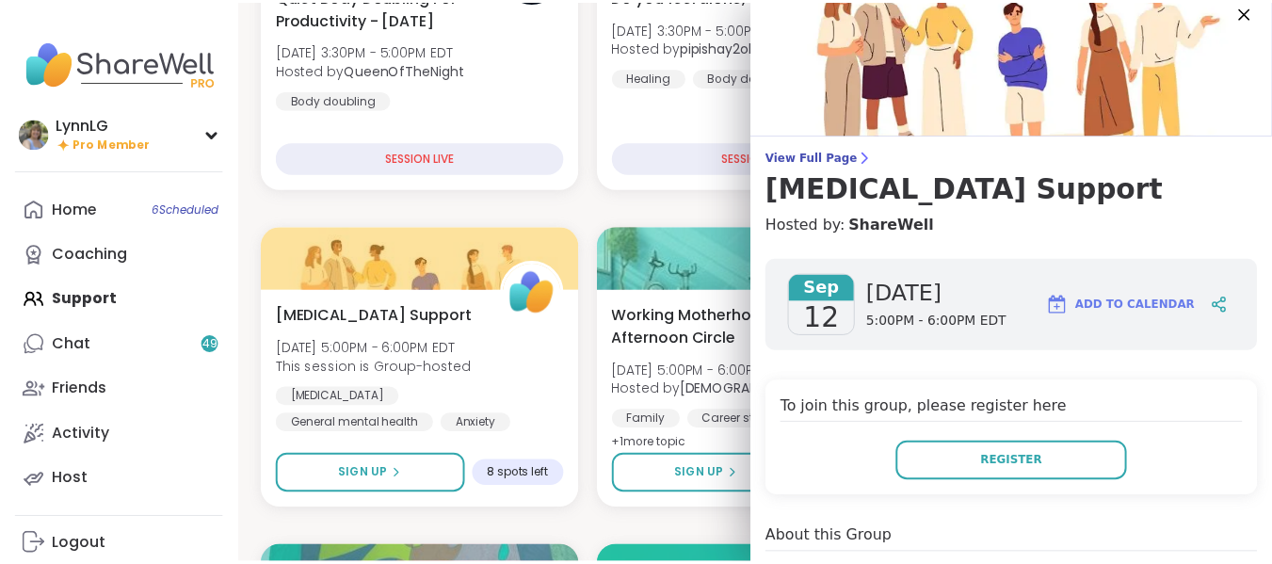
scroll to position [0, 0]
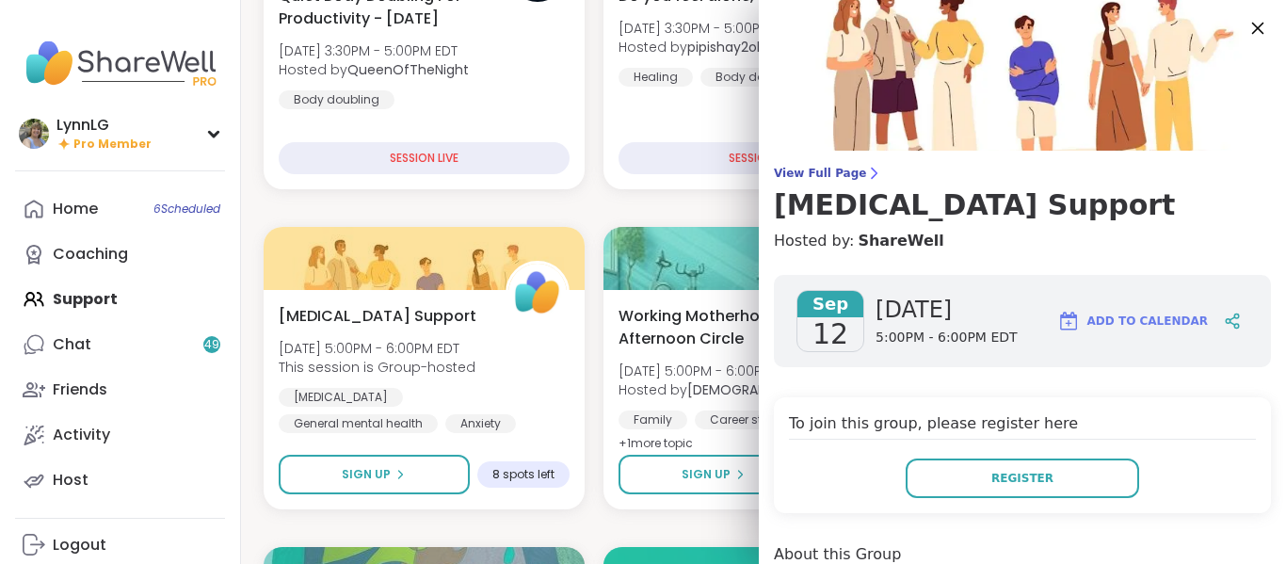
click at [1246, 23] on icon at bounding box center [1258, 28] width 24 height 24
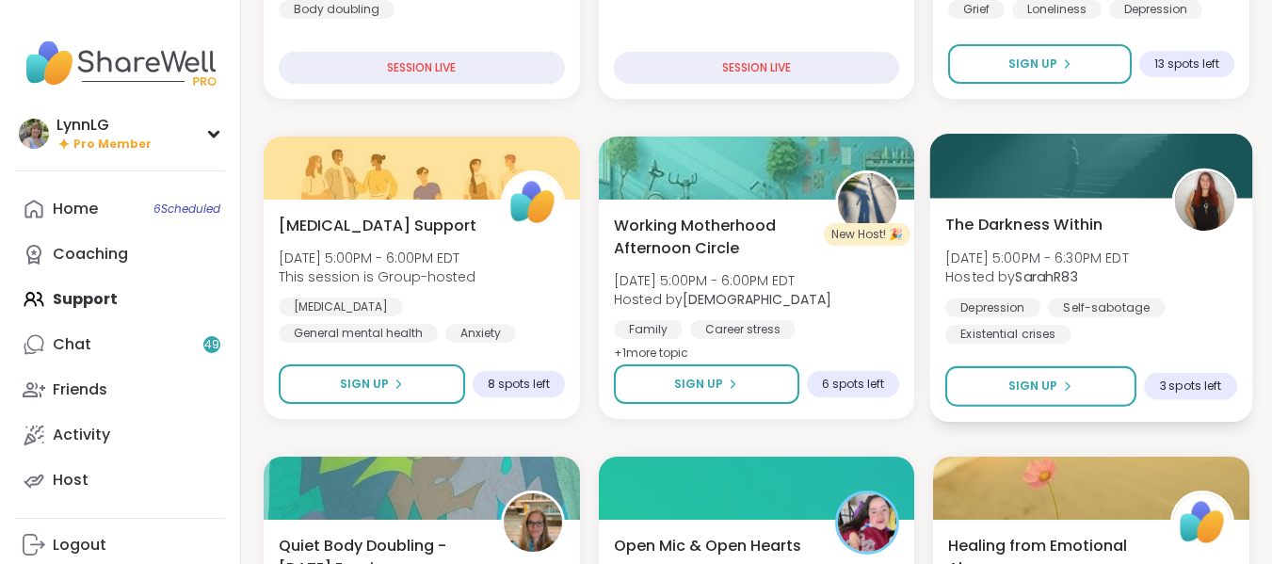
click at [1196, 328] on div "[MEDICAL_DATA] Self-sabotage Existential crises" at bounding box center [1091, 321] width 292 height 46
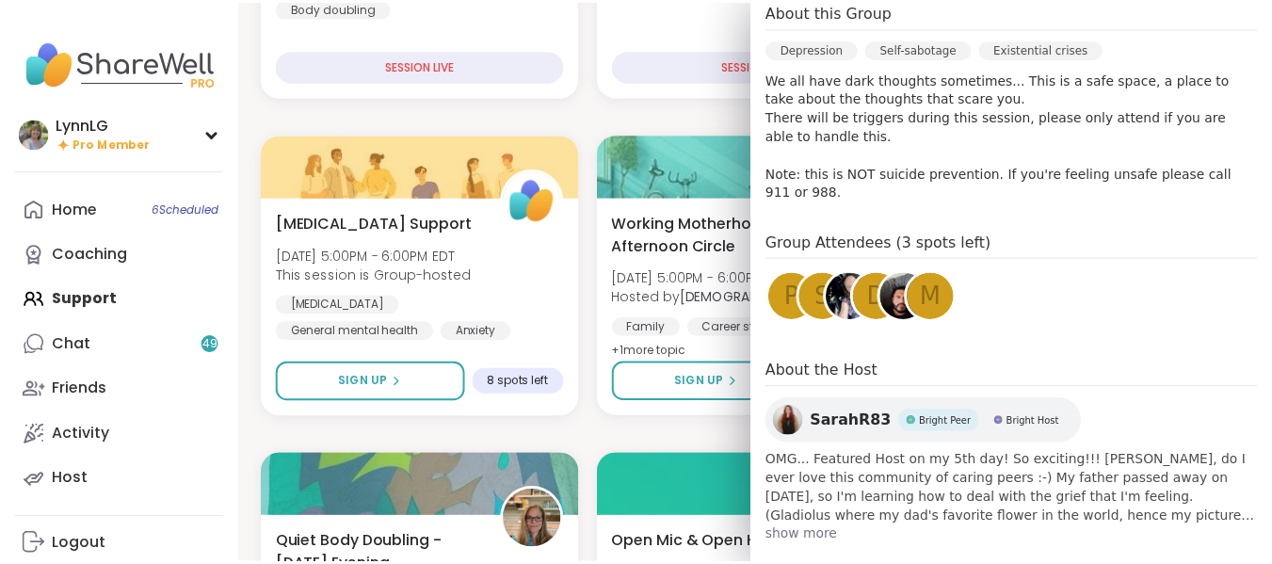
scroll to position [551, 0]
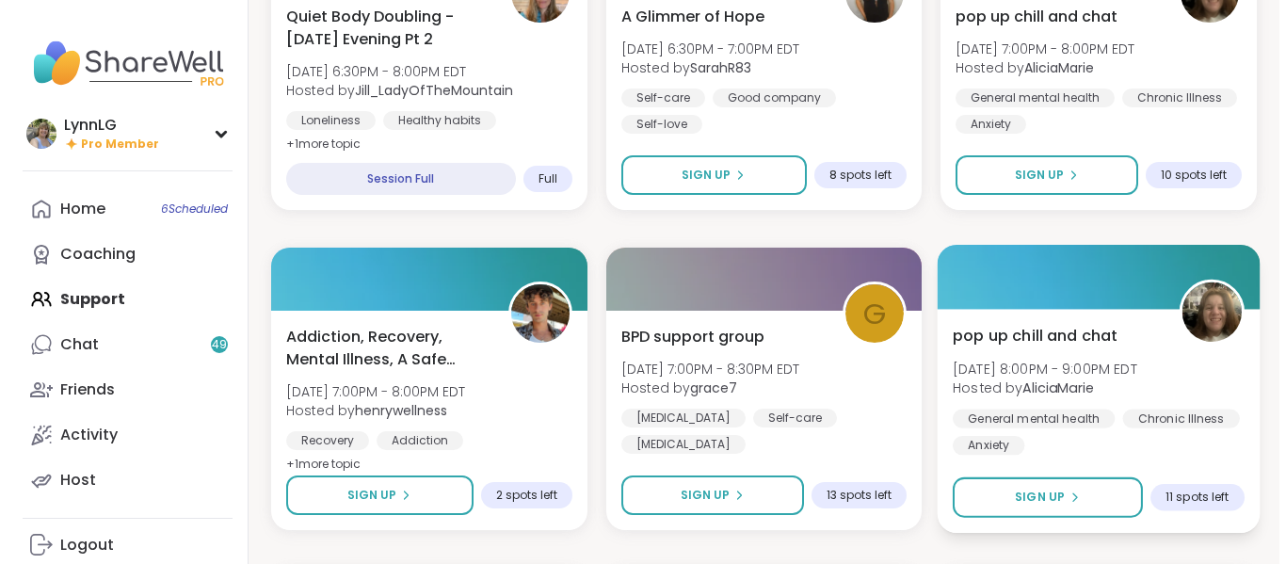
scroll to position [1300, 0]
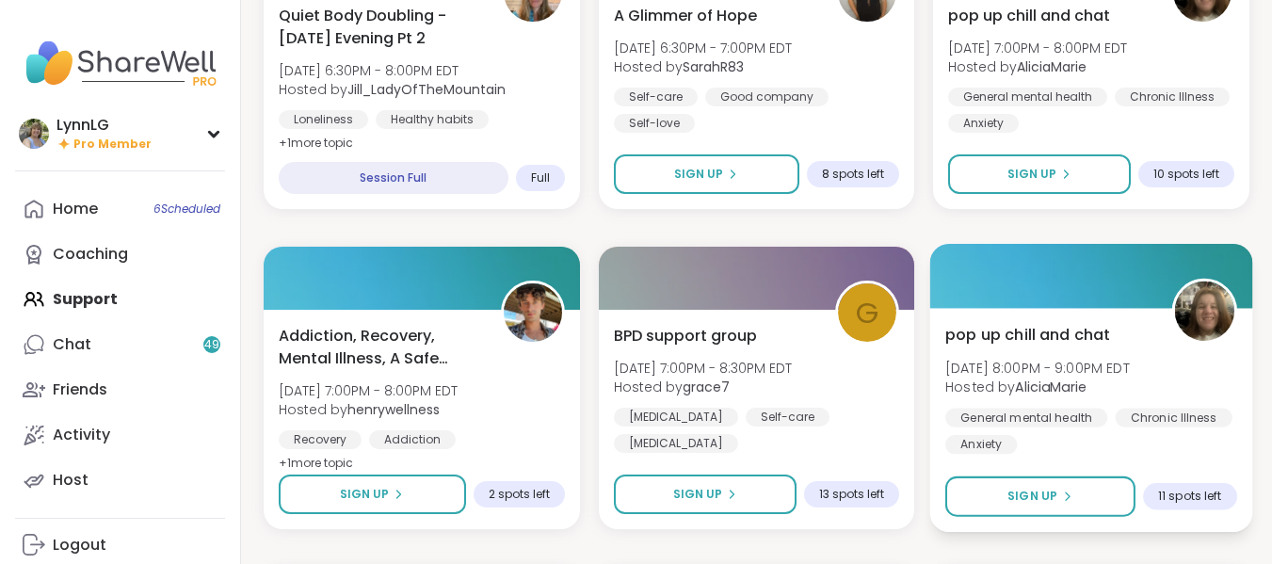
click at [1216, 375] on div "pop up chill and chat [DATE] 8:00PM - 9:00PM EDT Hosted by AliciaMarie General …" at bounding box center [1091, 388] width 292 height 131
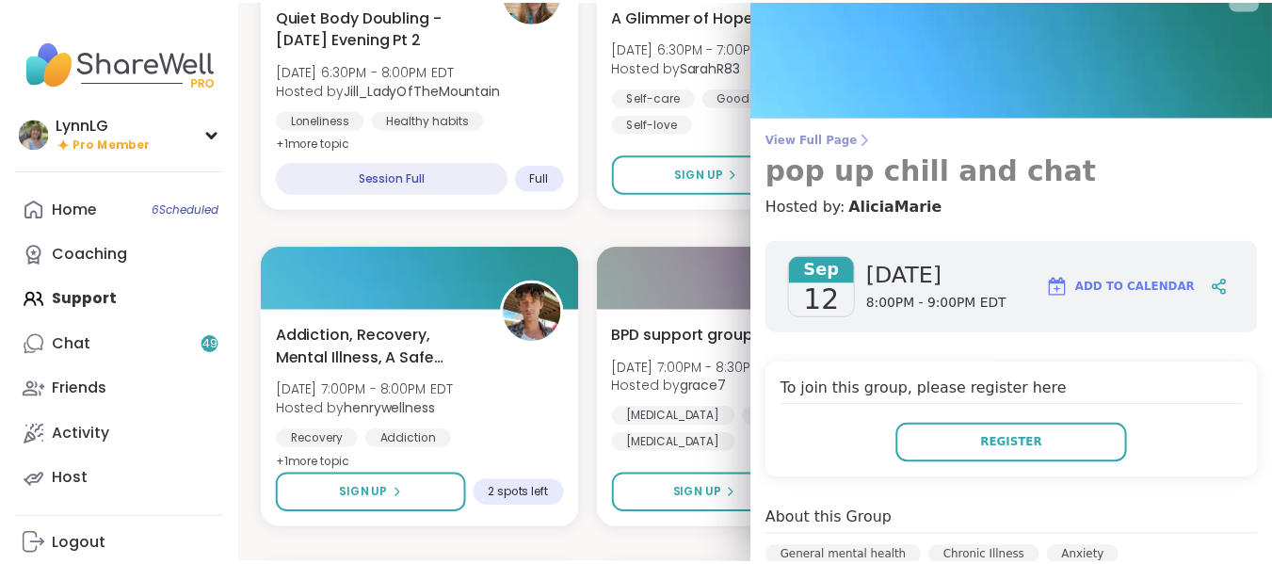
scroll to position [0, 0]
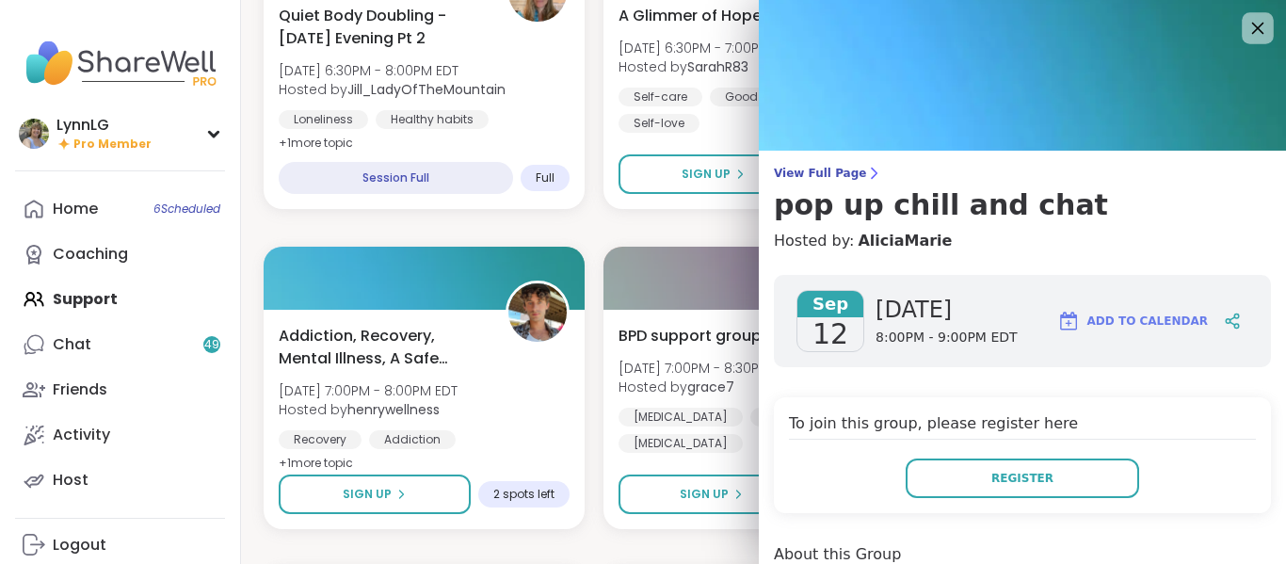
click at [1246, 24] on icon at bounding box center [1258, 28] width 24 height 24
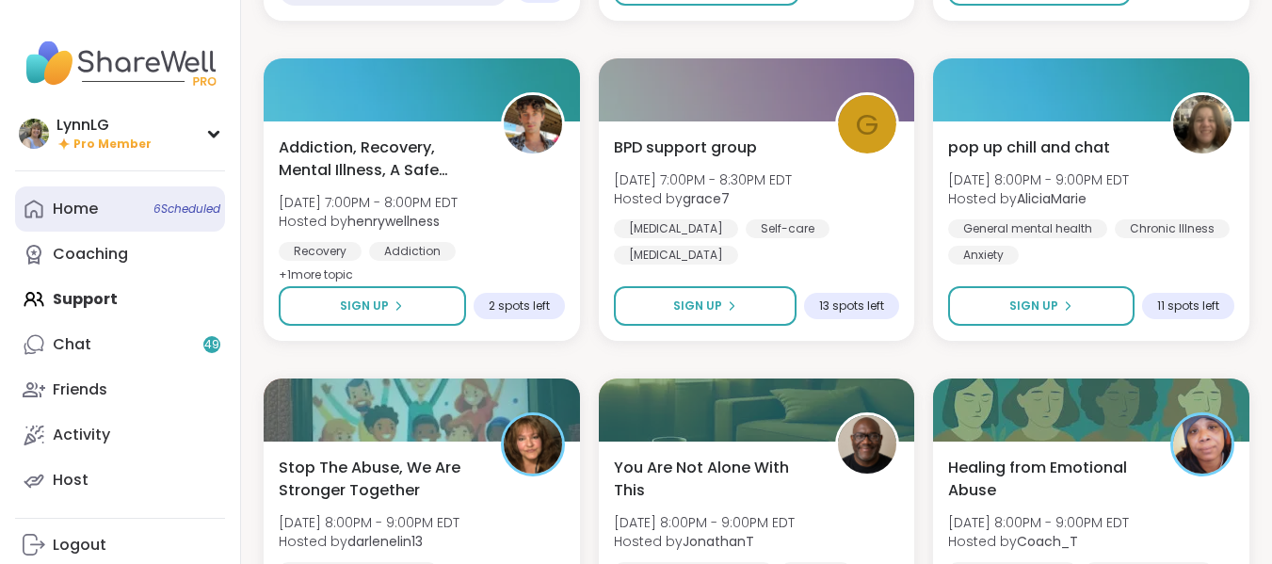
scroll to position [1488, 0]
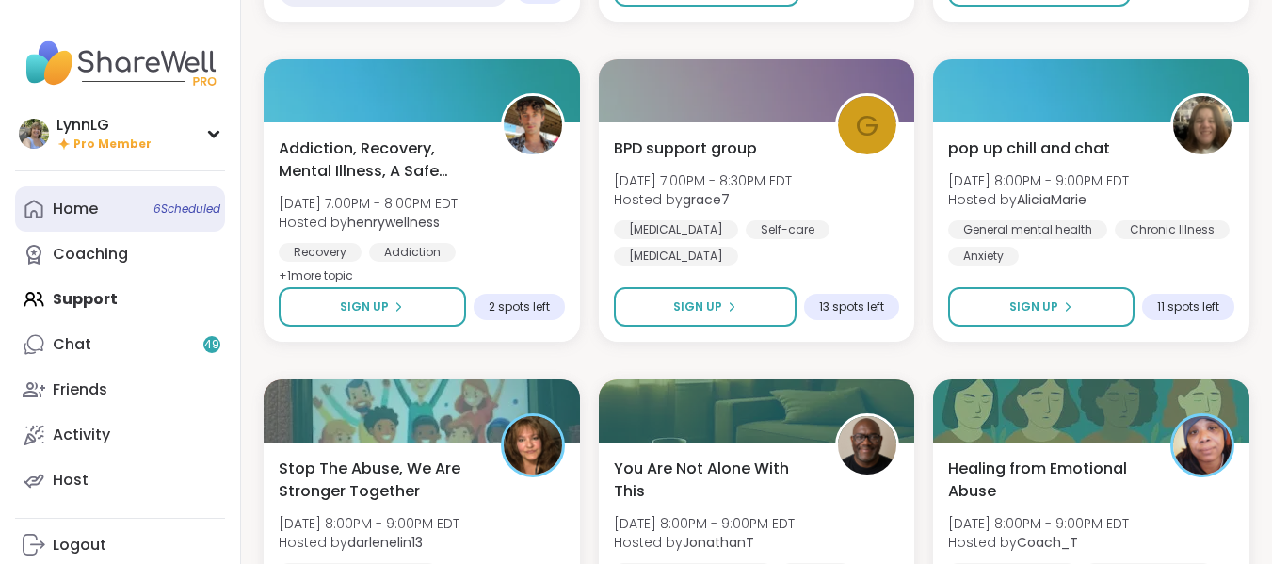
click at [186, 211] on span "6 Scheduled" at bounding box center [186, 208] width 67 height 15
